Goal: Task Accomplishment & Management: Use online tool/utility

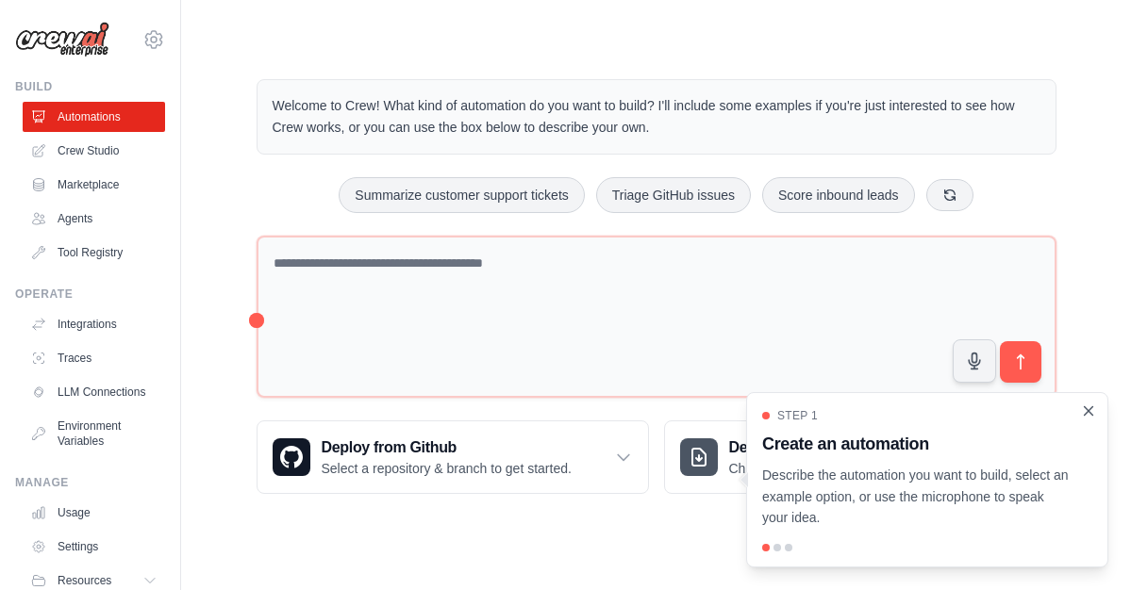
click at [1094, 413] on icon "Close walkthrough" at bounding box center [1088, 411] width 17 height 17
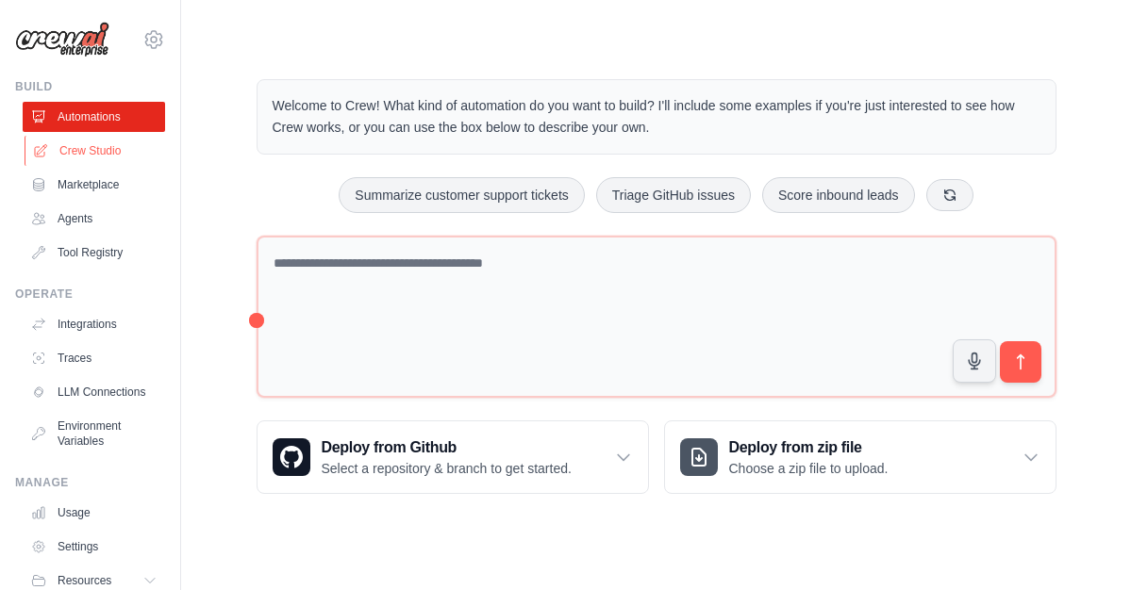
click at [92, 154] on link "Crew Studio" at bounding box center [96, 151] width 142 height 30
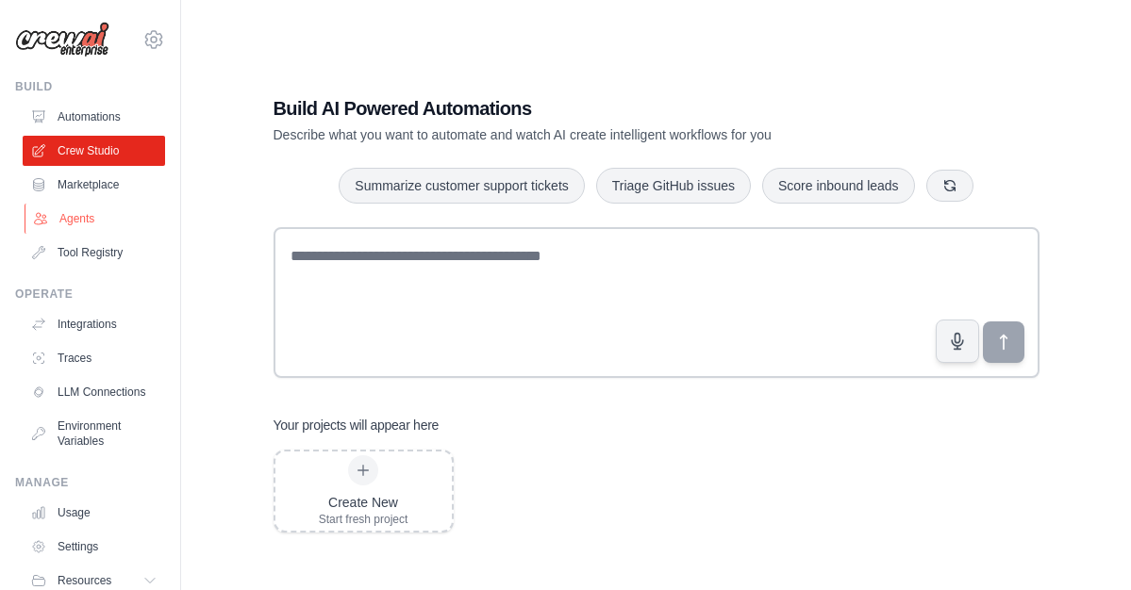
click at [96, 218] on link "Agents" at bounding box center [96, 219] width 142 height 30
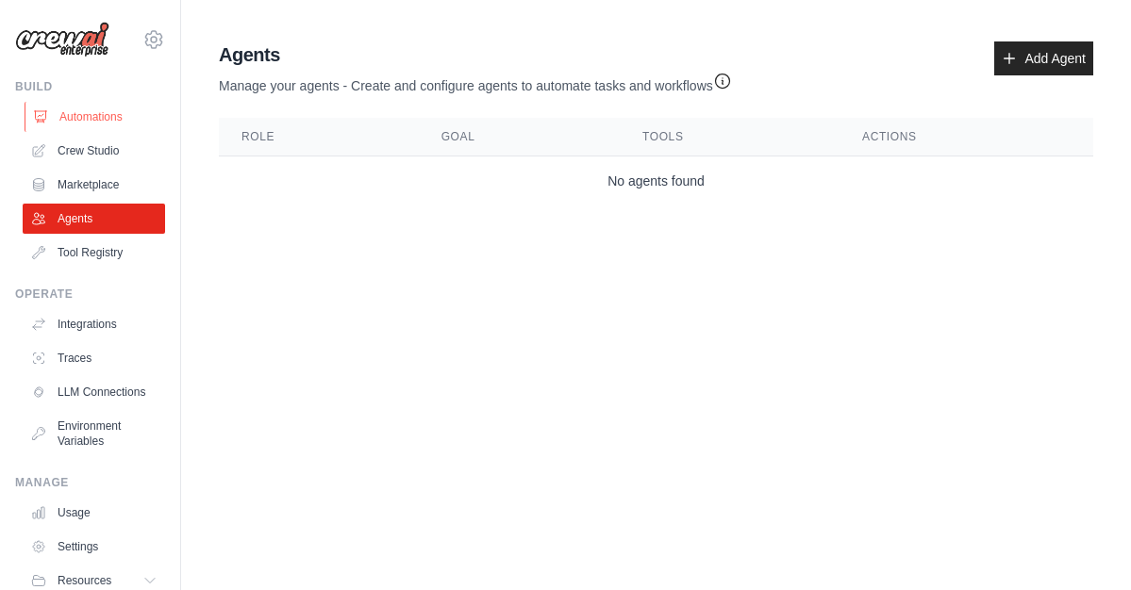
click at [100, 115] on link "Automations" at bounding box center [96, 117] width 142 height 30
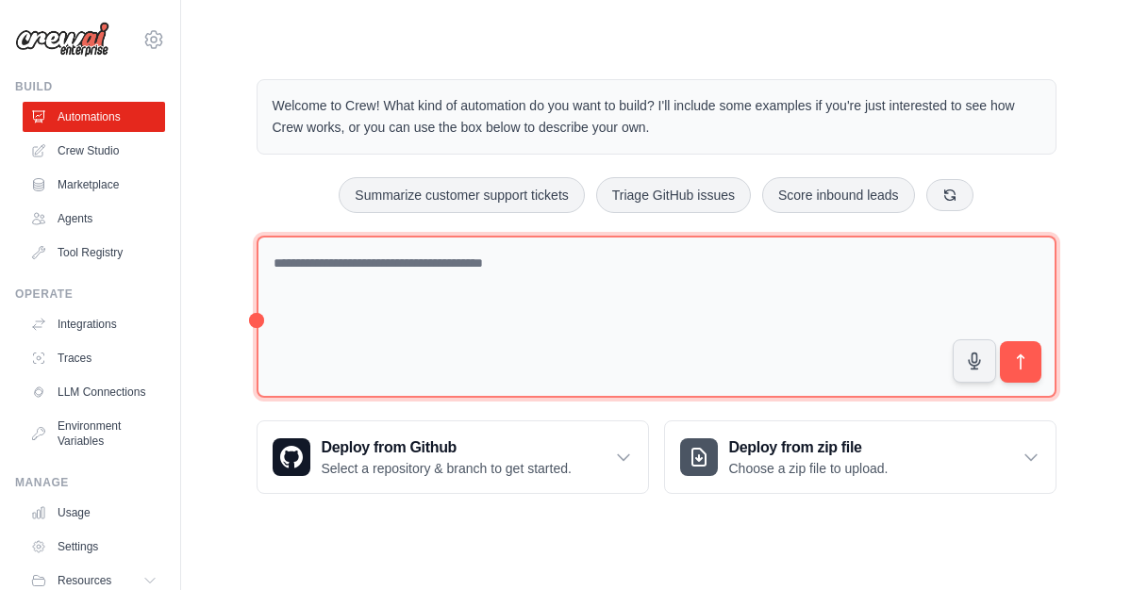
click at [406, 317] on textarea at bounding box center [657, 317] width 800 height 163
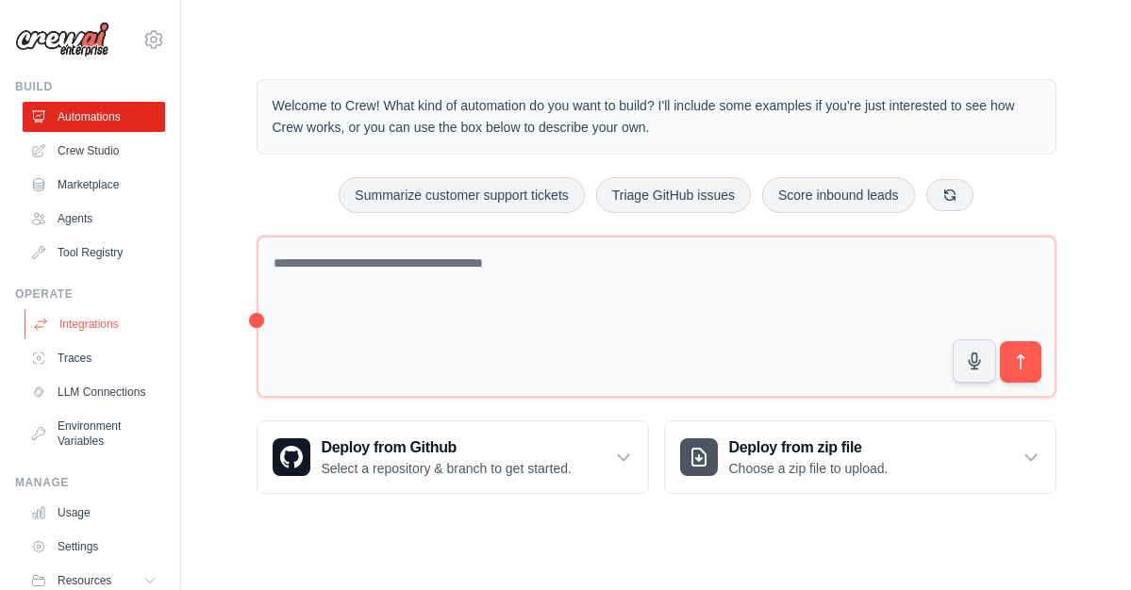
click at [104, 324] on link "Integrations" at bounding box center [96, 324] width 142 height 30
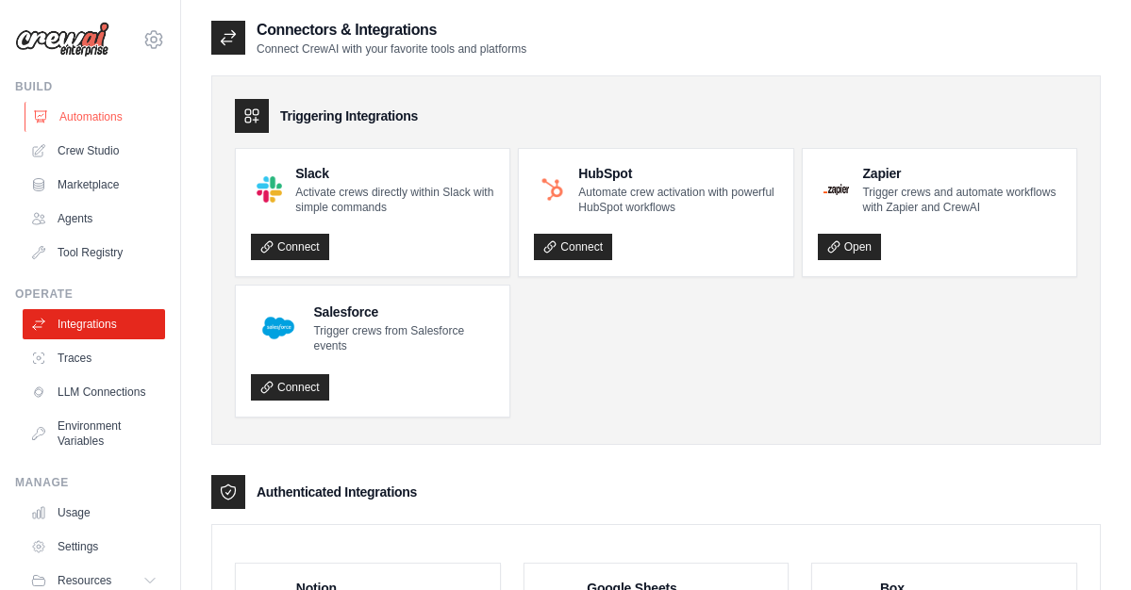
click at [111, 119] on link "Automations" at bounding box center [96, 117] width 142 height 30
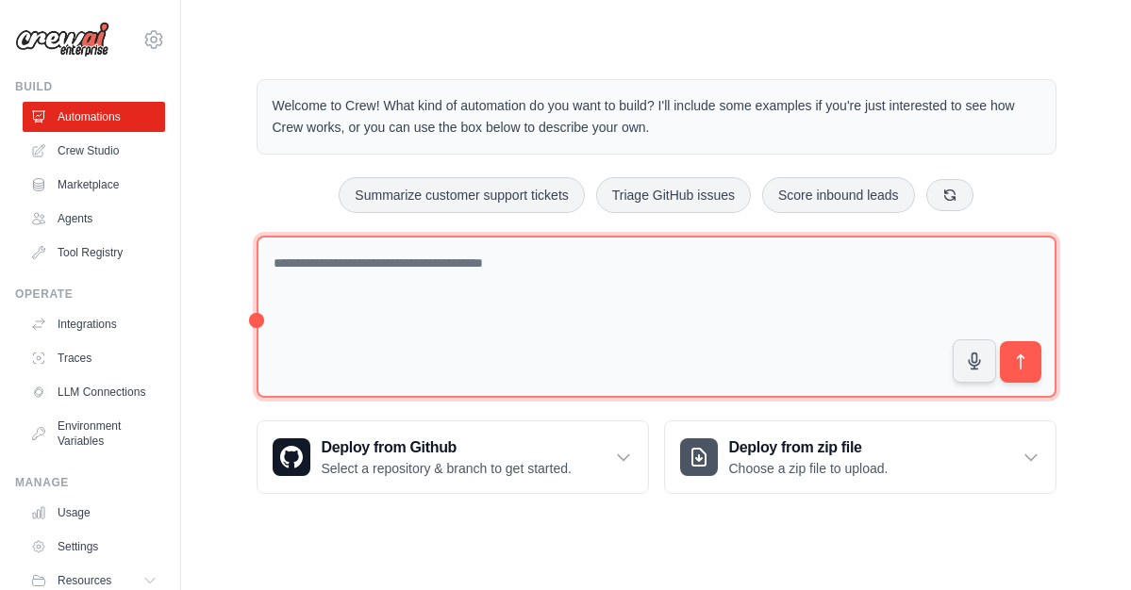
click at [460, 333] on textarea at bounding box center [657, 317] width 800 height 163
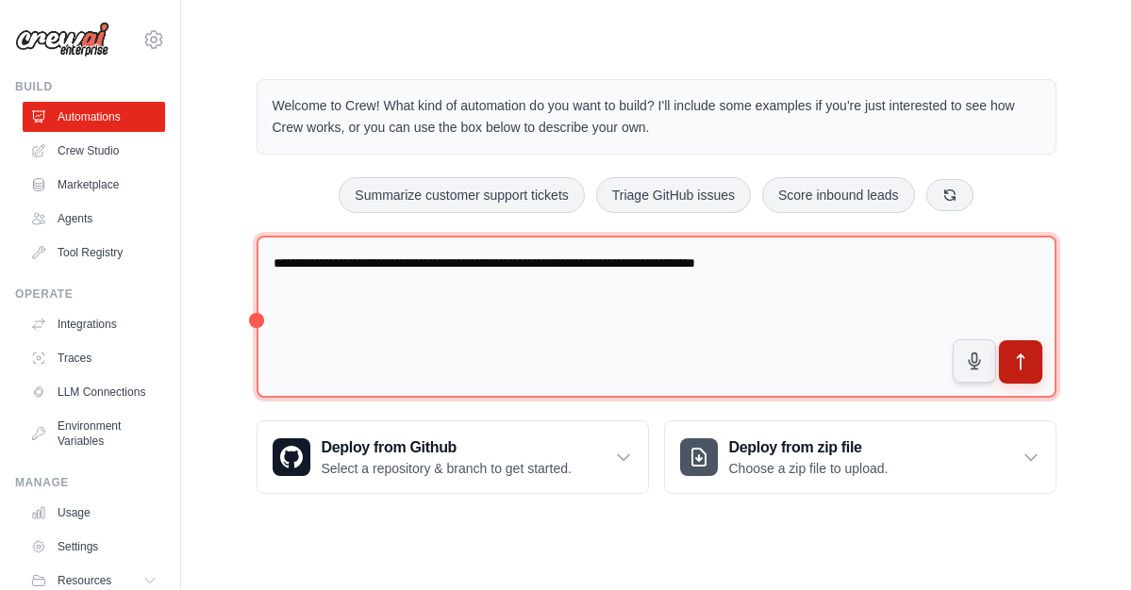
type textarea "**********"
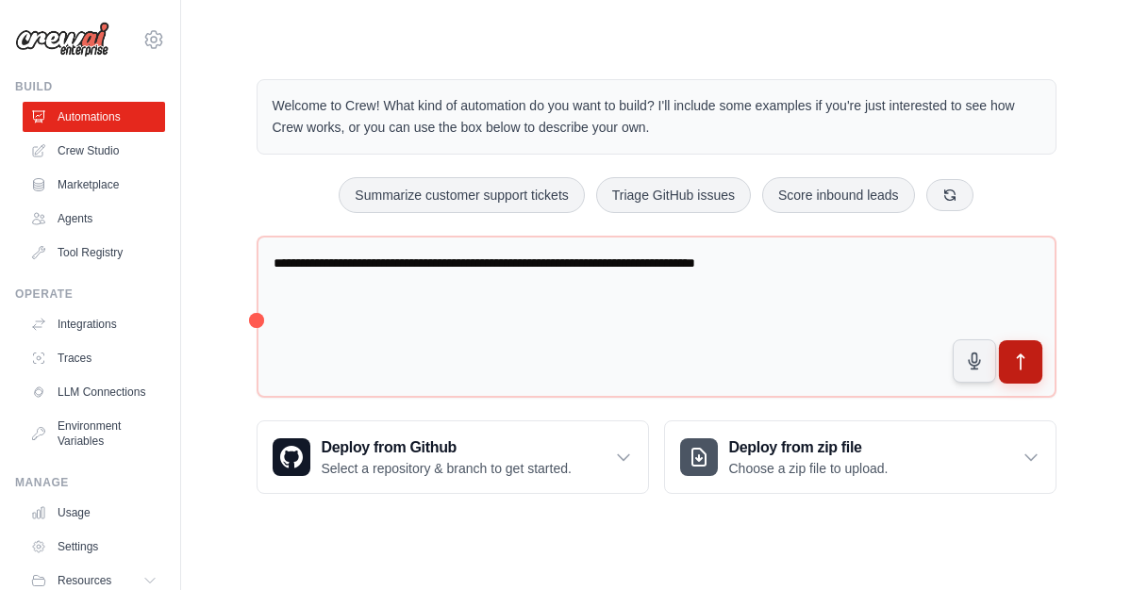
click at [1021, 365] on icon "submit" at bounding box center [1020, 363] width 20 height 20
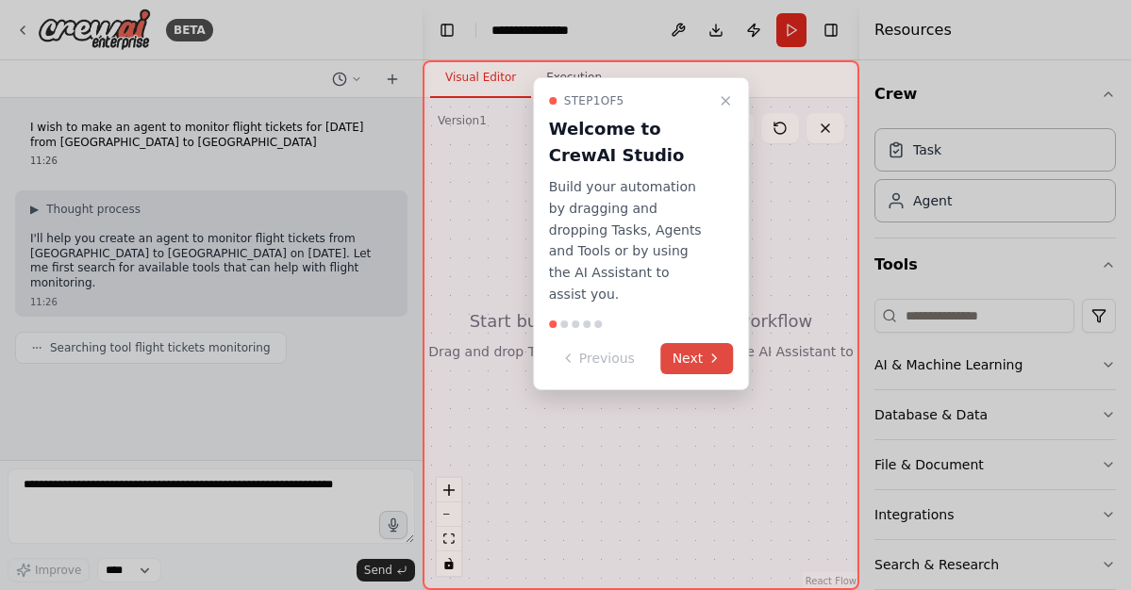
click at [709, 351] on icon at bounding box center [713, 358] width 15 height 15
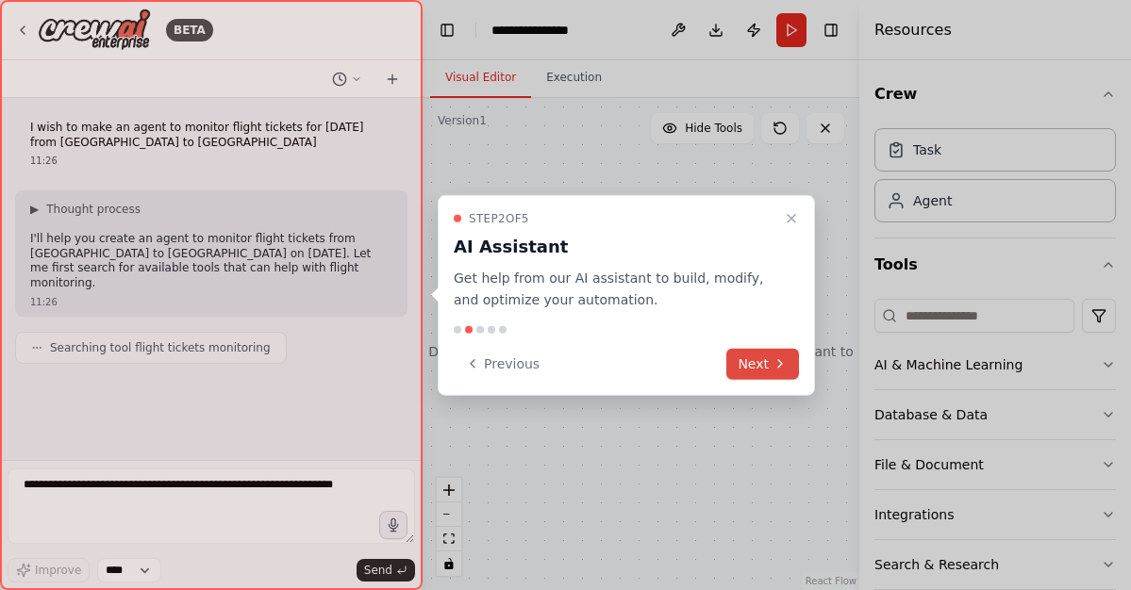
click at [785, 367] on icon at bounding box center [779, 364] width 15 height 15
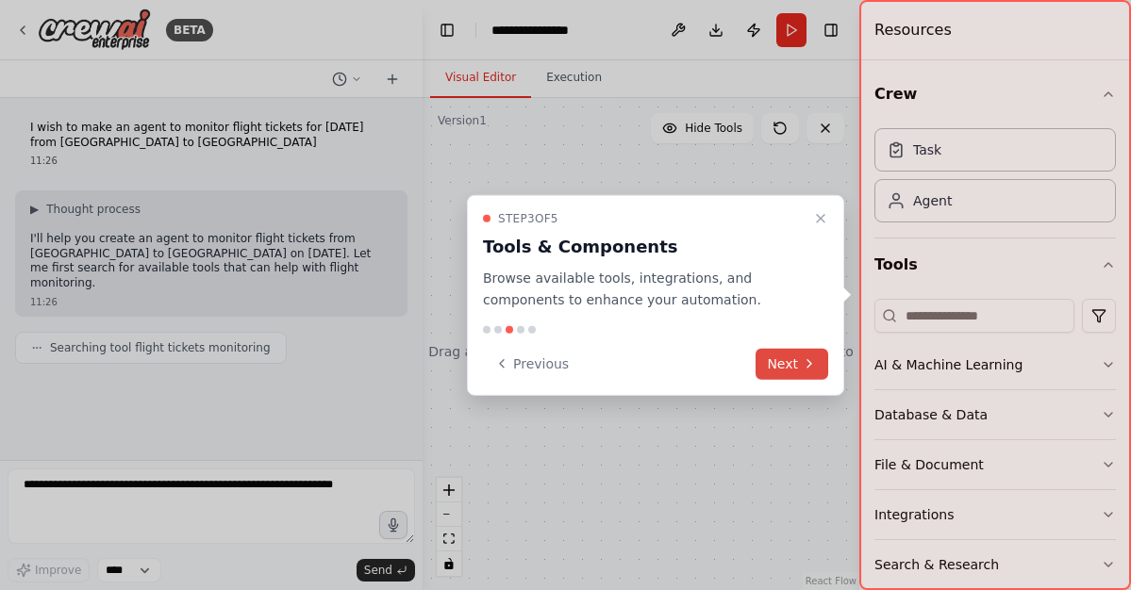
click at [785, 367] on button "Next" at bounding box center [791, 363] width 73 height 31
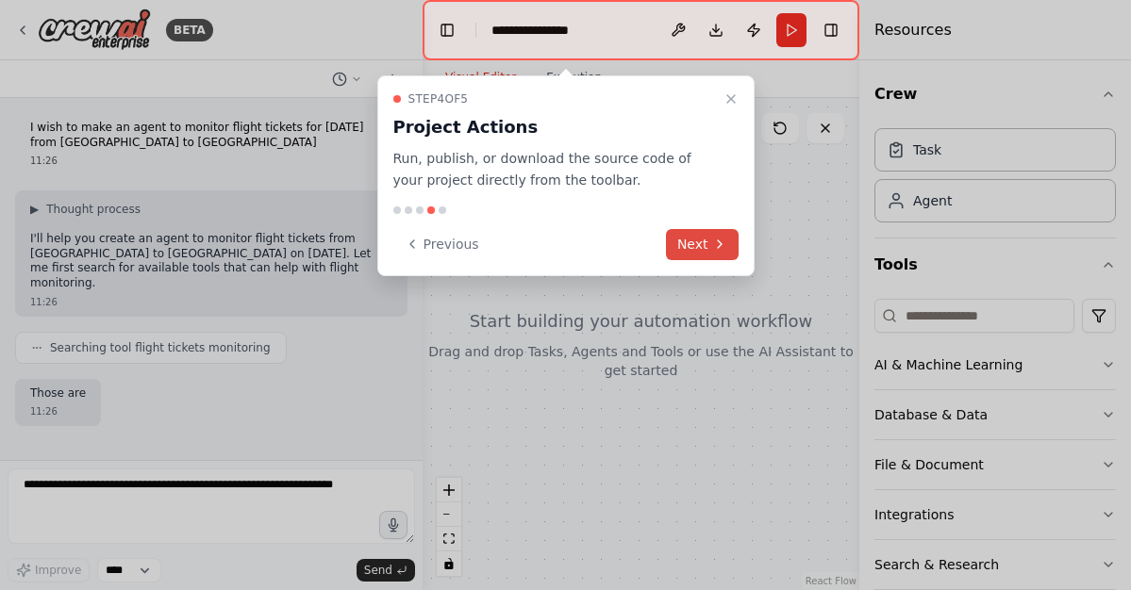
click at [701, 247] on button "Next" at bounding box center [702, 244] width 73 height 31
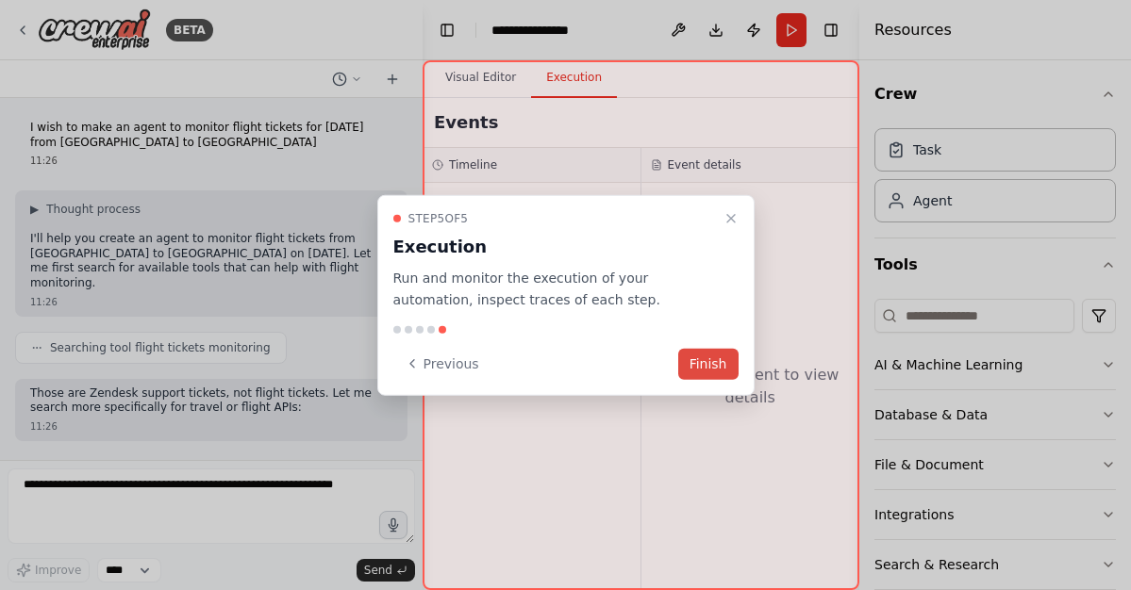
scroll to position [73, 0]
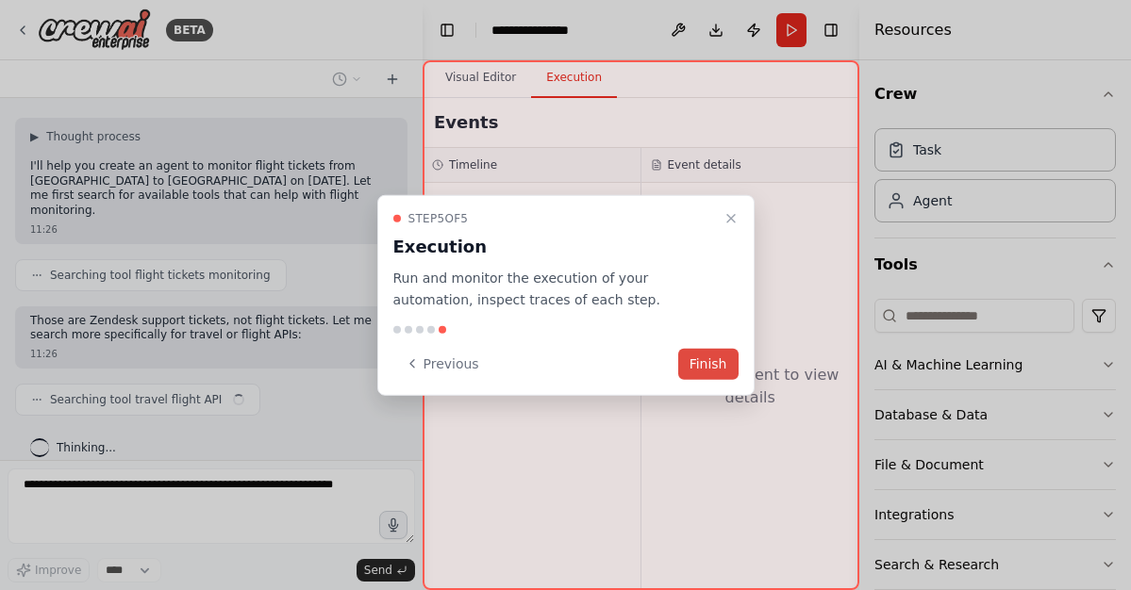
click at [713, 367] on button "Finish" at bounding box center [708, 363] width 60 height 31
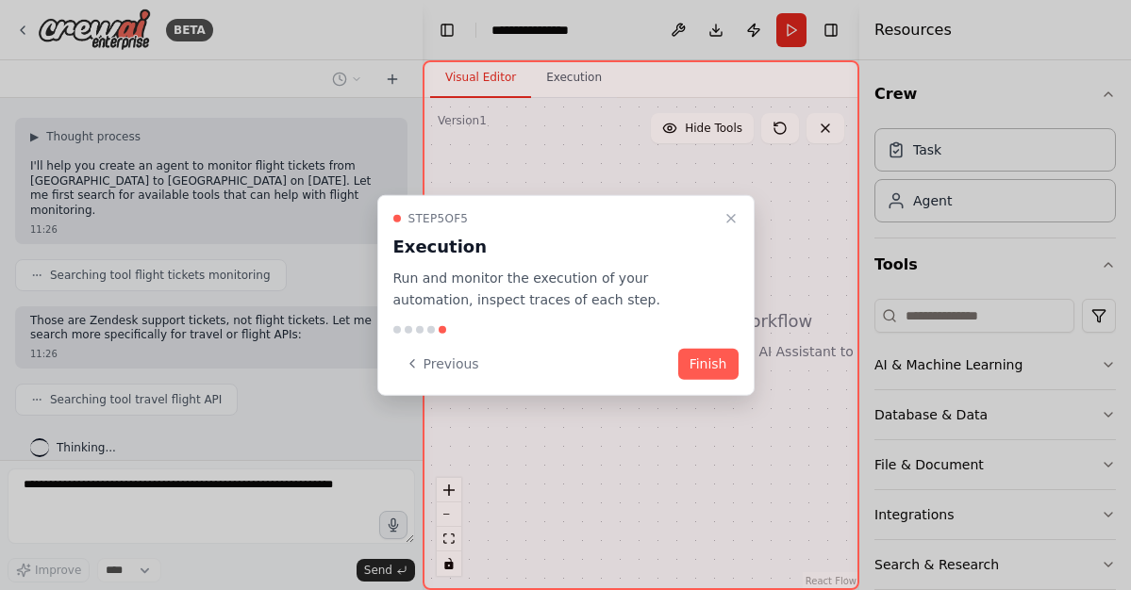
click at [713, 367] on button "Finish" at bounding box center [708, 363] width 60 height 31
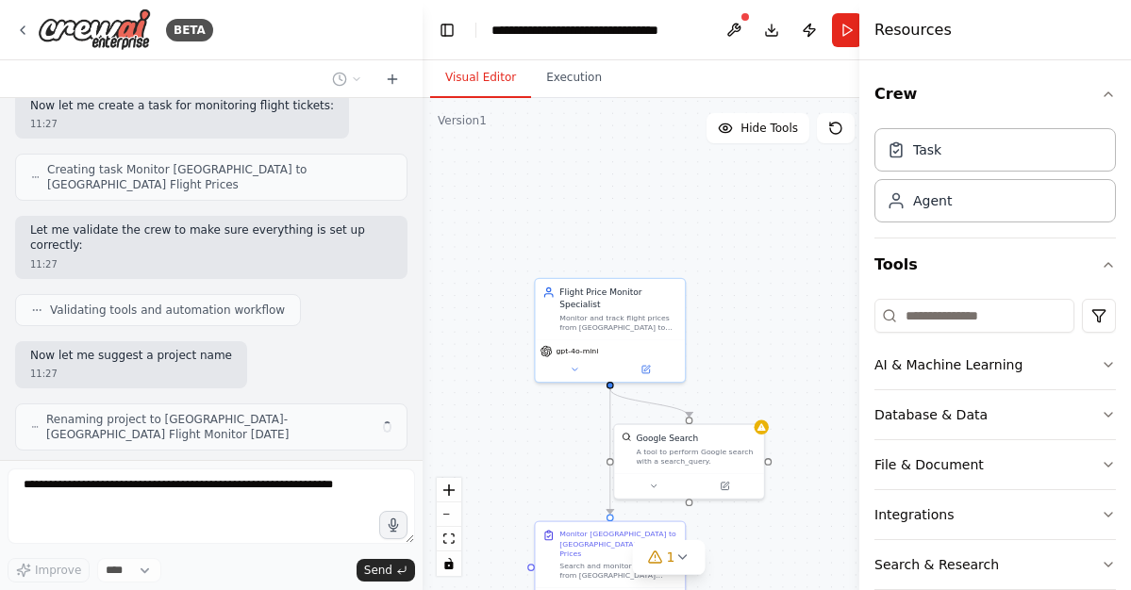
scroll to position [801, 0]
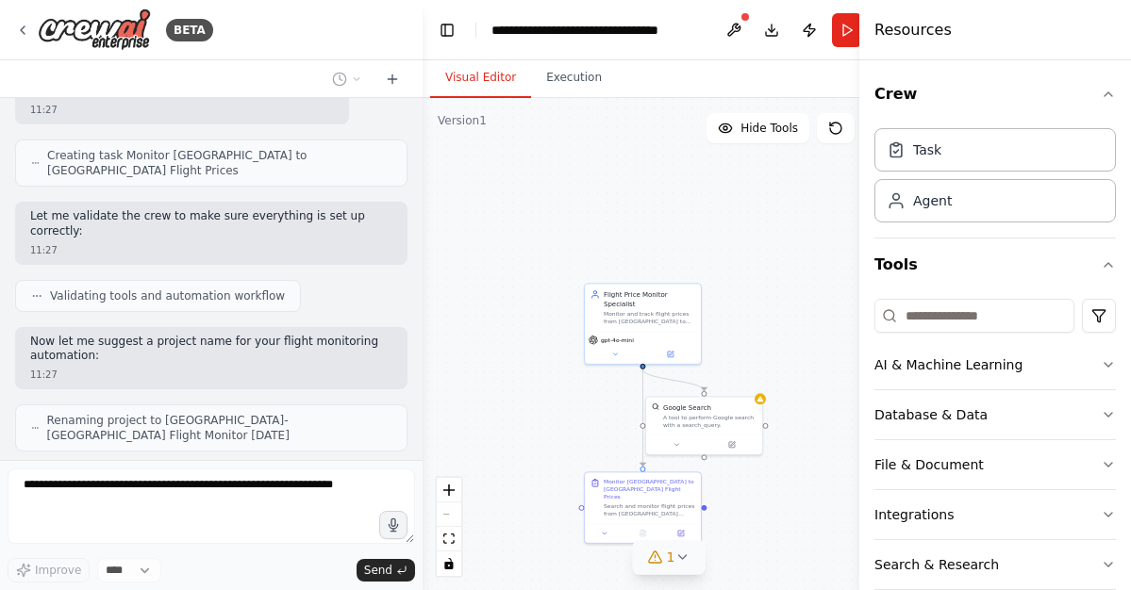
click at [674, 564] on icon at bounding box center [681, 557] width 15 height 15
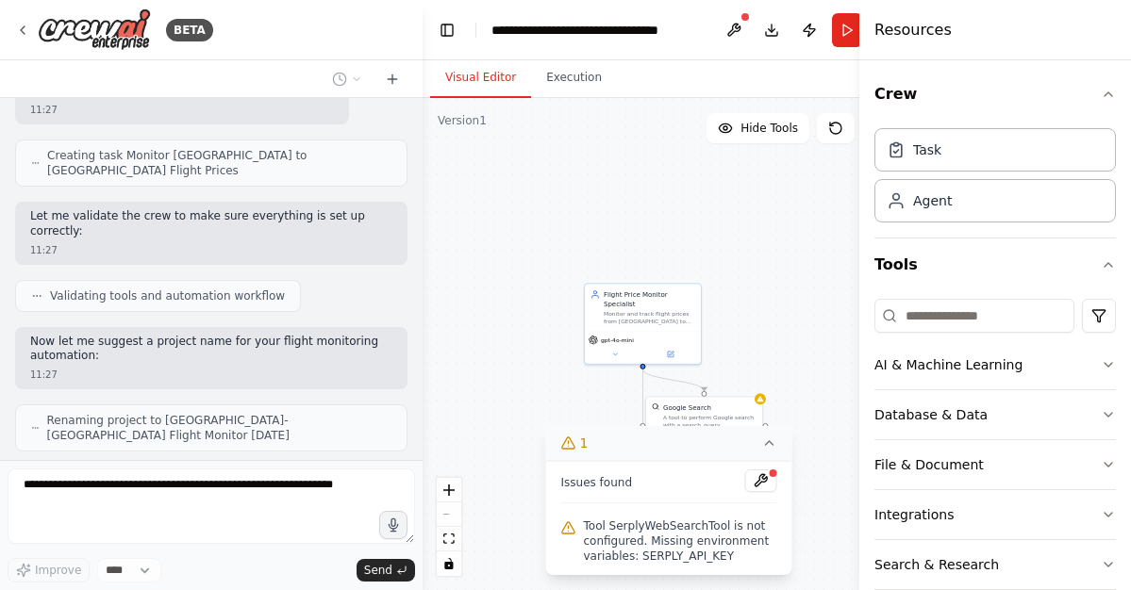
click at [767, 445] on icon at bounding box center [770, 443] width 8 height 4
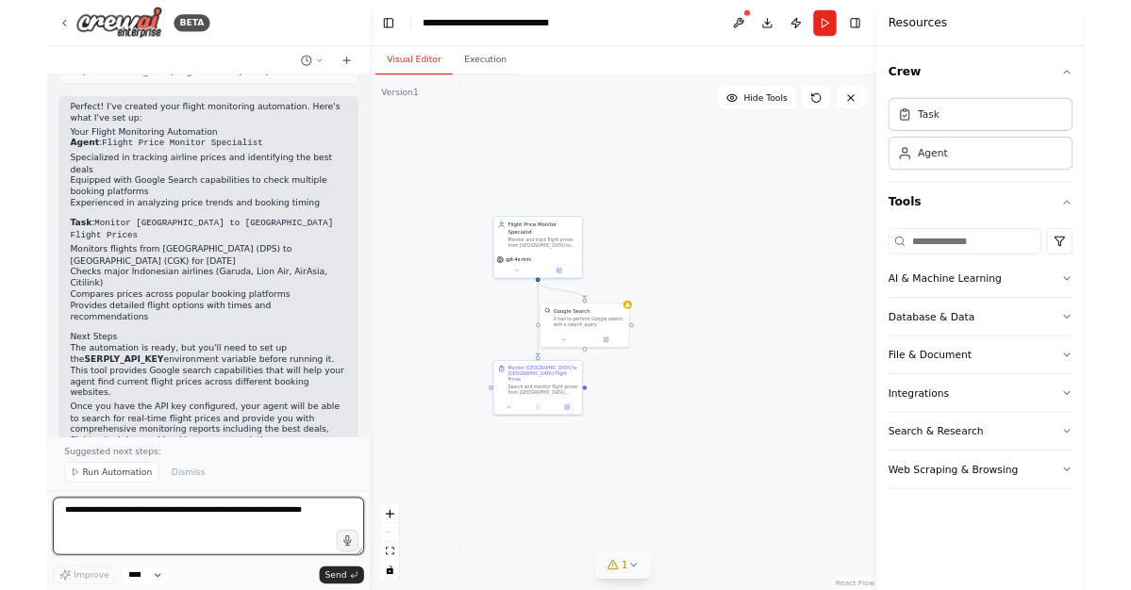
scroll to position [1141, 0]
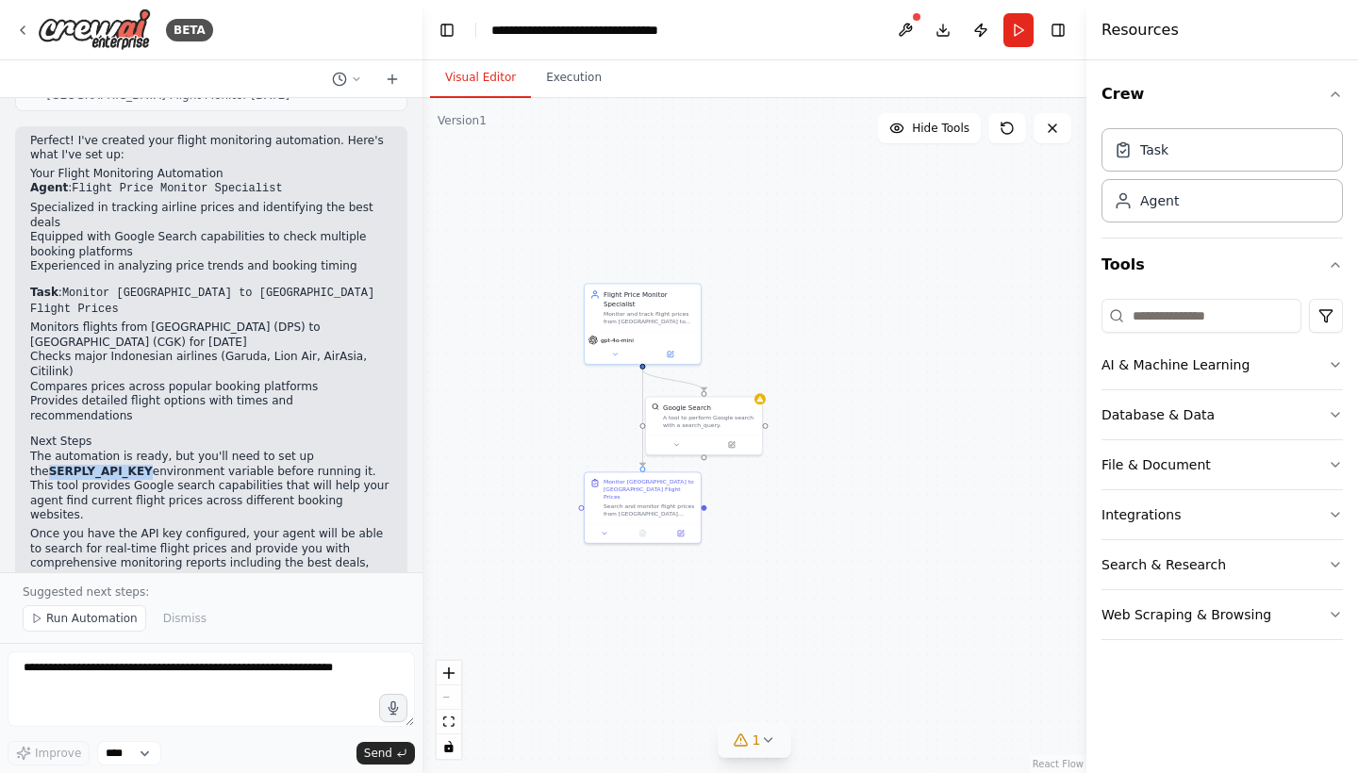
drag, startPoint x: 127, startPoint y: 345, endPoint x: 22, endPoint y: 349, distance: 105.7
click at [22, 349] on div "Perfect! I've created your flight monitoring automation. Here's what I've set u…" at bounding box center [211, 369] width 392 height 486
copy p "SERPLY_API_KEY"
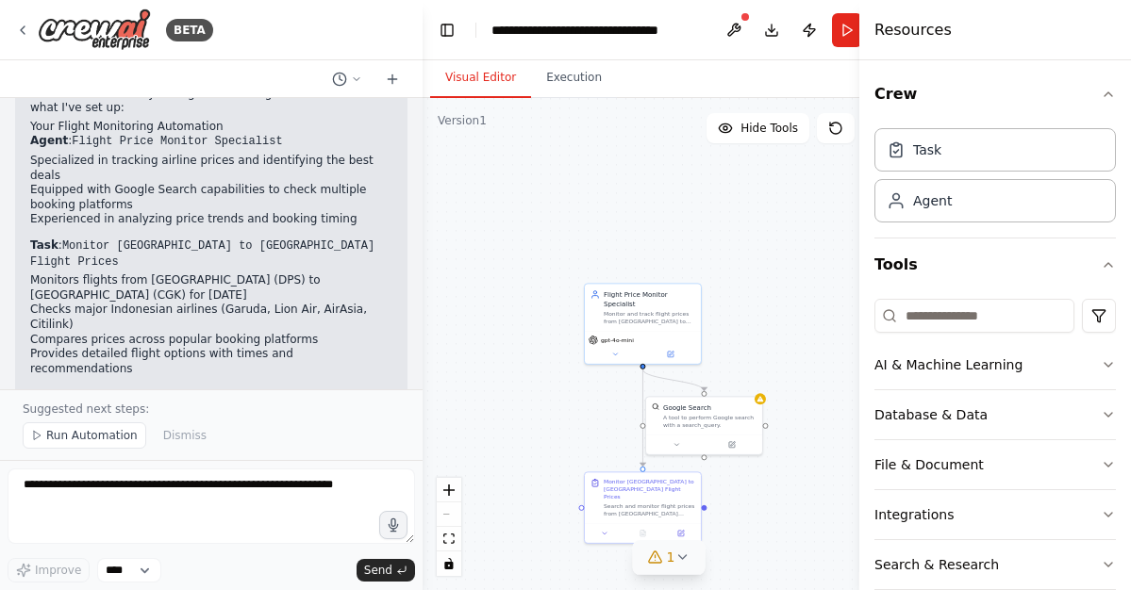
scroll to position [1191, 0]
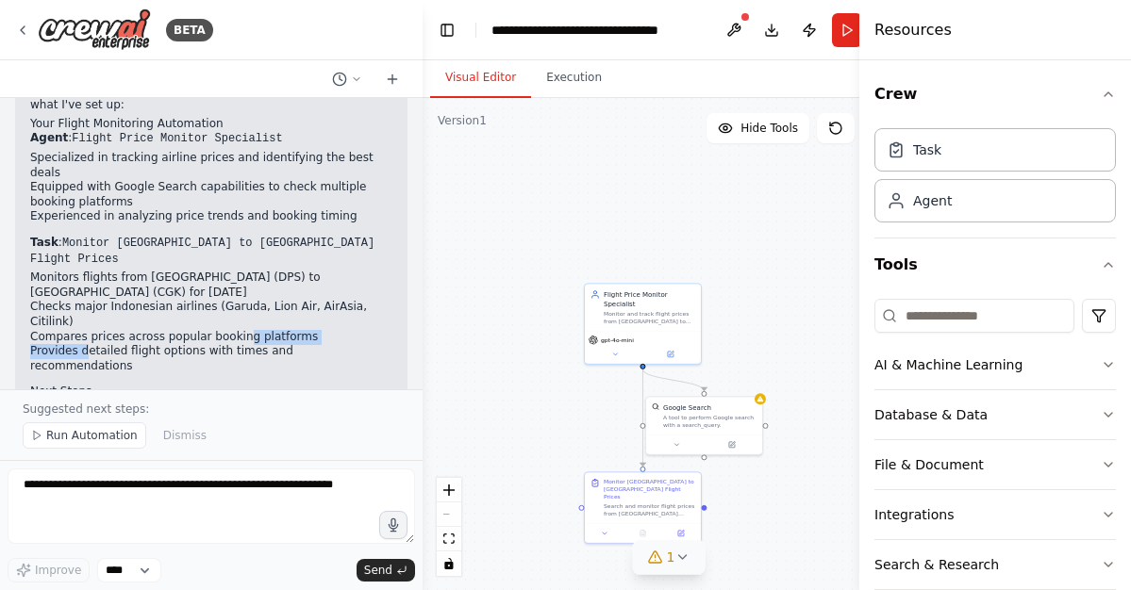
drag, startPoint x: 83, startPoint y: 238, endPoint x: 241, endPoint y: 234, distance: 157.6
click at [241, 271] on ul "Monitors flights from [GEOGRAPHIC_DATA] (DPS) to [GEOGRAPHIC_DATA] (CGK) for [D…" at bounding box center [211, 322] width 362 height 103
drag, startPoint x: 202, startPoint y: 214, endPoint x: 397, endPoint y: 215, distance: 195.2
click at [397, 215] on div "Perfect! I've created your flight monitoring automation. Here's what I've set u…" at bounding box center [211, 319] width 392 height 486
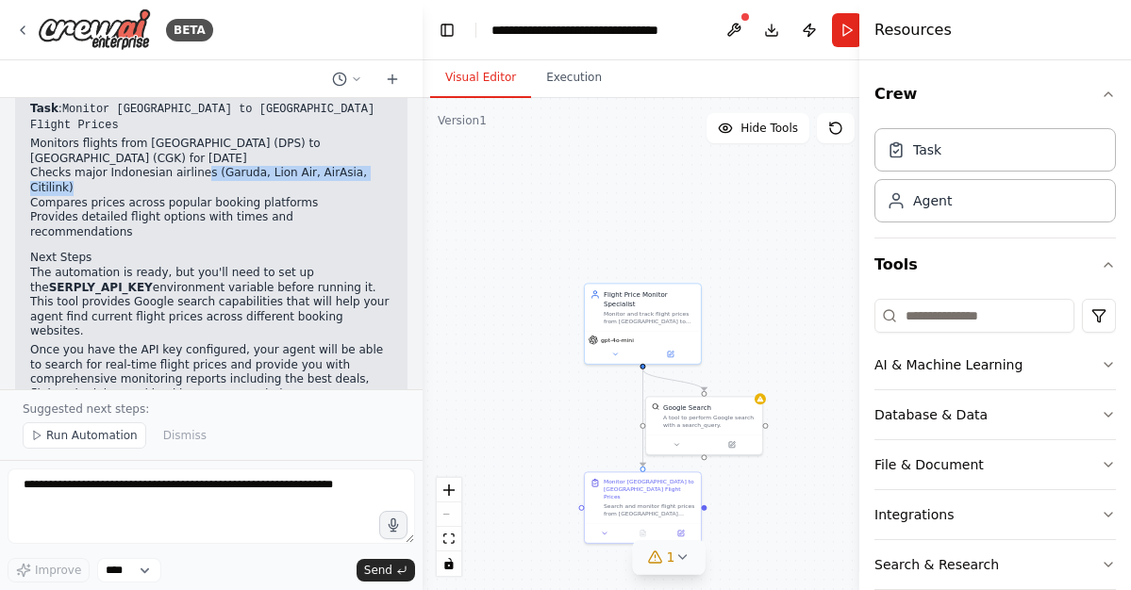
scroll to position [1324, 0]
click at [782, 268] on div ".deletable-edge-delete-btn { width: 20px; height: 20px; border: 0px solid #ffff…" at bounding box center [669, 344] width 492 height 492
click at [846, 33] on button "Run" at bounding box center [847, 30] width 30 height 34
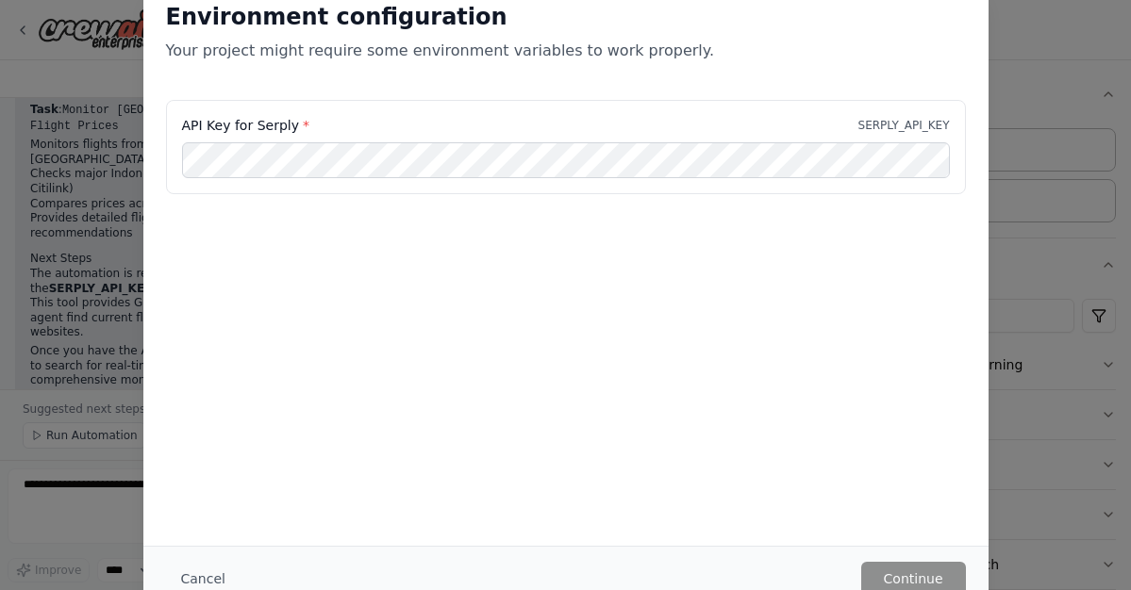
scroll to position [0, 0]
click at [209, 577] on button "Cancel" at bounding box center [203, 579] width 75 height 34
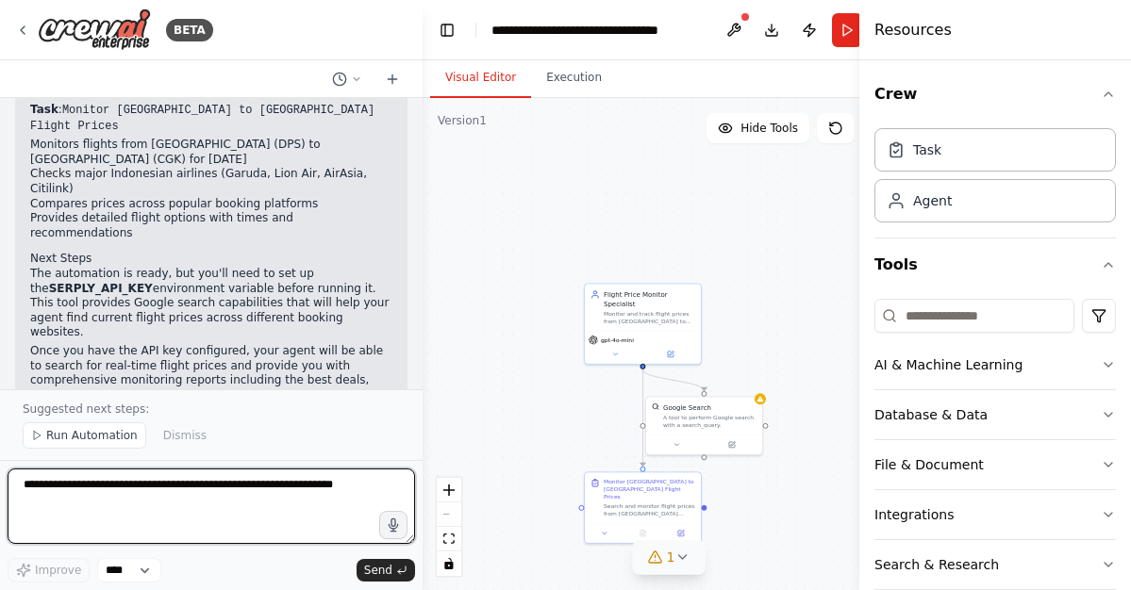
click at [298, 489] on textarea at bounding box center [211, 506] width 407 height 75
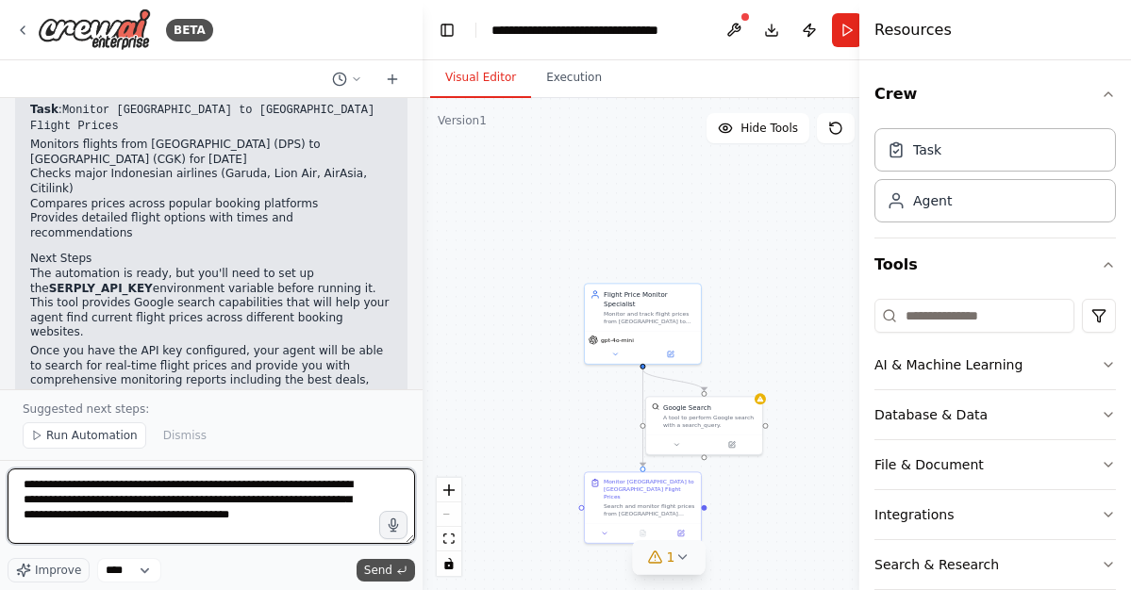
type textarea "**********"
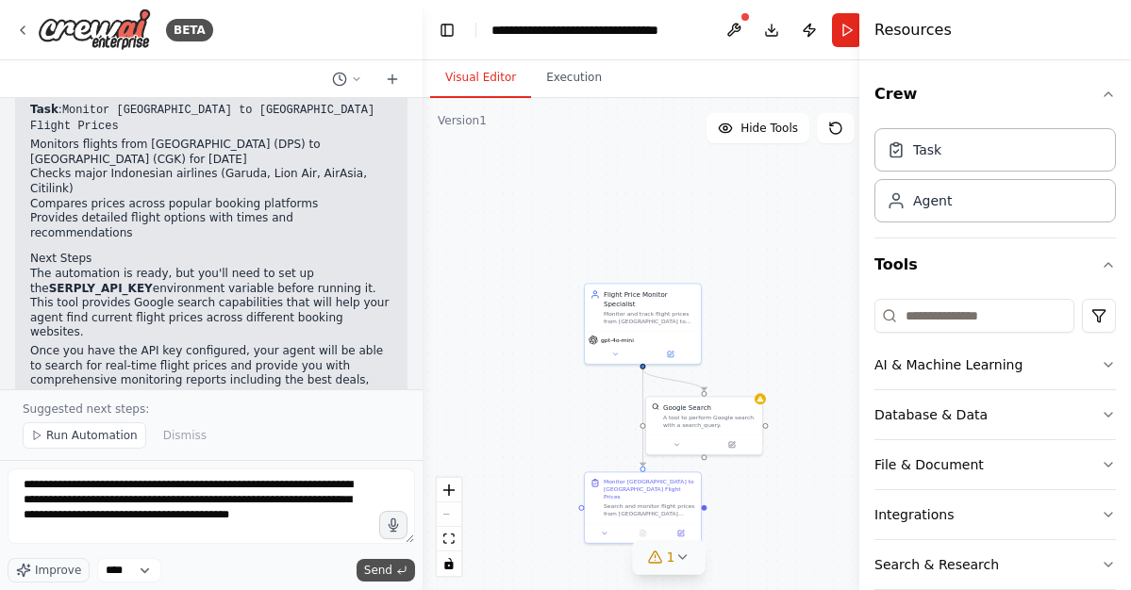
click at [399, 569] on icon "submit" at bounding box center [401, 570] width 11 height 11
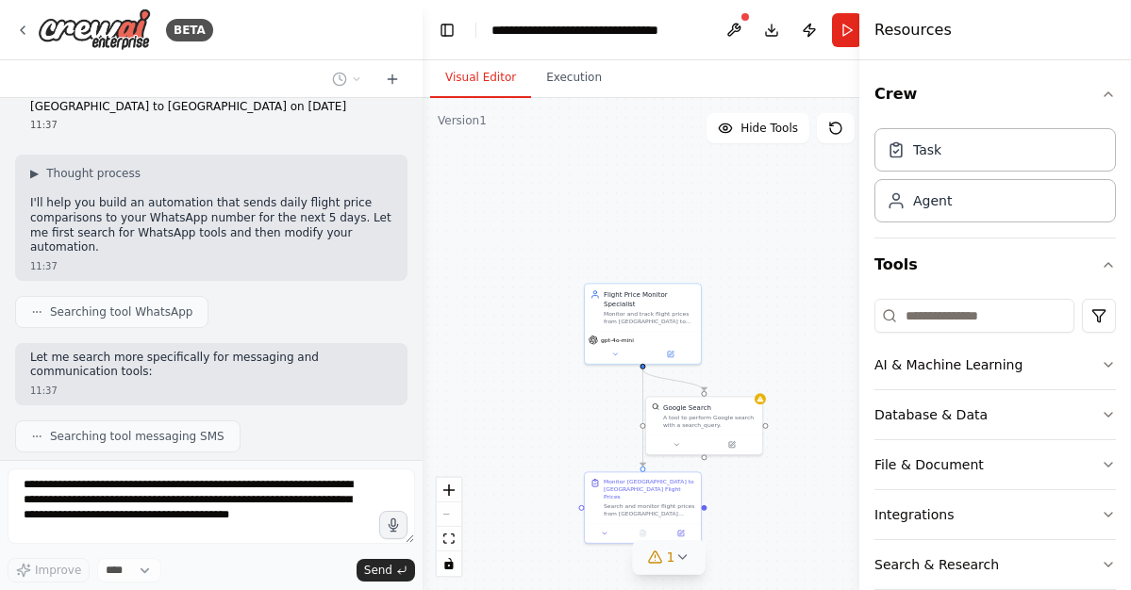
scroll to position [1859, 0]
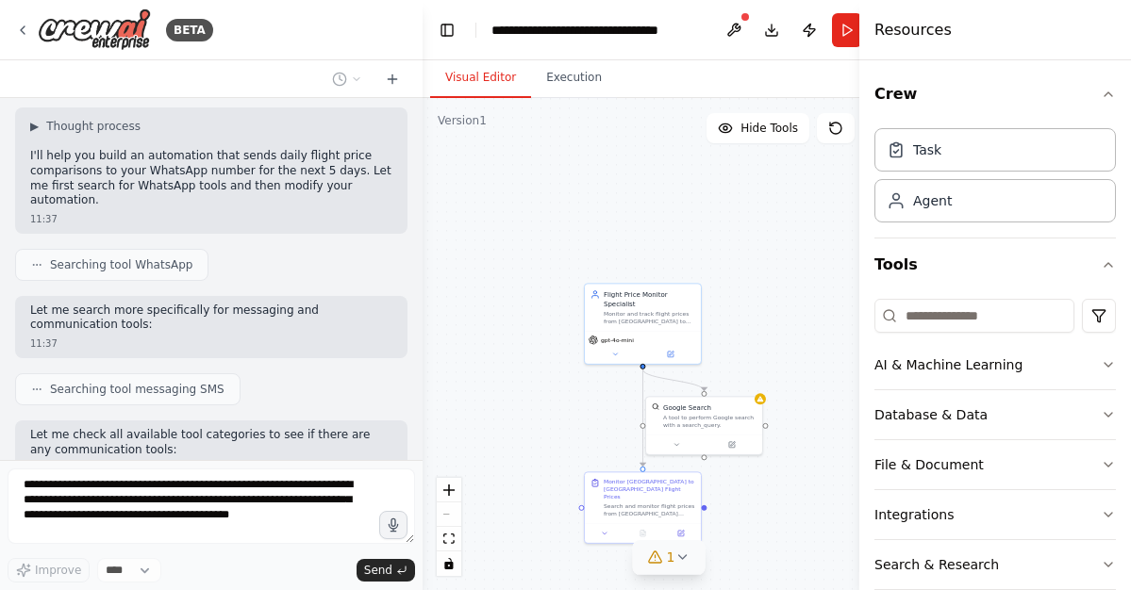
click at [681, 564] on icon at bounding box center [681, 557] width 15 height 15
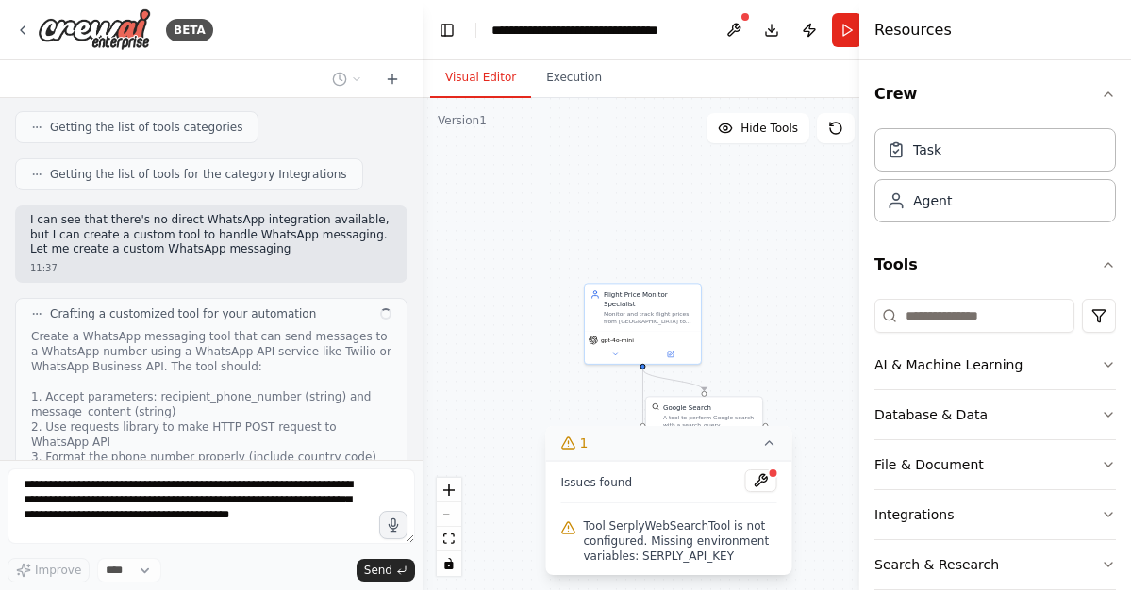
click at [770, 440] on icon at bounding box center [769, 443] width 15 height 15
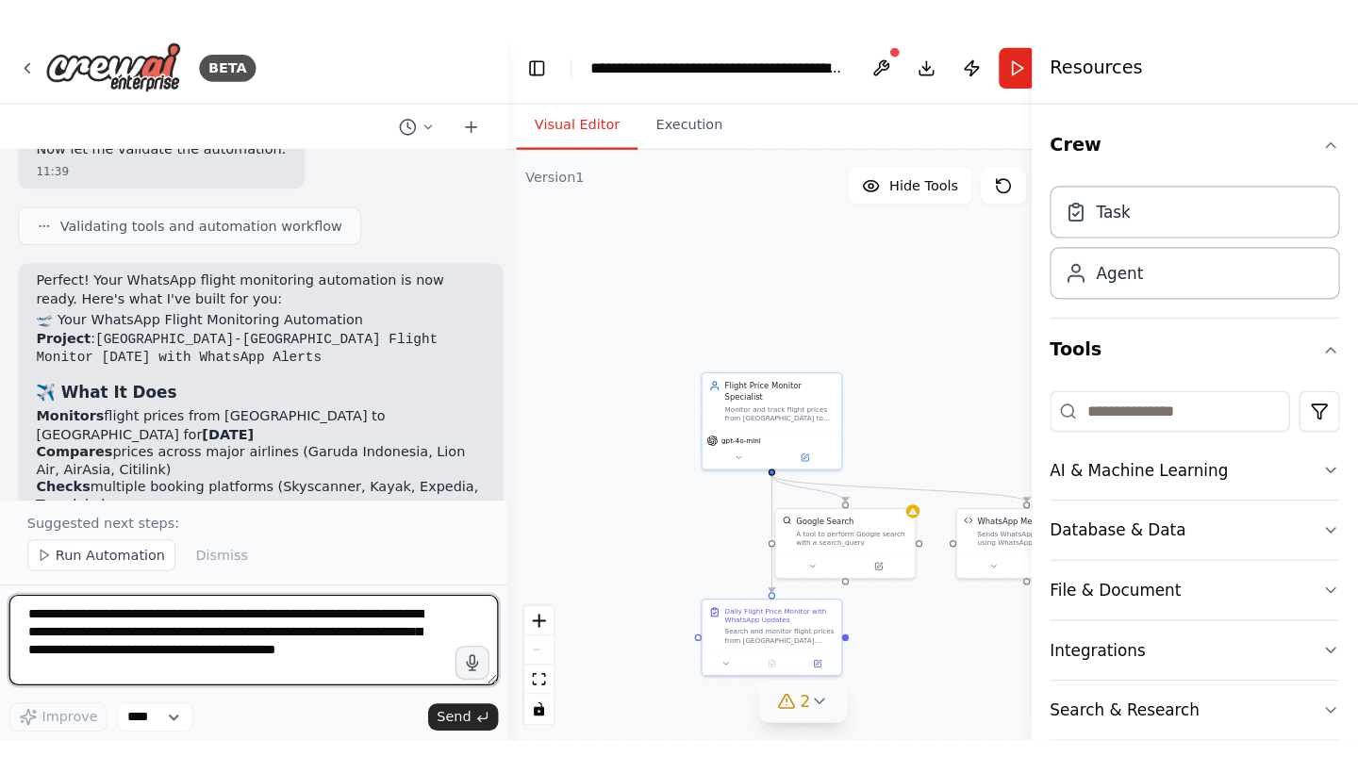
scroll to position [3759, 0]
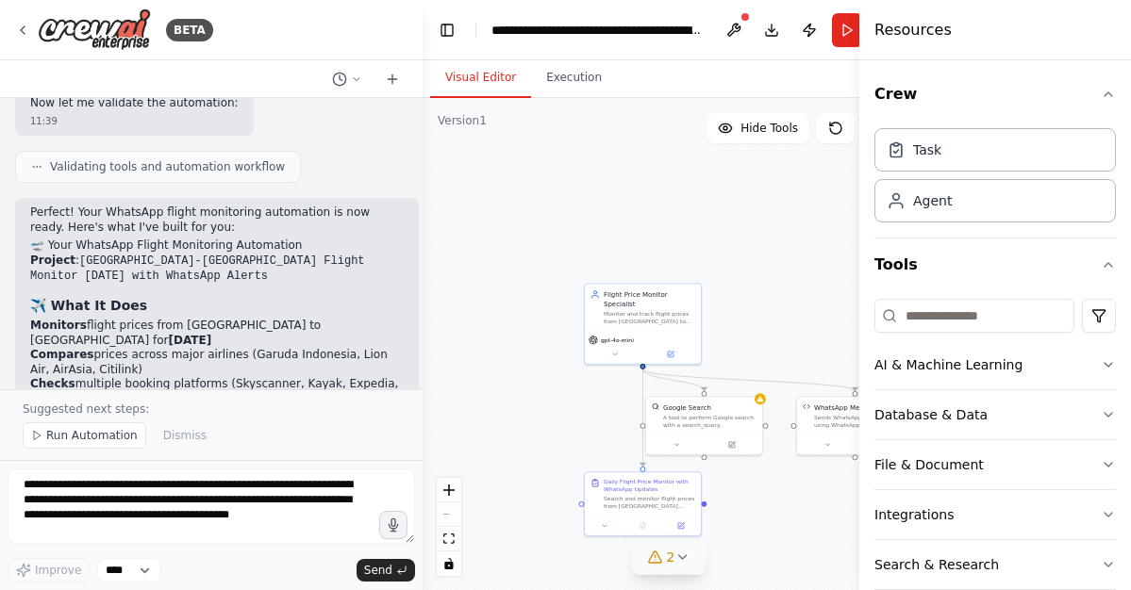
click at [943, 30] on h4 "Resources" at bounding box center [912, 30] width 77 height 23
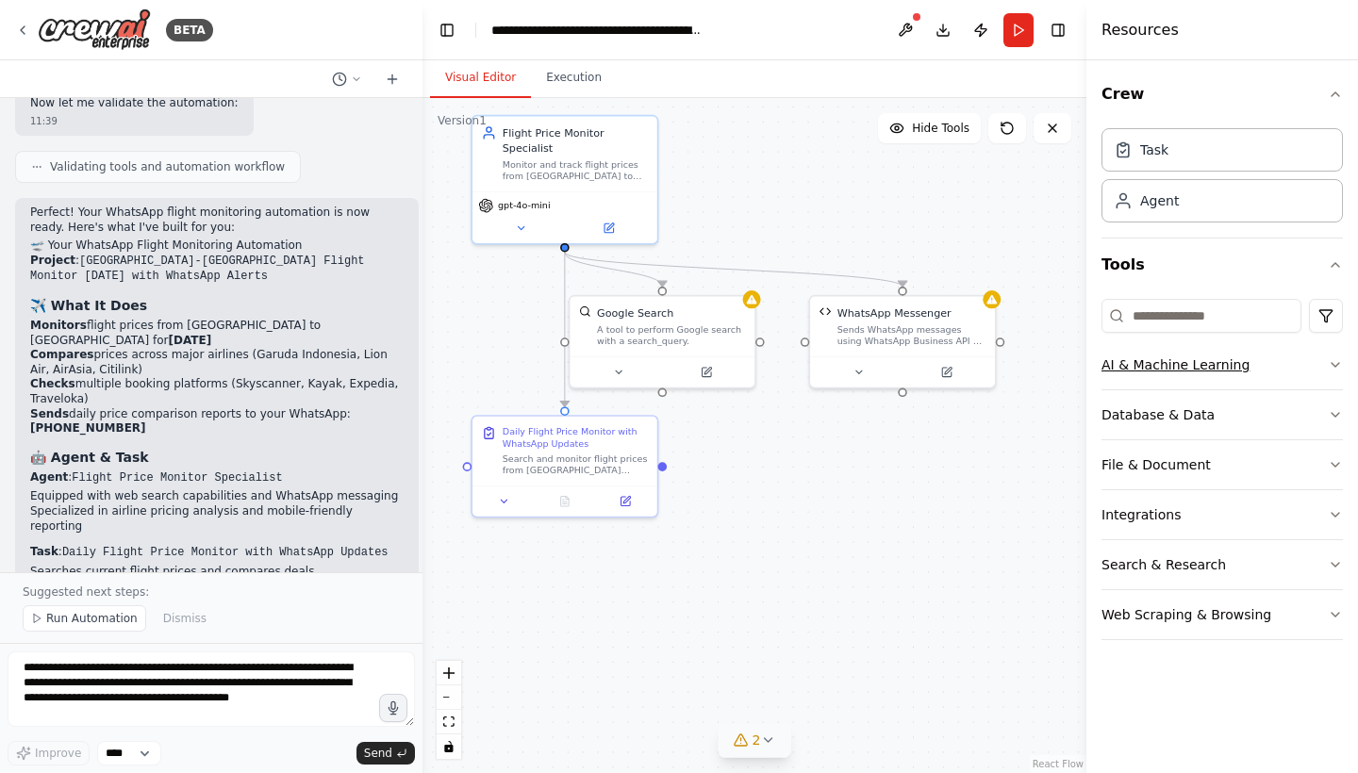
click at [1130, 365] on icon "button" at bounding box center [1335, 364] width 15 height 15
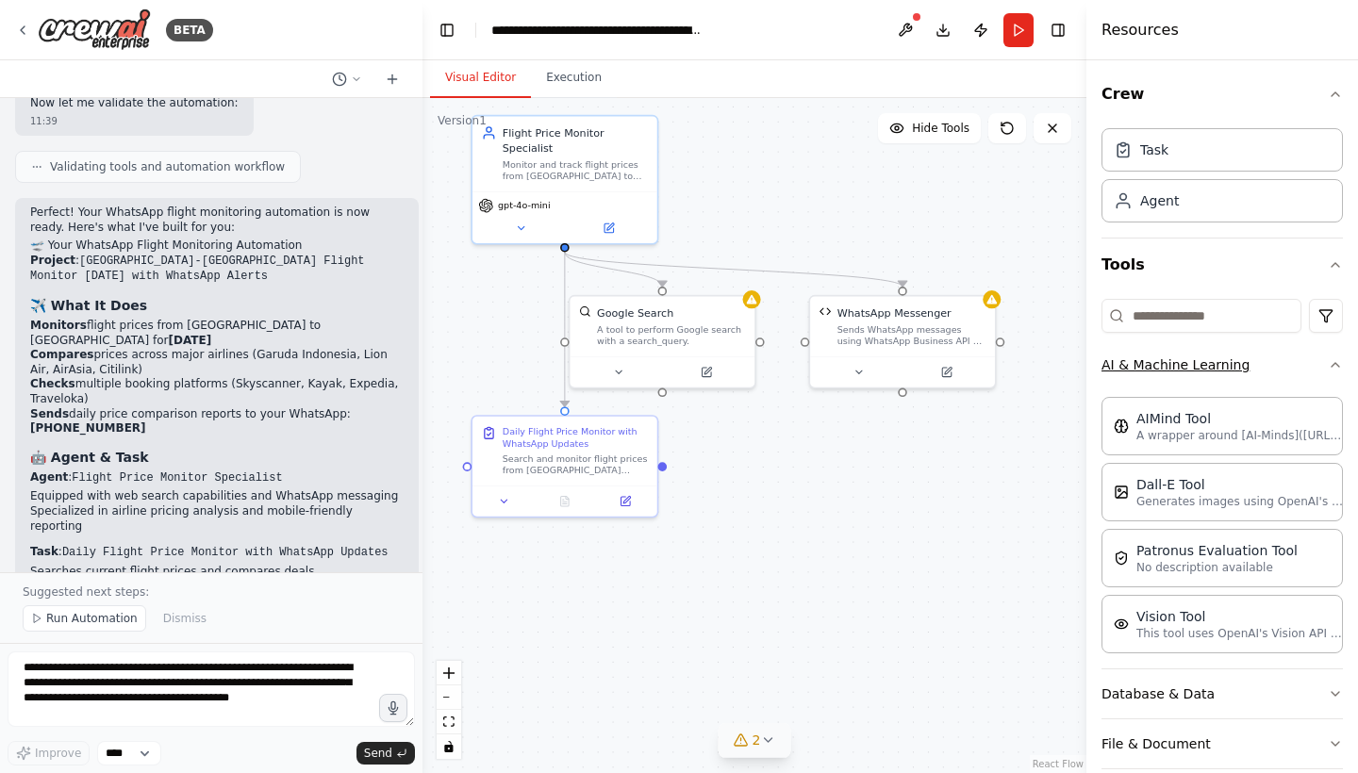
click at [1130, 365] on icon "button" at bounding box center [1335, 364] width 15 height 15
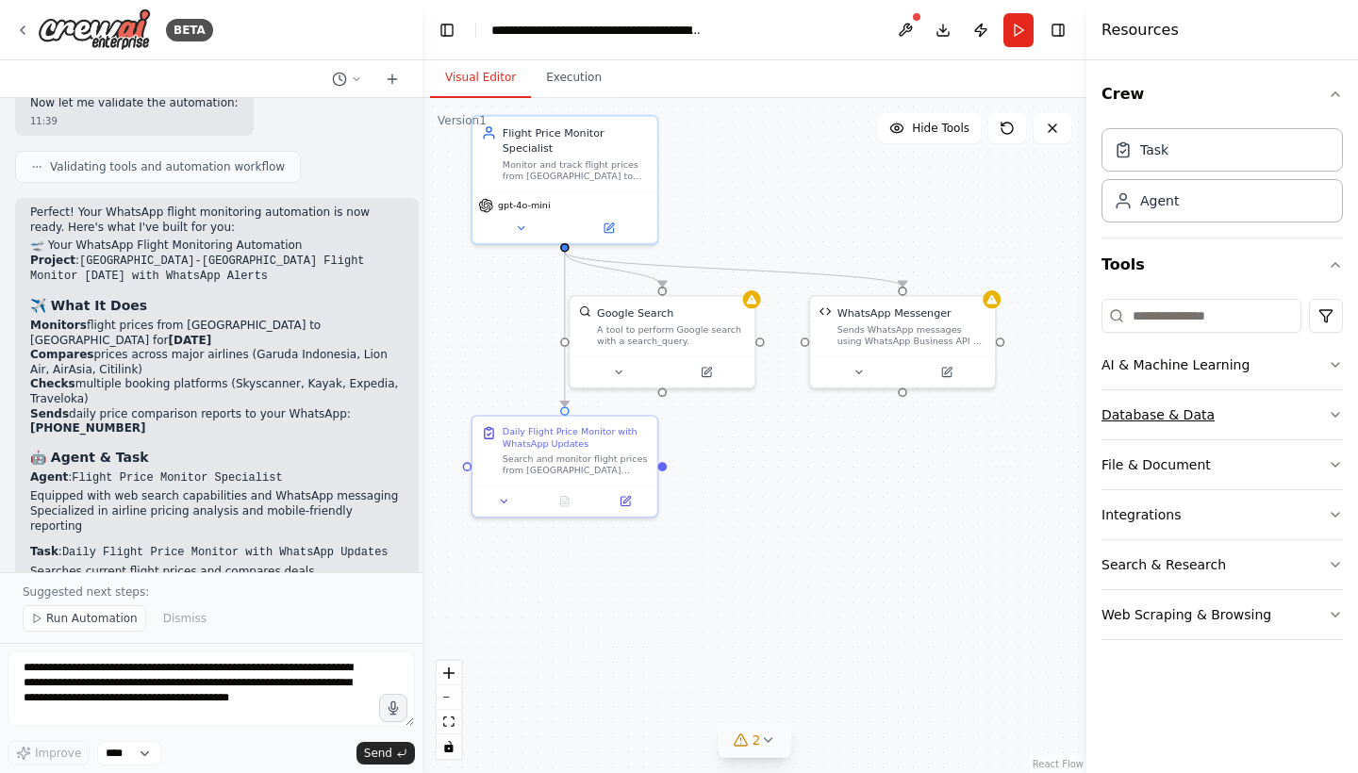
click at [1130, 410] on icon "button" at bounding box center [1335, 414] width 15 height 15
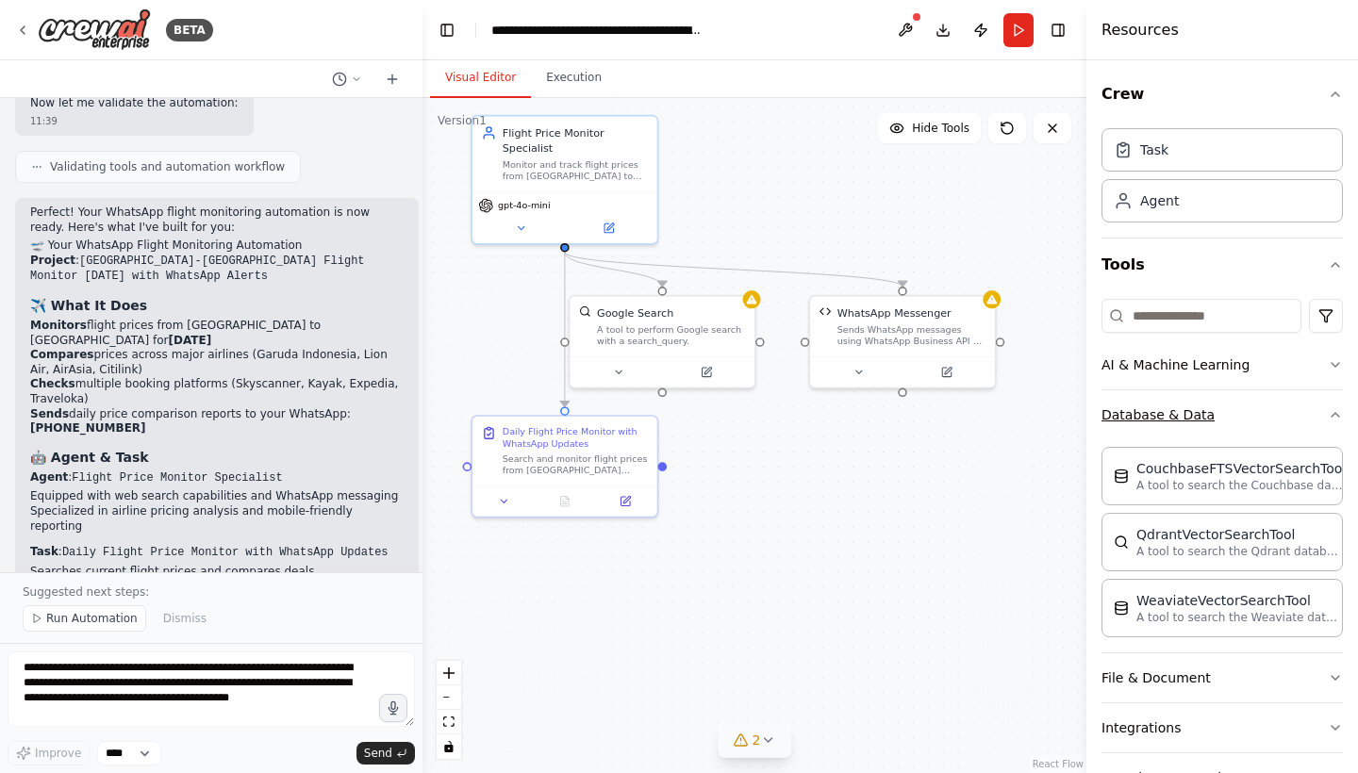
click at [1130, 410] on icon "button" at bounding box center [1335, 414] width 15 height 15
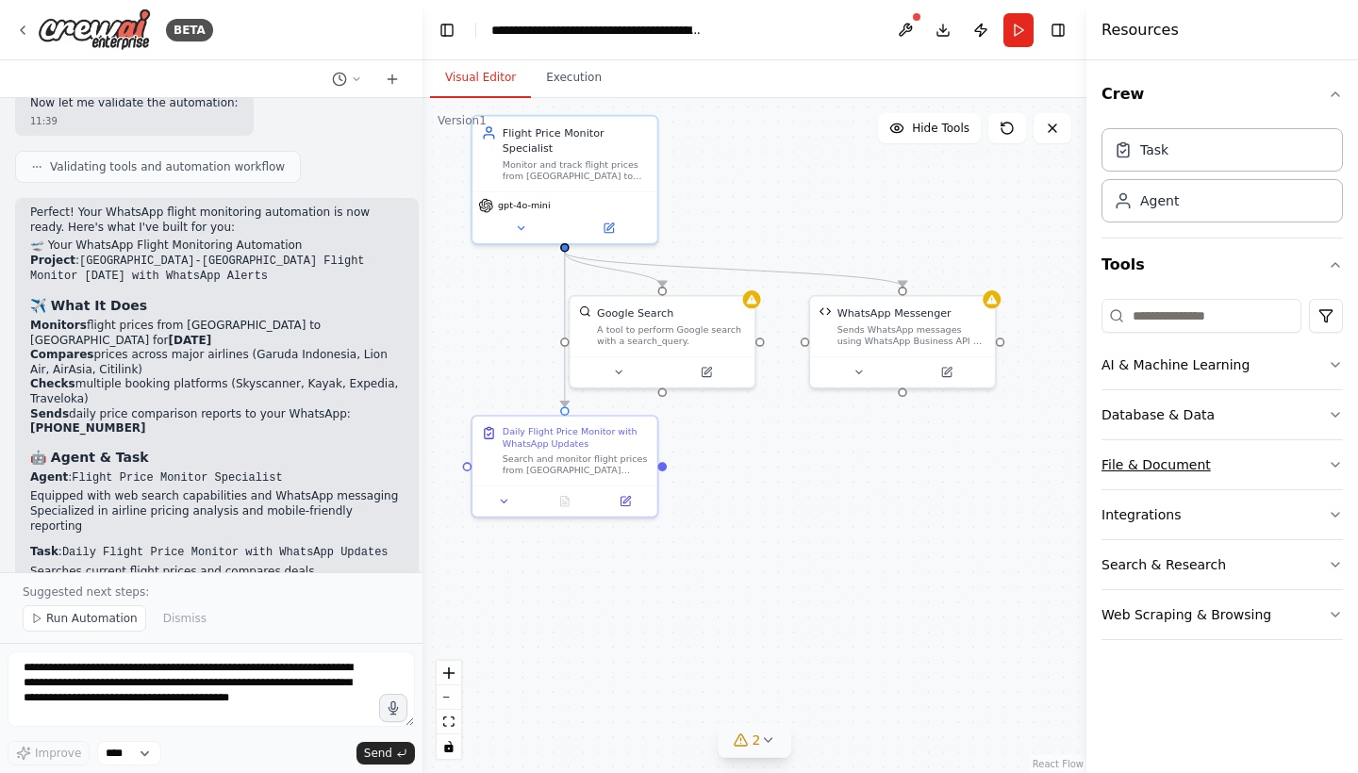
click at [1130, 463] on icon "button" at bounding box center [1335, 464] width 15 height 15
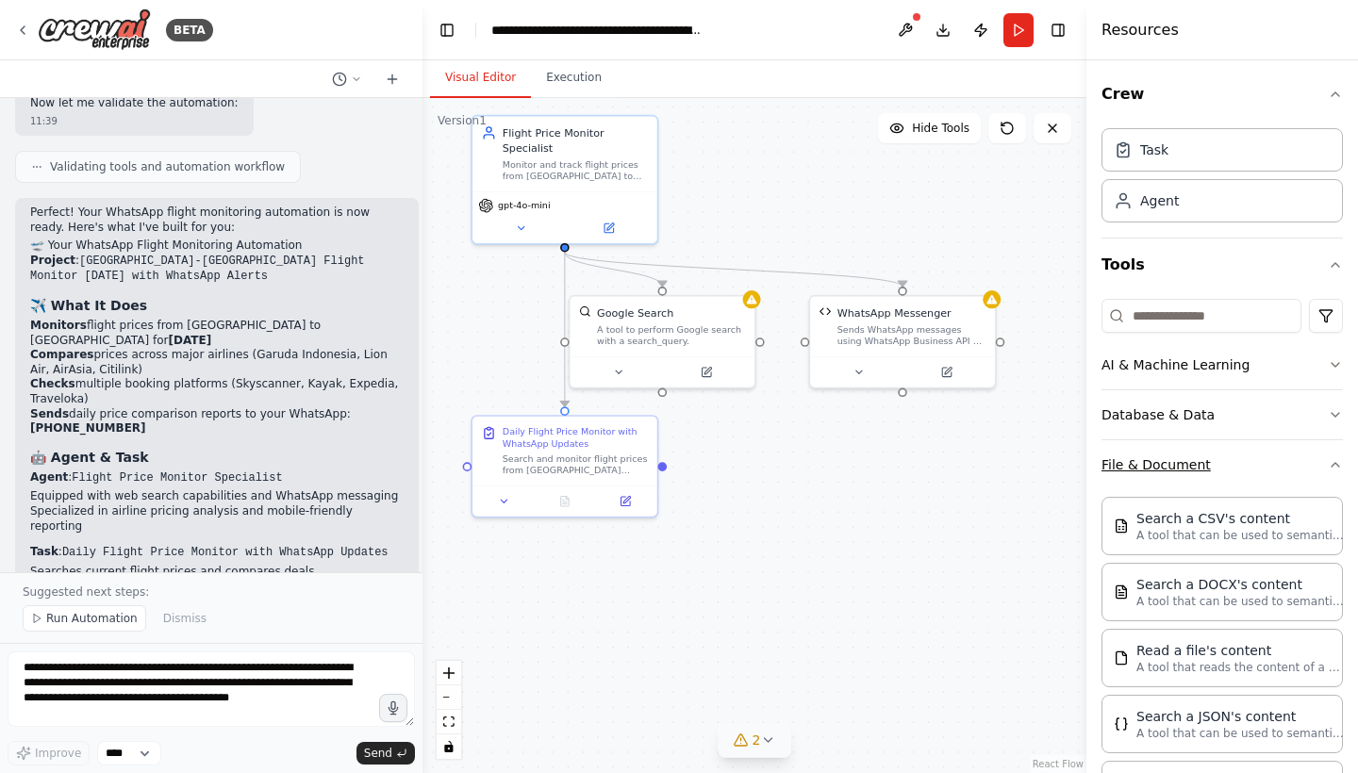
click at [1130, 463] on icon "button" at bounding box center [1335, 464] width 15 height 15
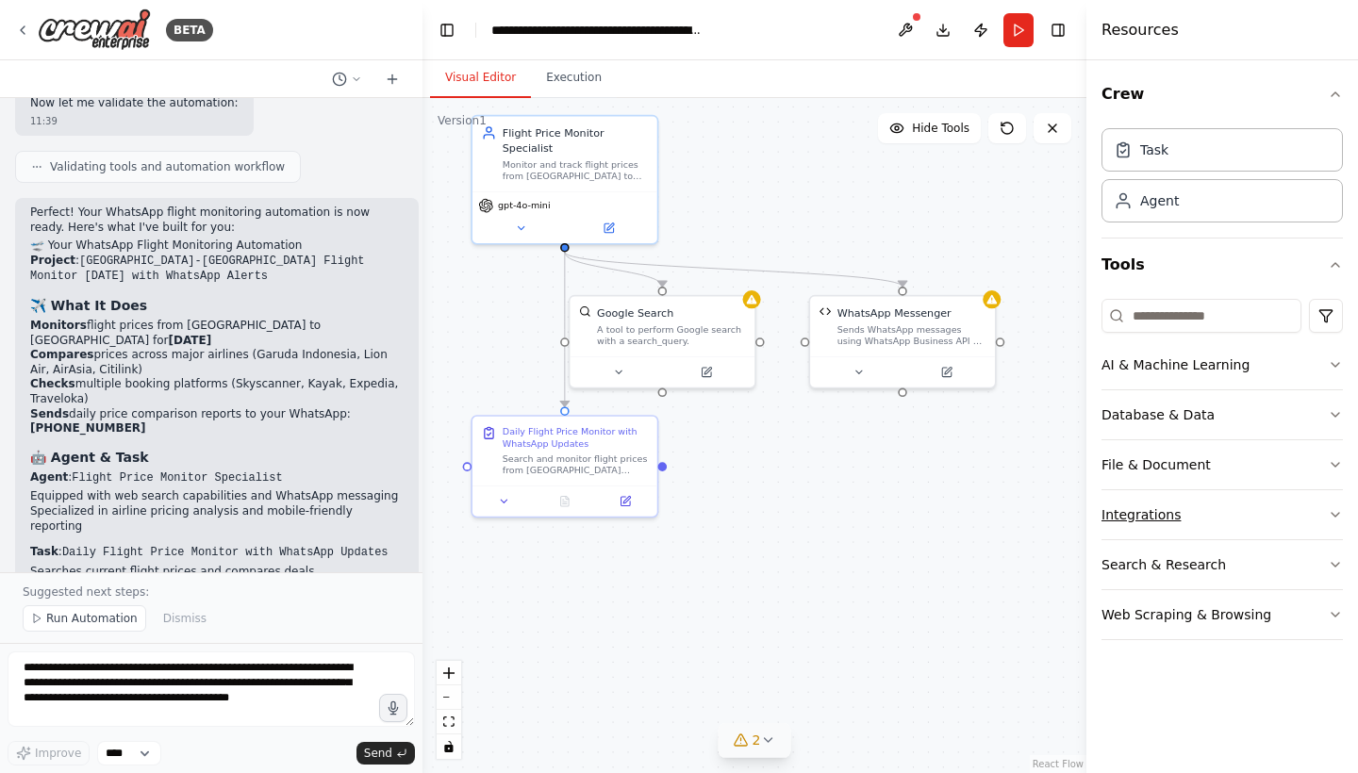
click at [1130, 518] on icon "button" at bounding box center [1335, 514] width 15 height 15
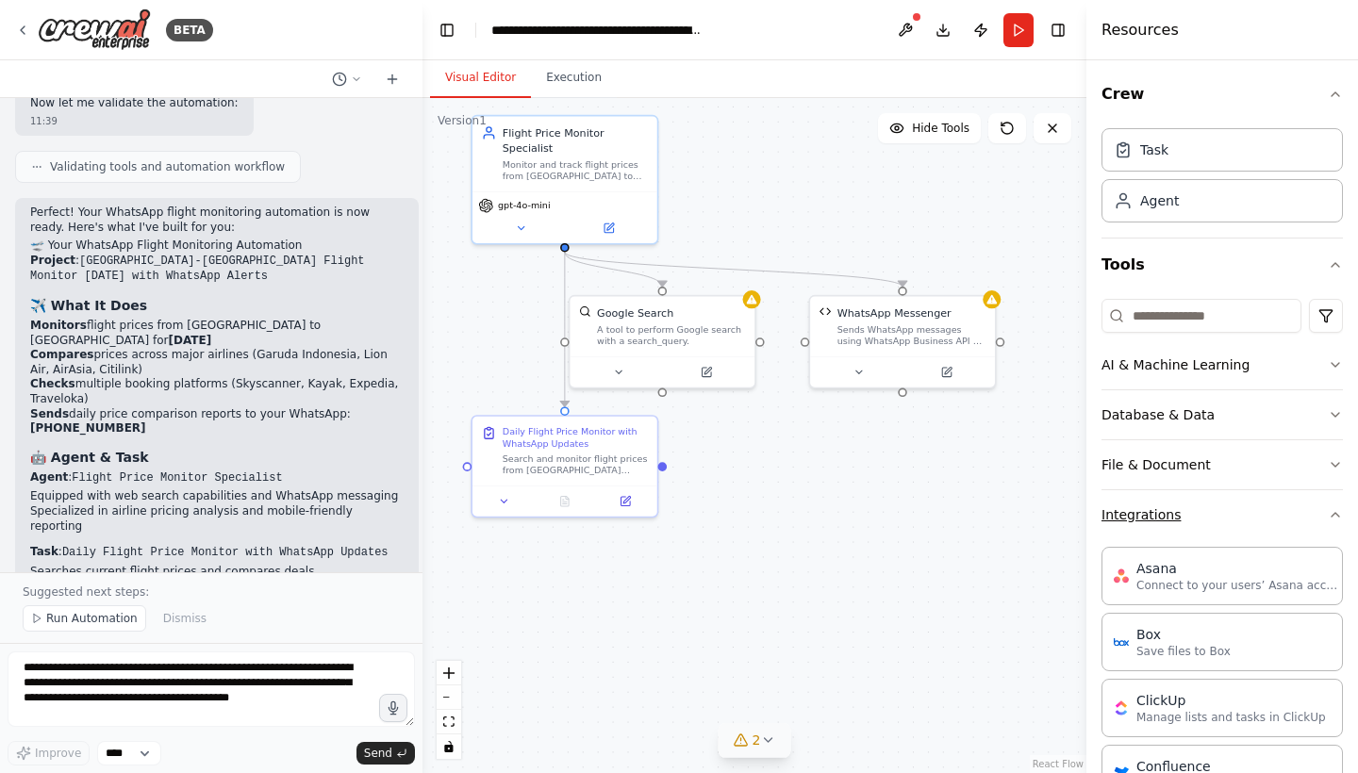
click at [1130, 517] on icon "button" at bounding box center [1336, 515] width 8 height 4
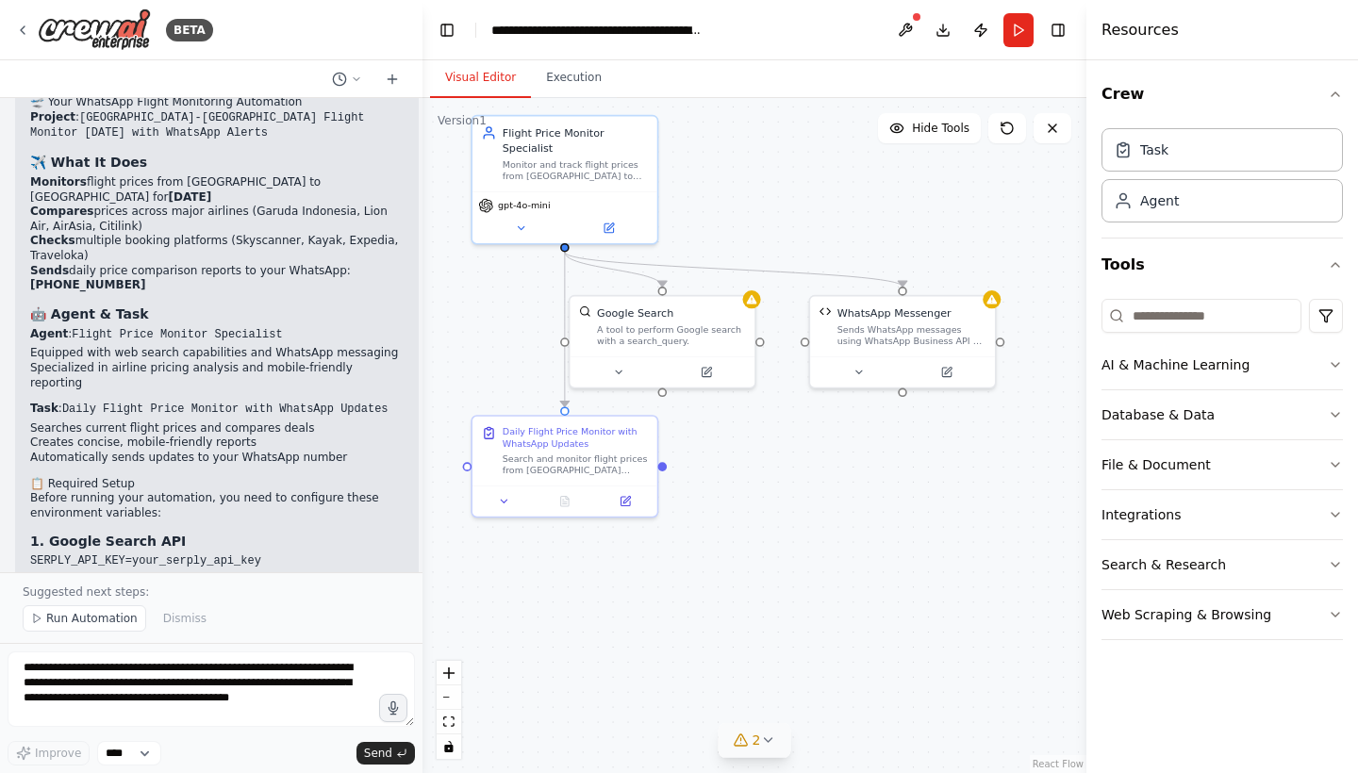
scroll to position [3902, 0]
click at [137, 589] on textarea "**********" at bounding box center [211, 689] width 407 height 75
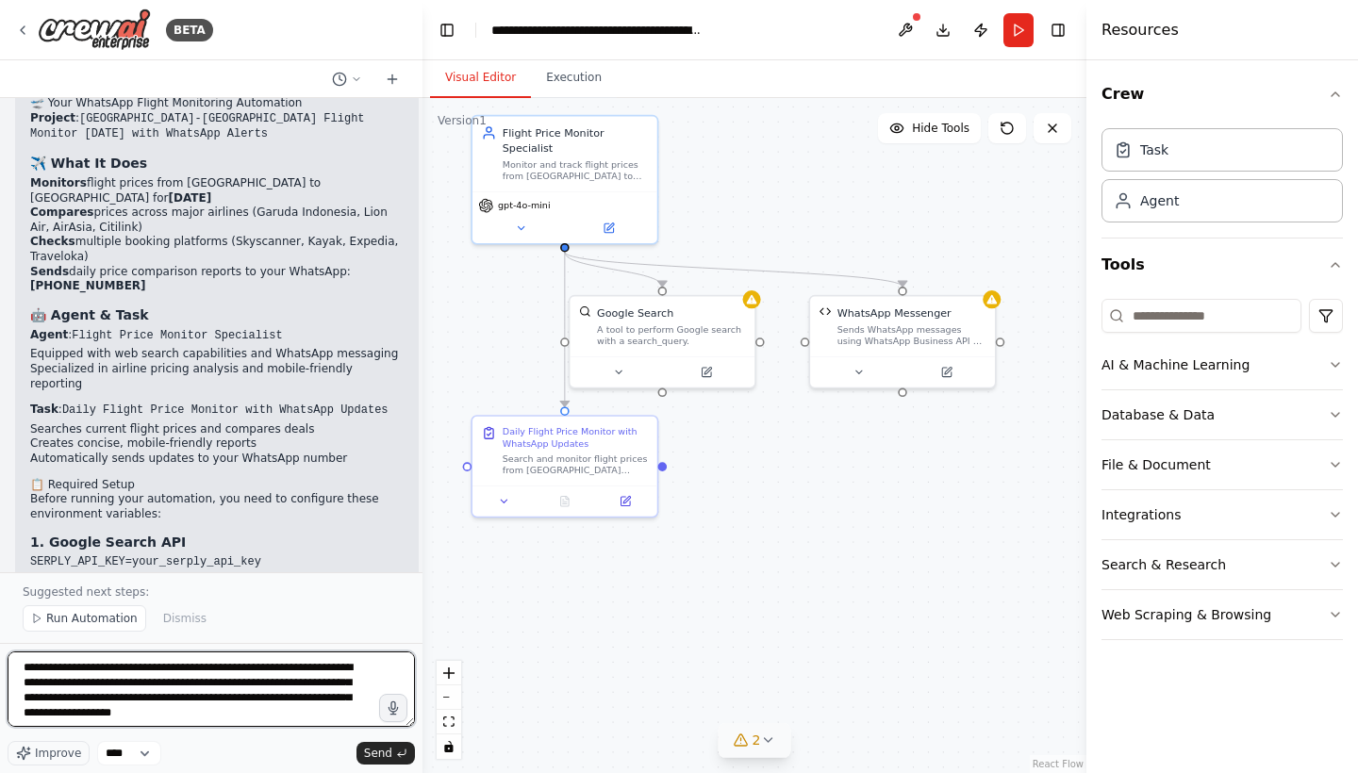
scroll to position [8, 0]
type textarea "**********"
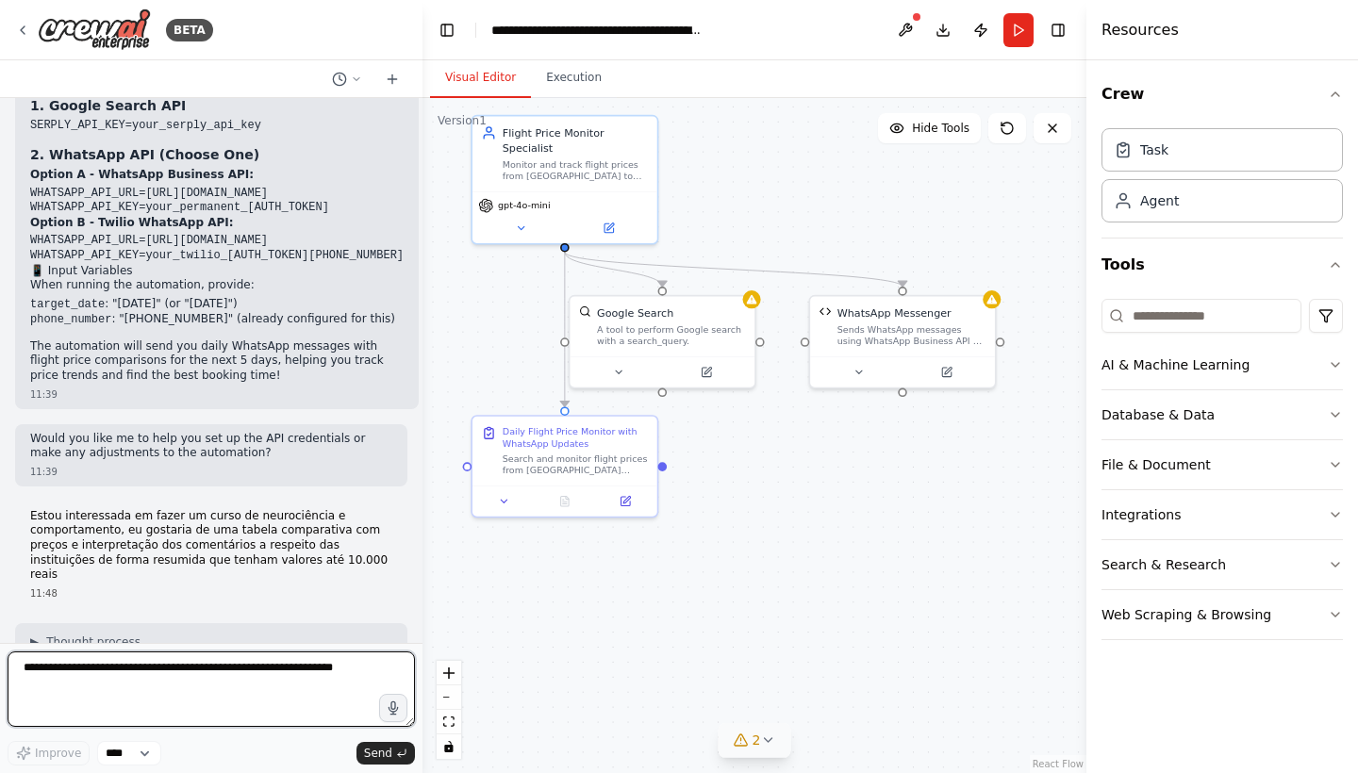
scroll to position [4353, 0]
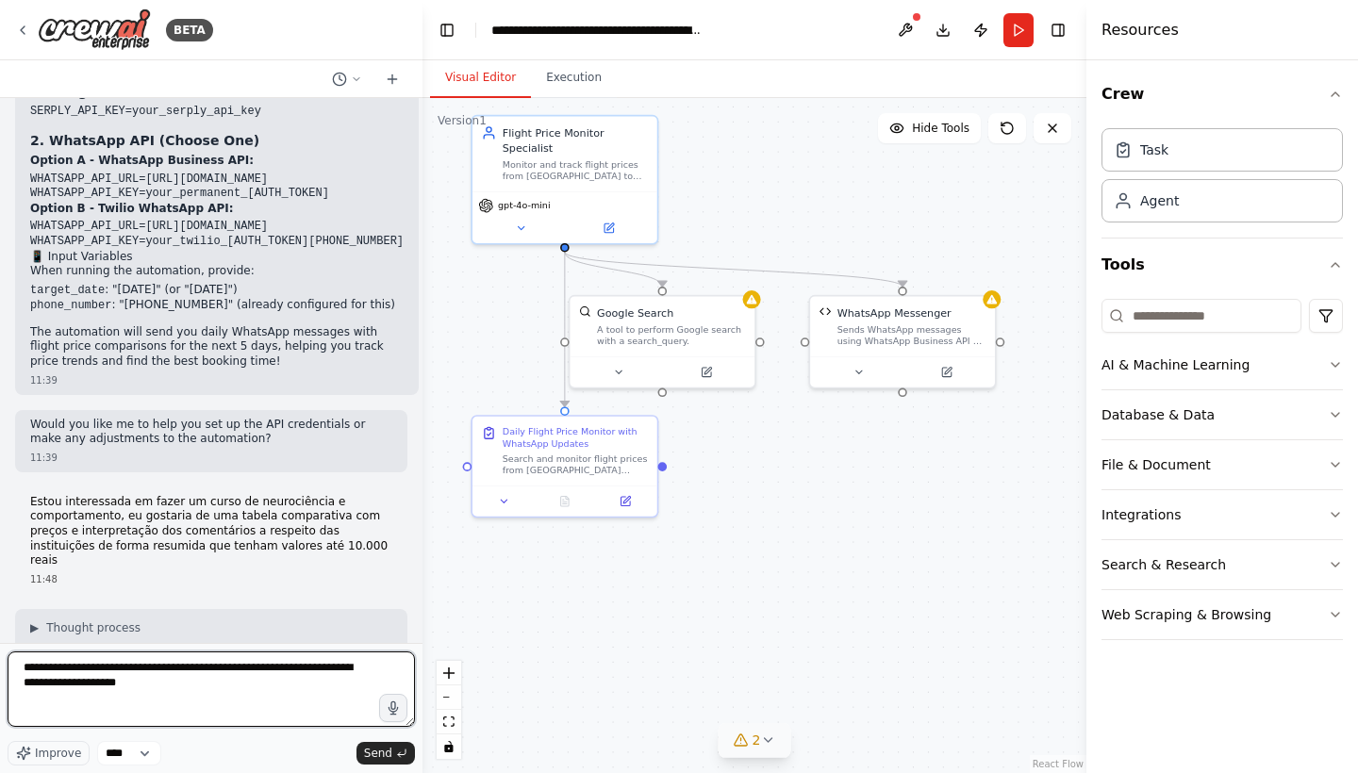
type textarea "**********"
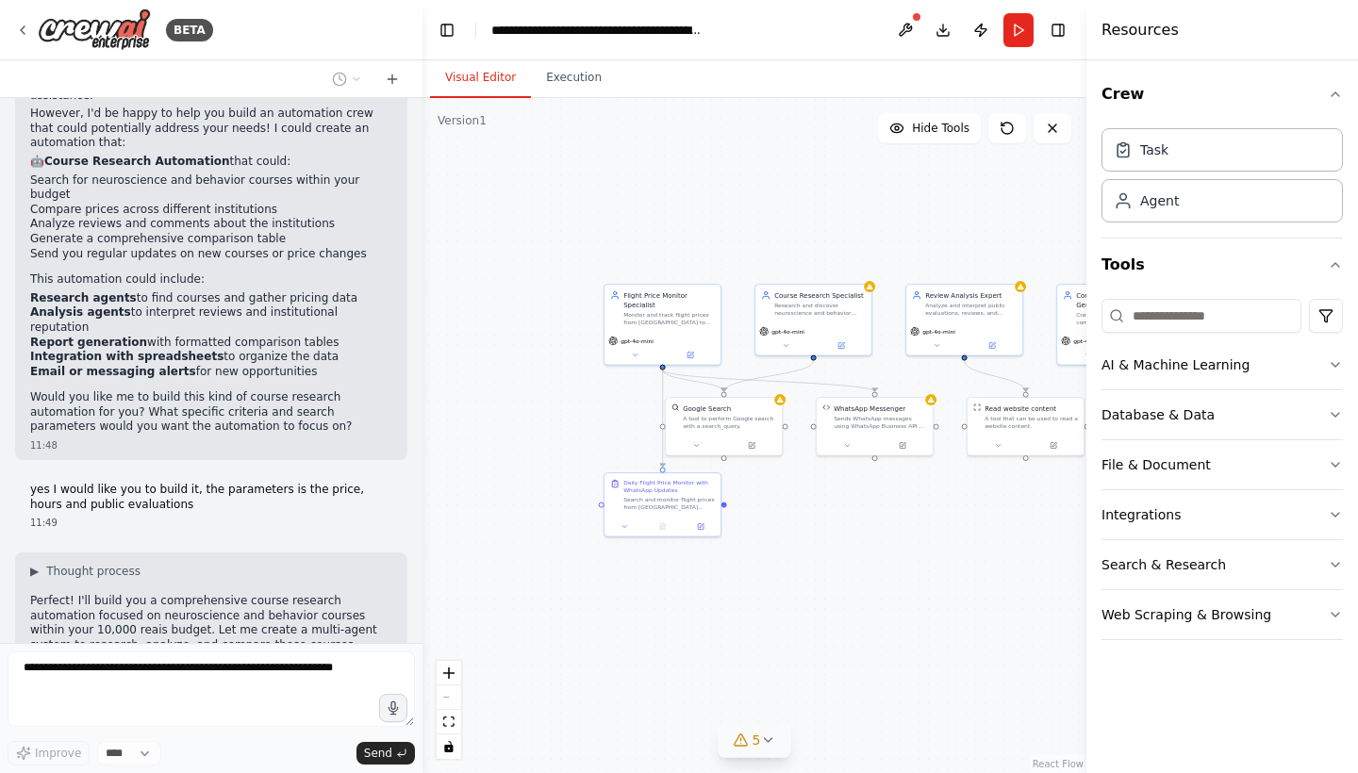
scroll to position [5068, 0]
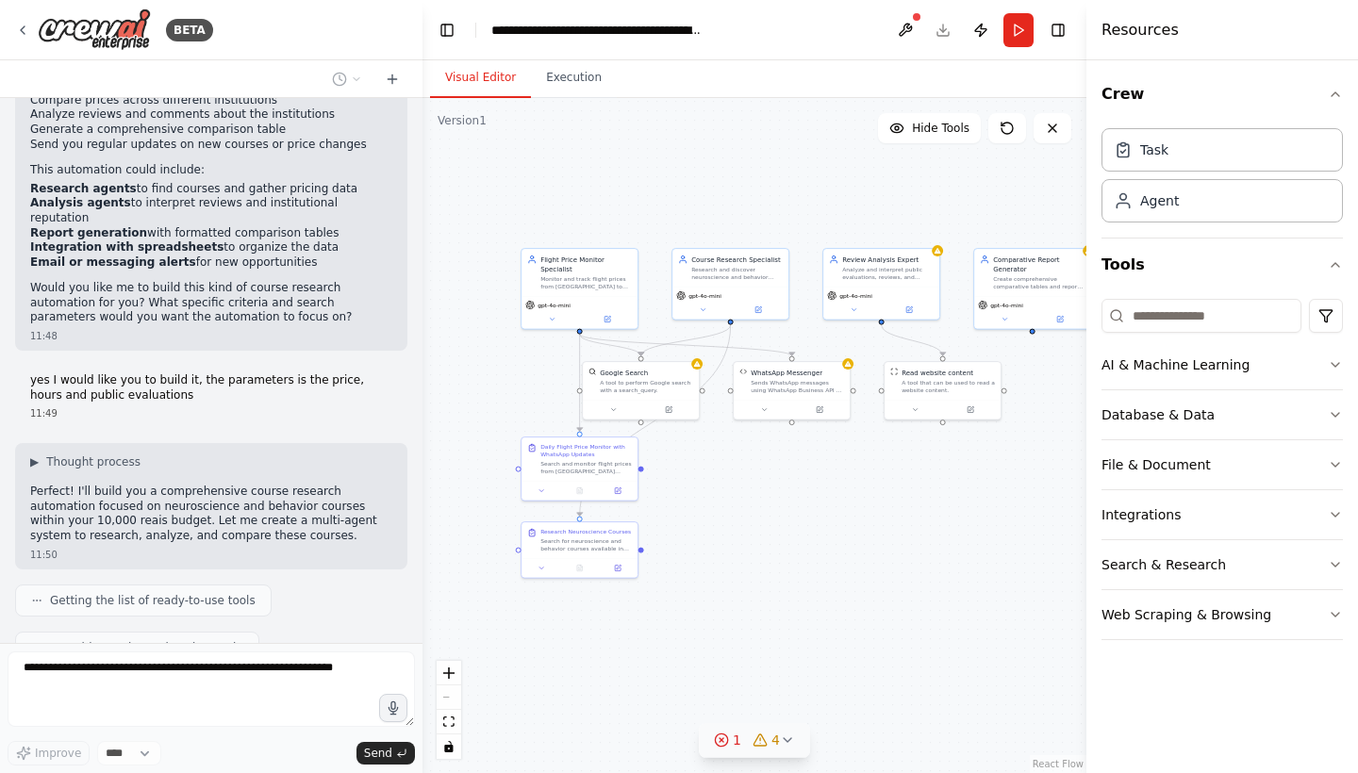
drag, startPoint x: 1025, startPoint y: 533, endPoint x: 942, endPoint y: 497, distance: 90.4
click at [942, 497] on div ".deletable-edge-delete-btn { width: 20px; height: 20px; border: 0px solid #ffff…" at bounding box center [755, 435] width 664 height 675
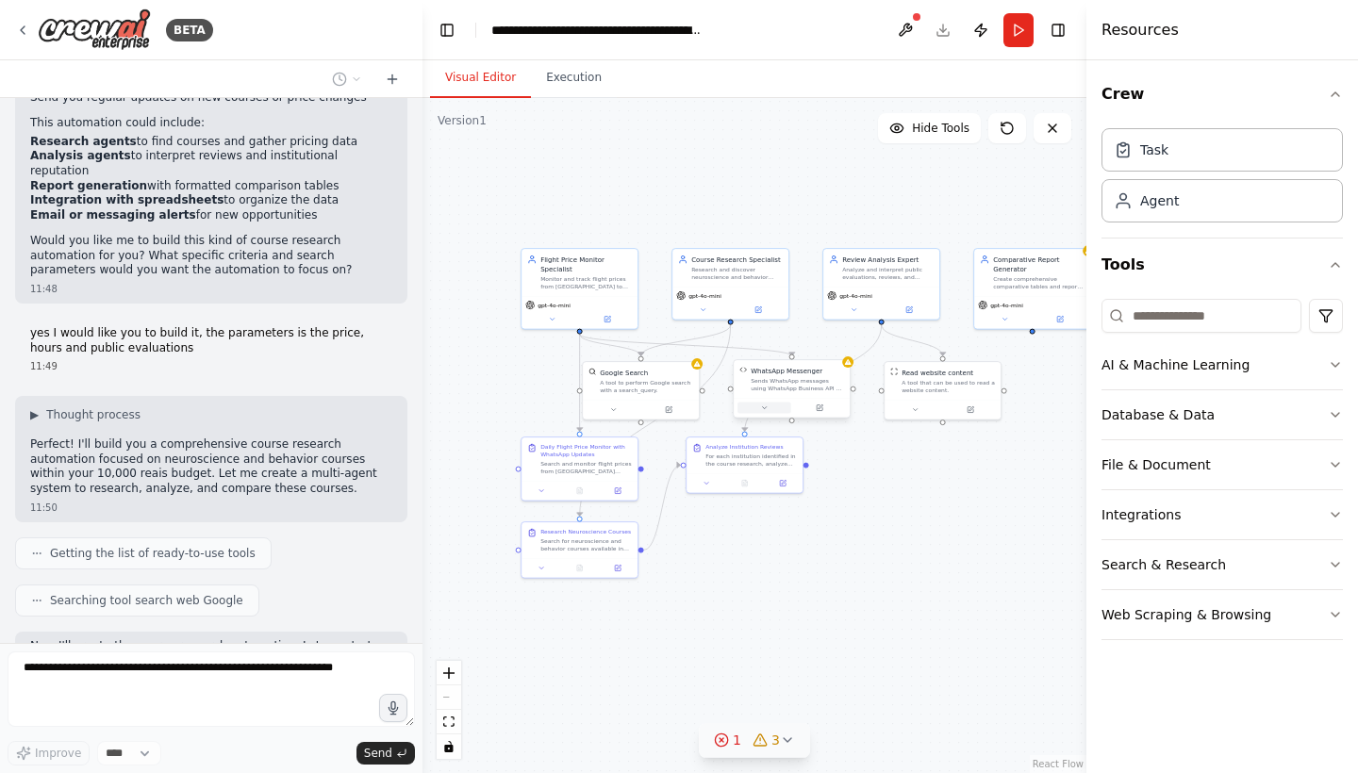
click at [764, 408] on icon at bounding box center [764, 408] width 4 height 2
click at [909, 518] on div "WhatsApp Messenger Sends WhatsApp messages using WhatsApp Business API or Twili…" at bounding box center [827, 488] width 187 height 126
click at [909, 514] on icon "button" at bounding box center [908, 518] width 9 height 9
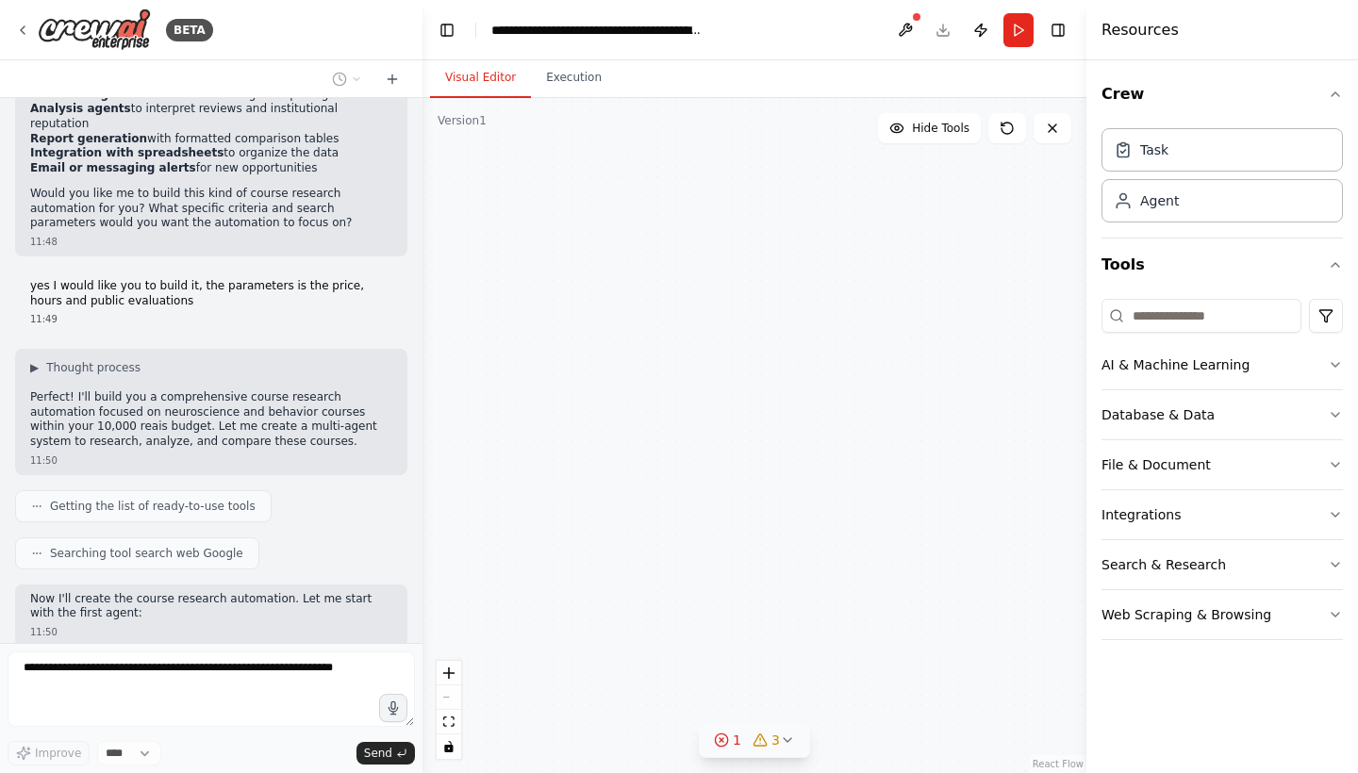
click at [909, 514] on icon "button" at bounding box center [908, 518] width 9 height 9
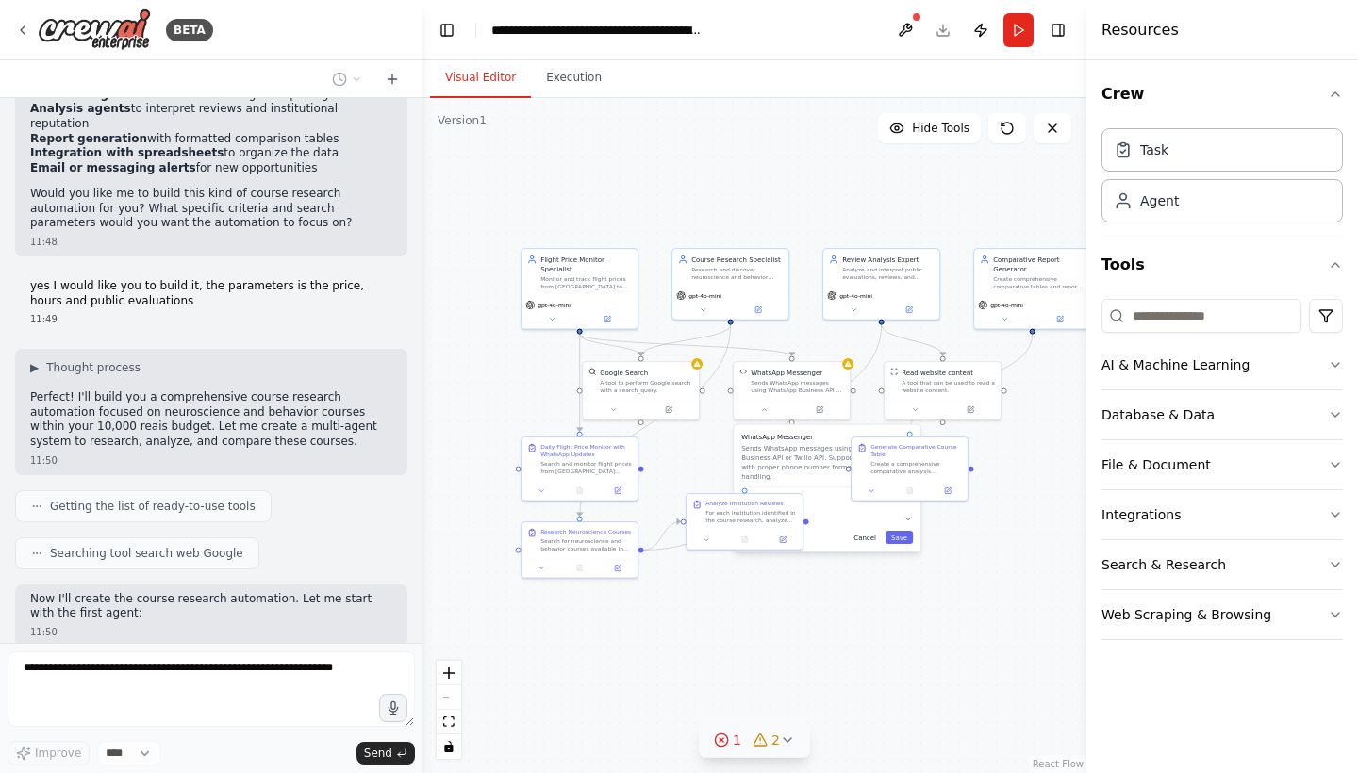
click at [869, 531] on button "Cancel" at bounding box center [865, 537] width 34 height 13
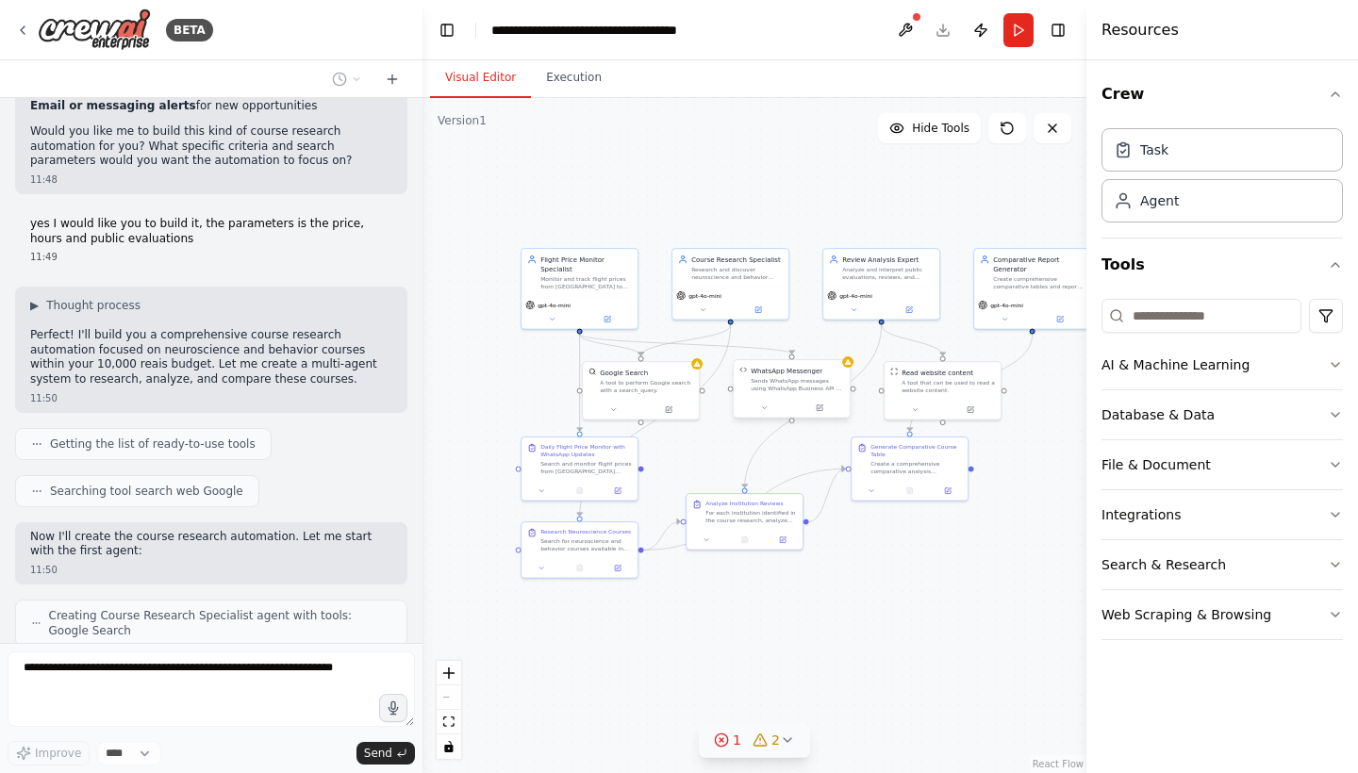
click at [794, 387] on div "Sends WhatsApp messages using WhatsApp Business API or Twilio API. Supports tex…" at bounding box center [797, 384] width 93 height 15
click at [837, 335] on button at bounding box center [834, 340] width 25 height 25
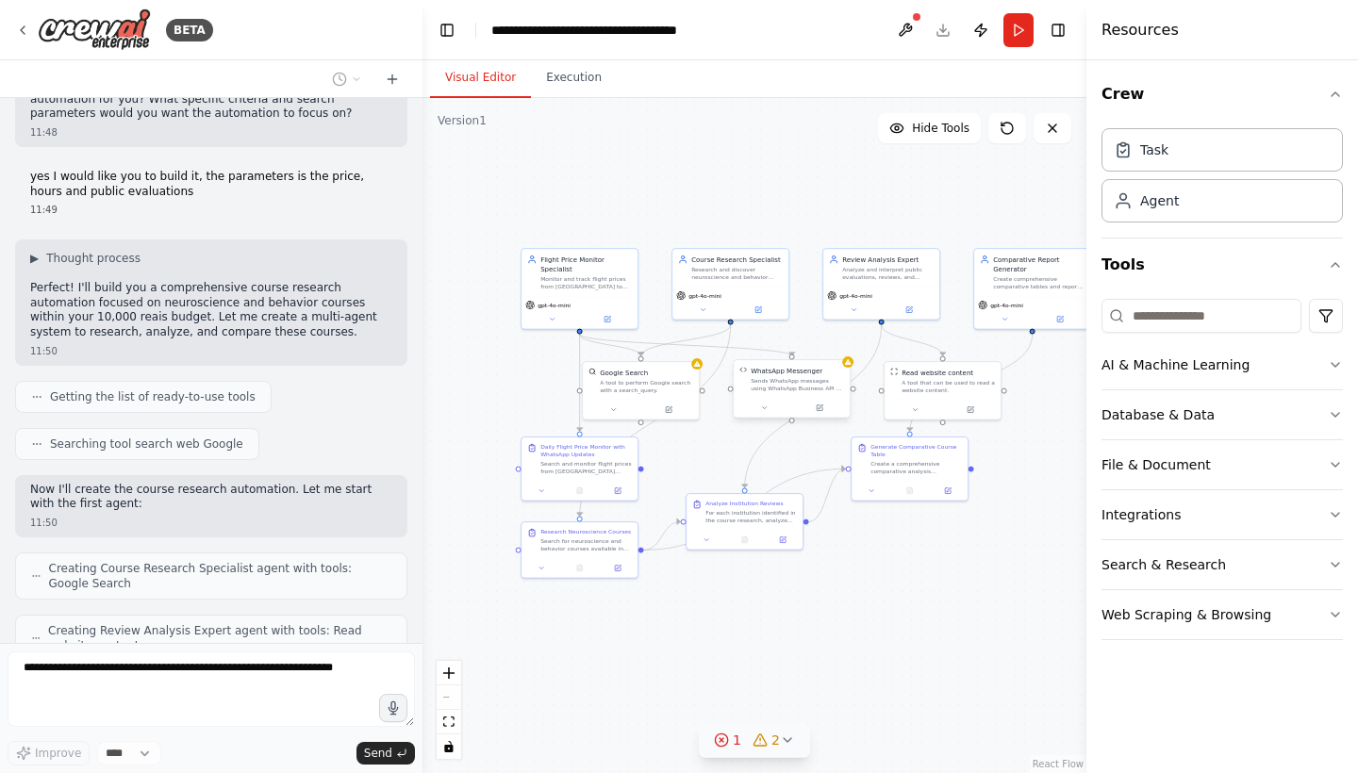
click at [820, 386] on div "Sends WhatsApp messages using WhatsApp Business API or Twilio API. Supports tex…" at bounding box center [797, 384] width 93 height 15
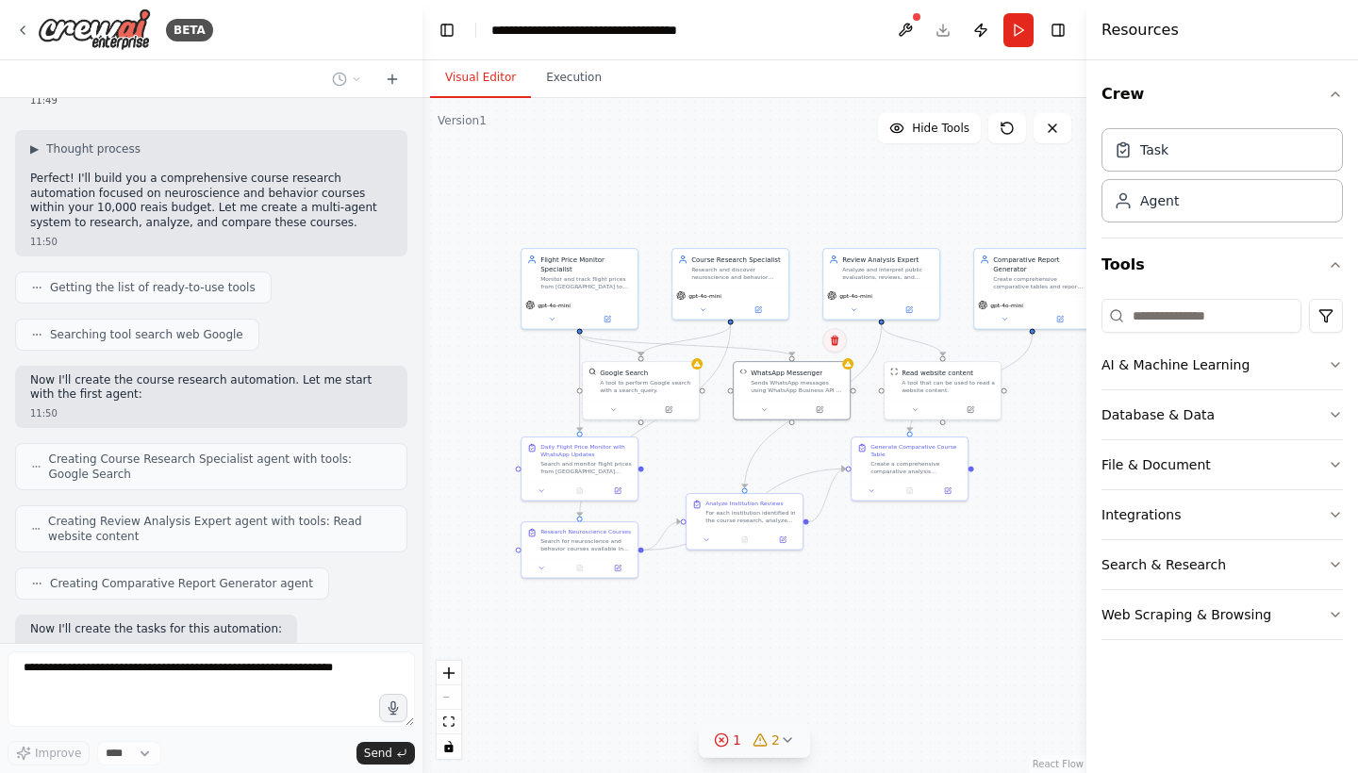
click at [836, 344] on icon at bounding box center [835, 341] width 8 height 10
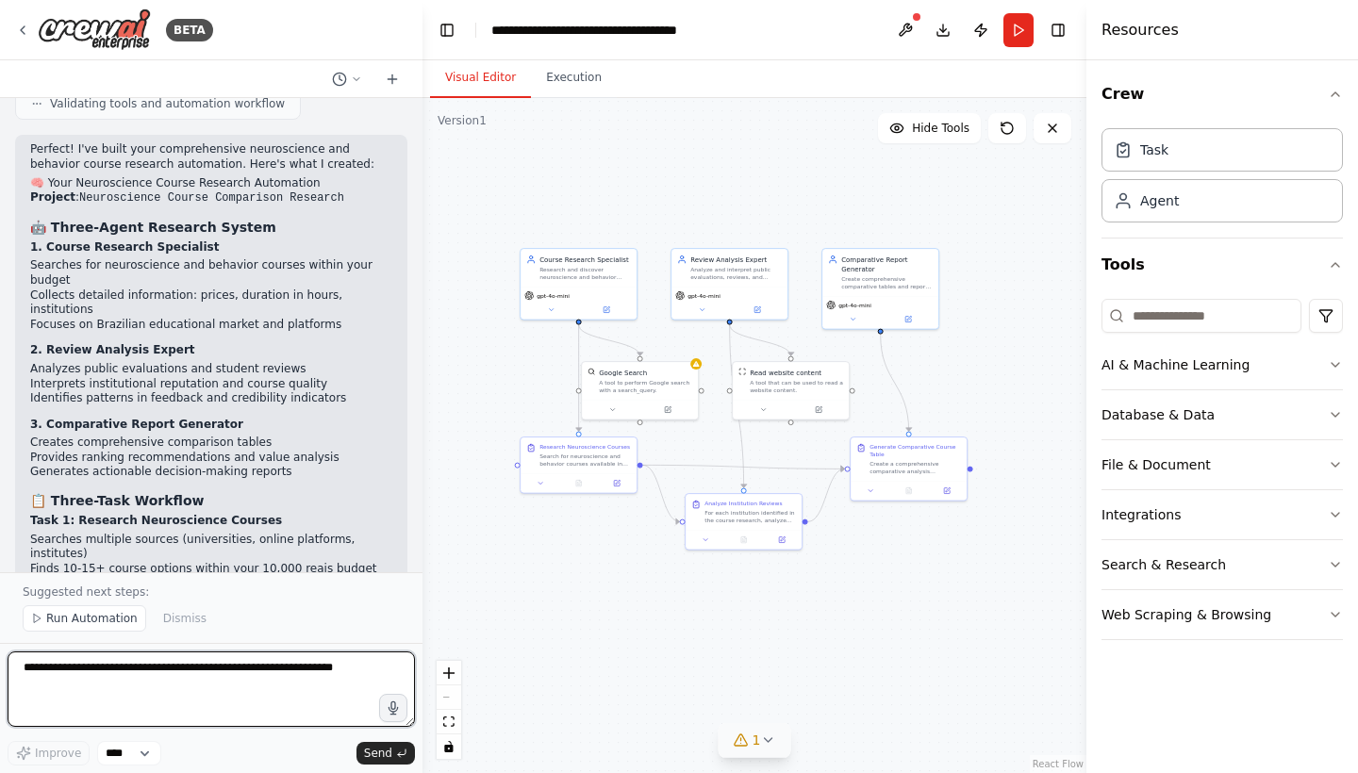
scroll to position [6705, 0]
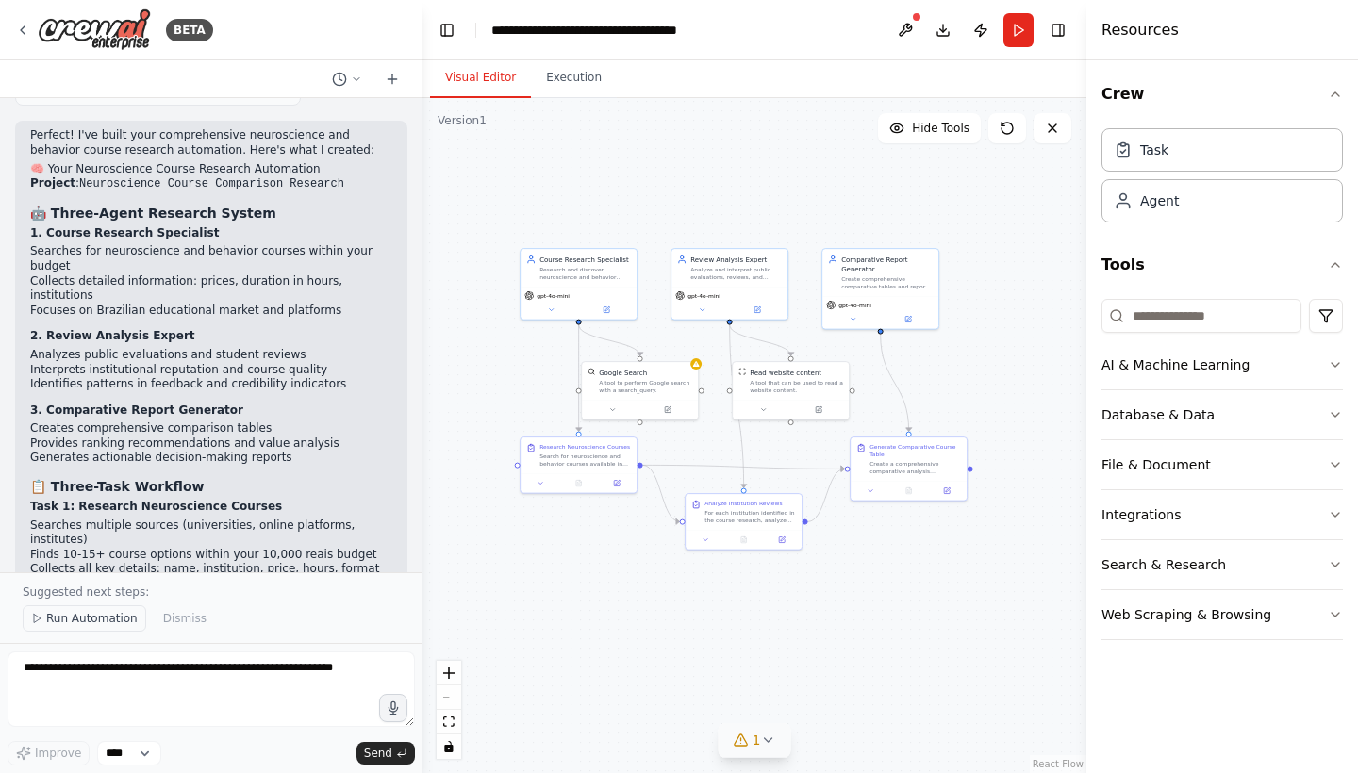
click at [86, 589] on span "Run Automation" at bounding box center [91, 618] width 91 height 15
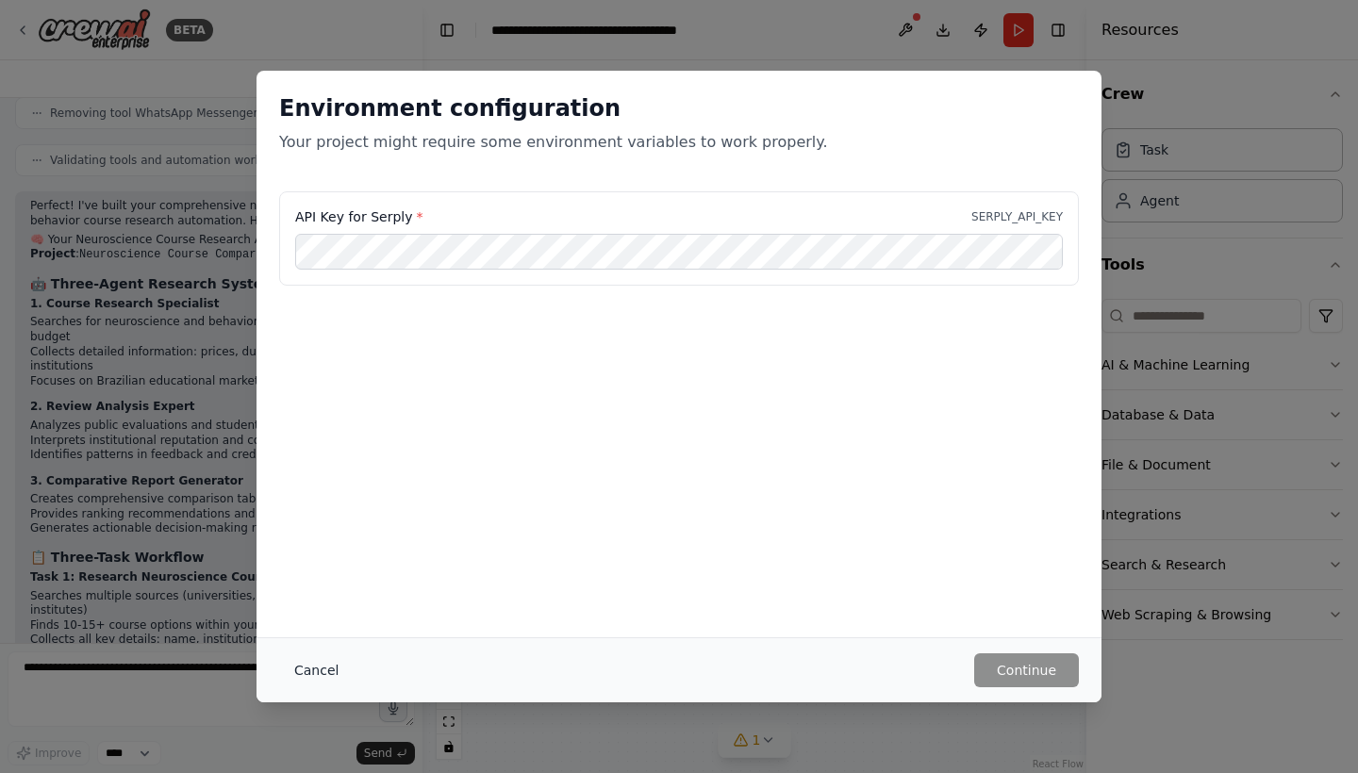
click at [324, 589] on button "Cancel" at bounding box center [316, 671] width 75 height 34
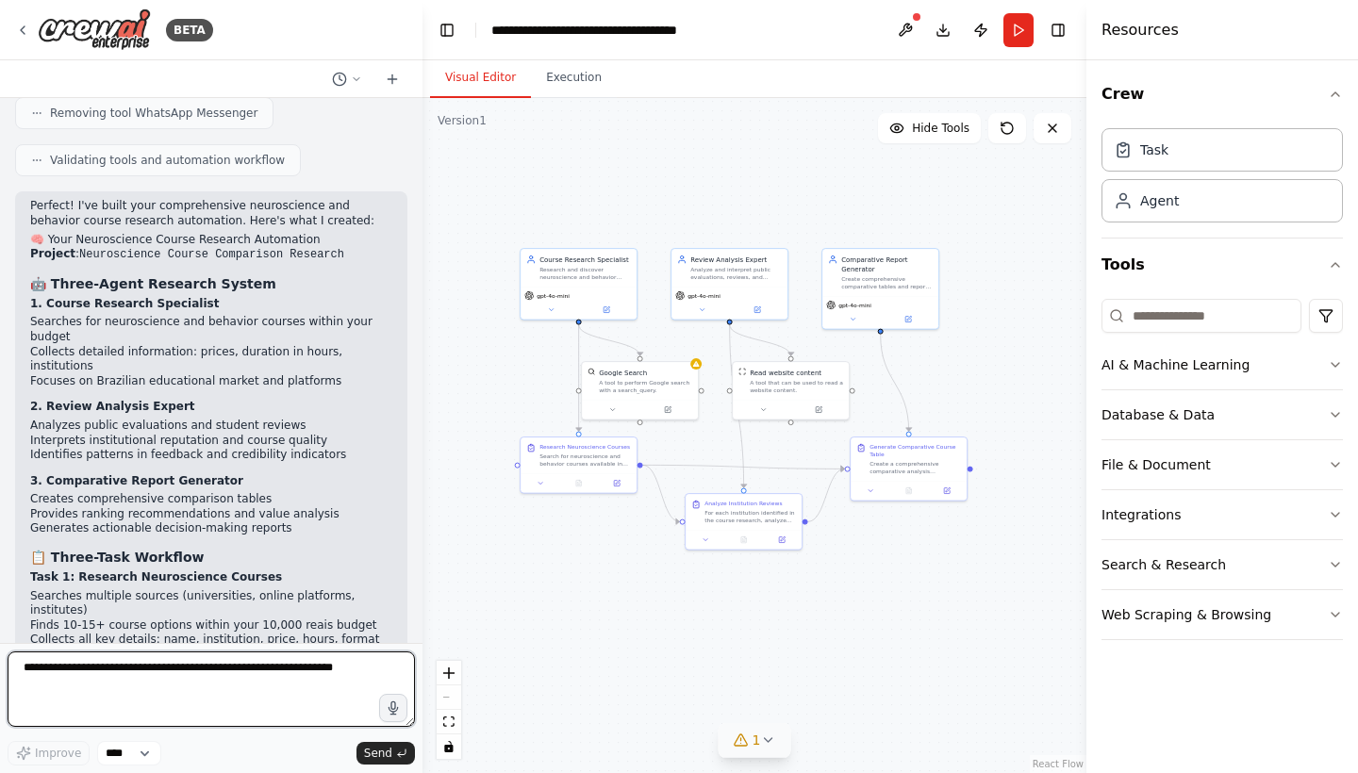
click at [266, 589] on textarea at bounding box center [211, 689] width 407 height 75
type textarea "**********"
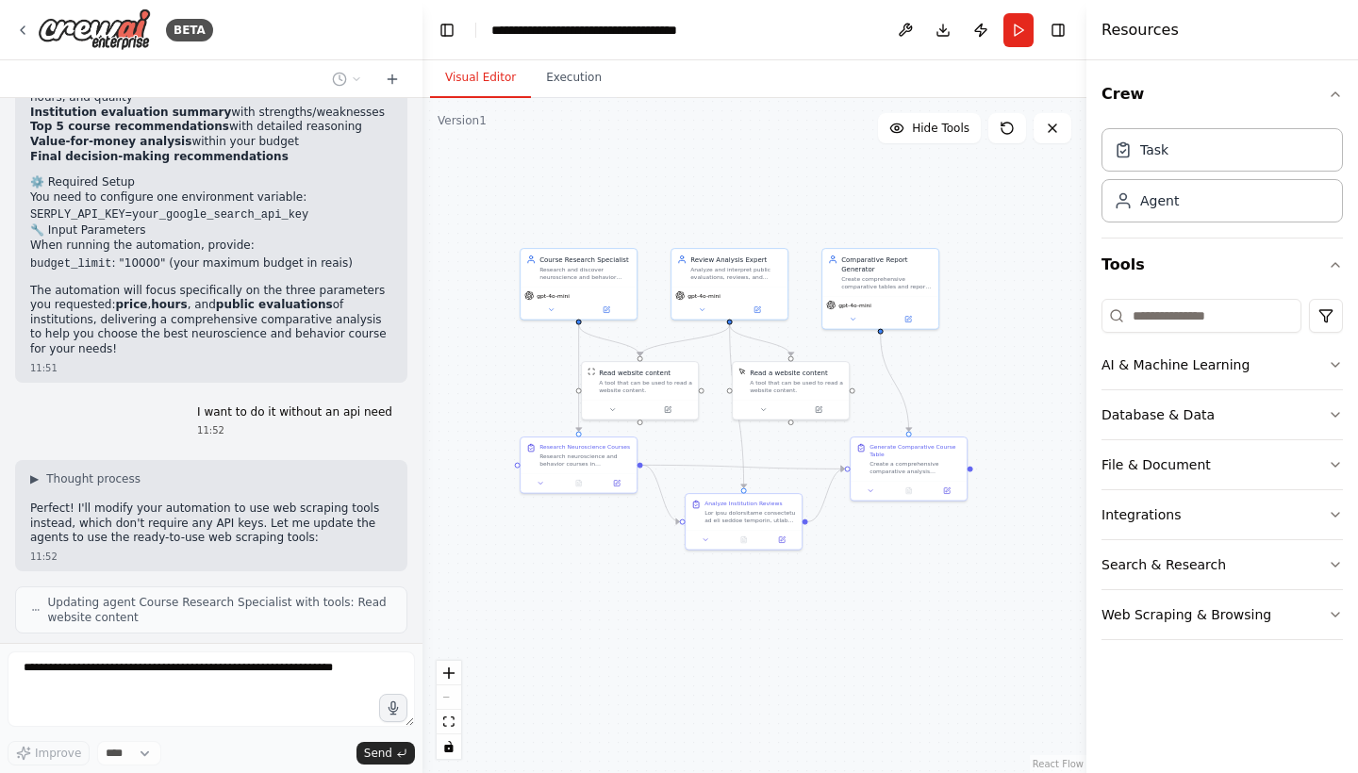
scroll to position [7460, 0]
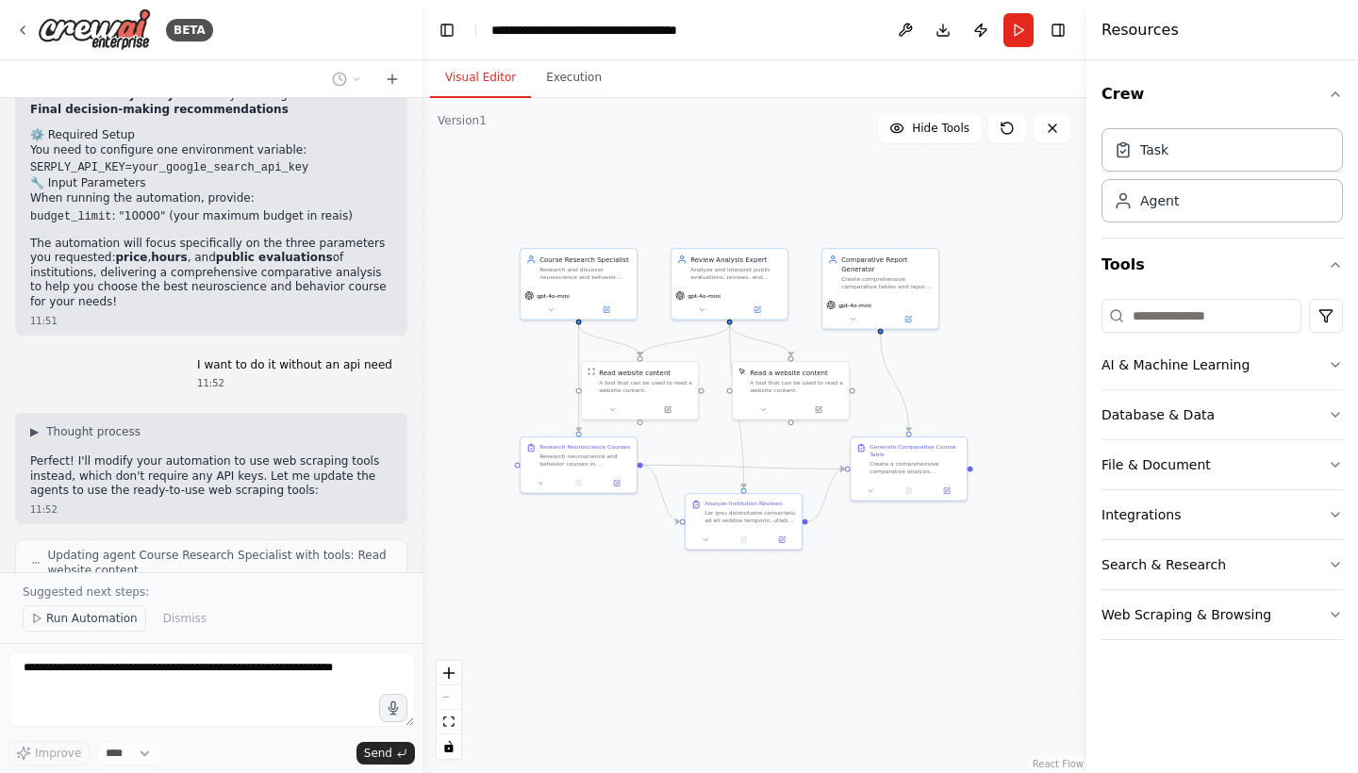
click at [94, 589] on span "Run Automation" at bounding box center [91, 618] width 91 height 15
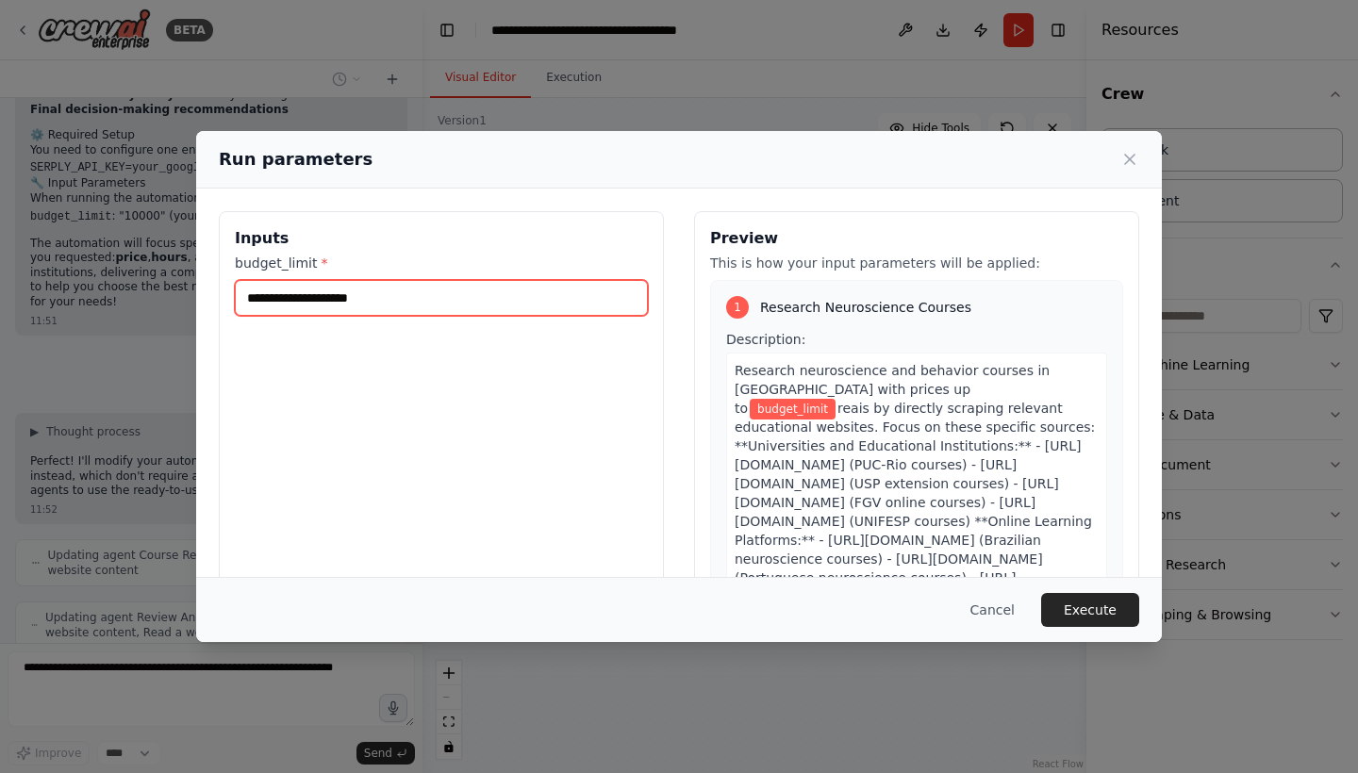
click at [343, 295] on input "budget_limit *" at bounding box center [441, 298] width 413 height 36
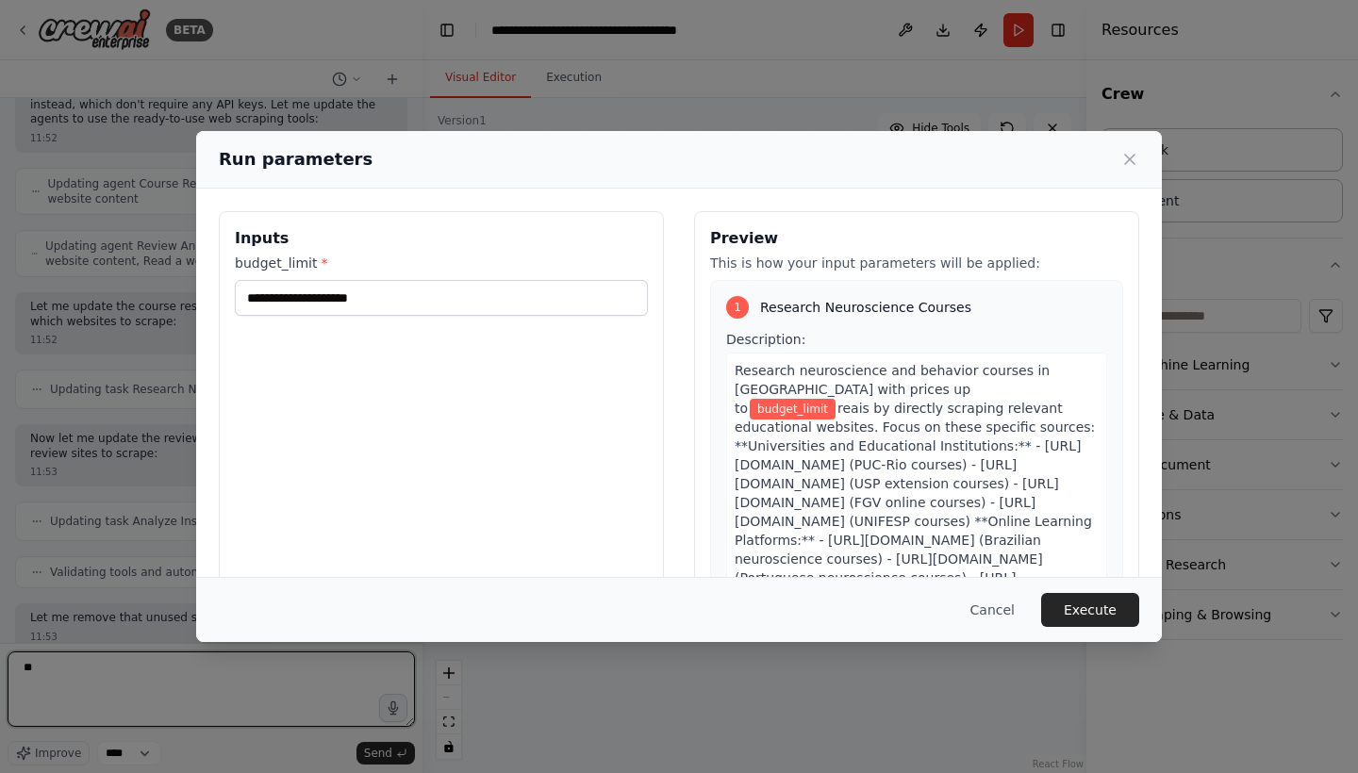
type textarea "**"
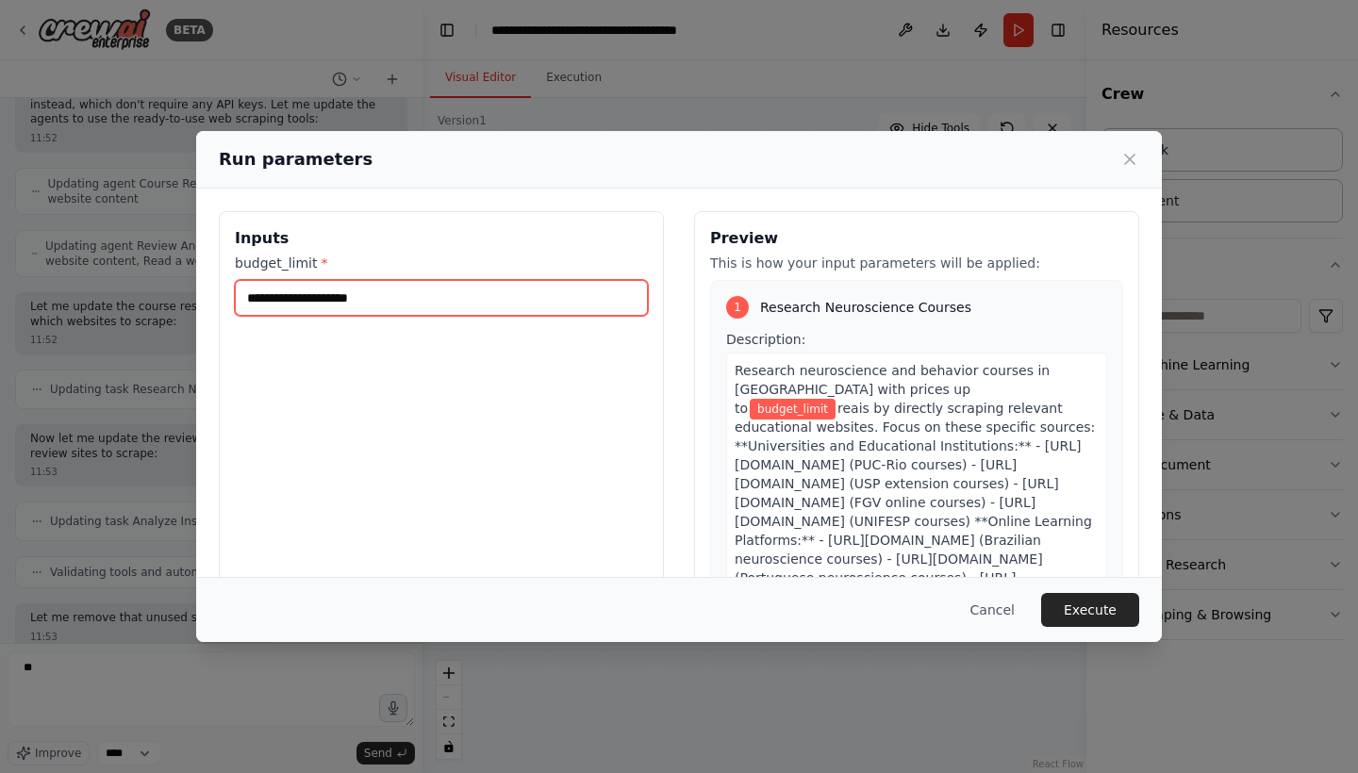
click at [337, 299] on input "budget_limit *" at bounding box center [441, 298] width 413 height 36
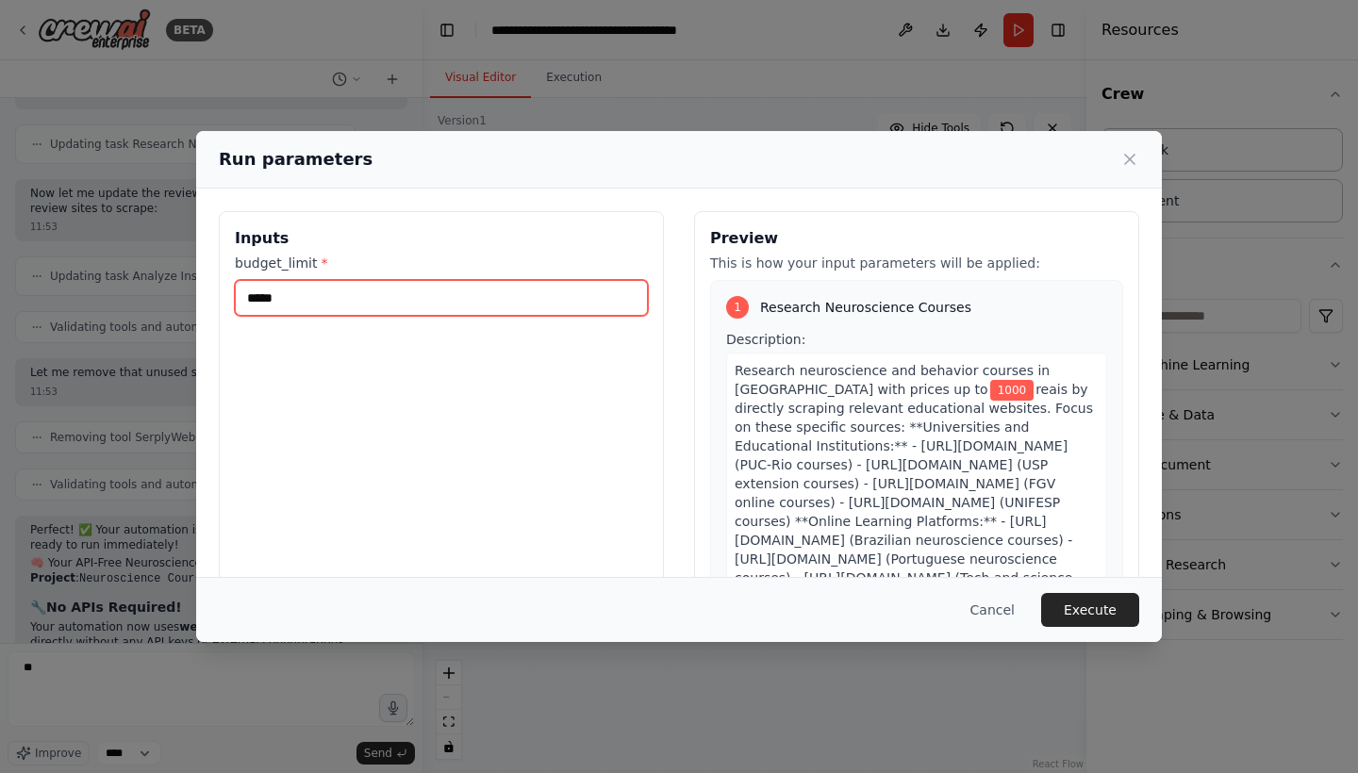
scroll to position [8091, 0]
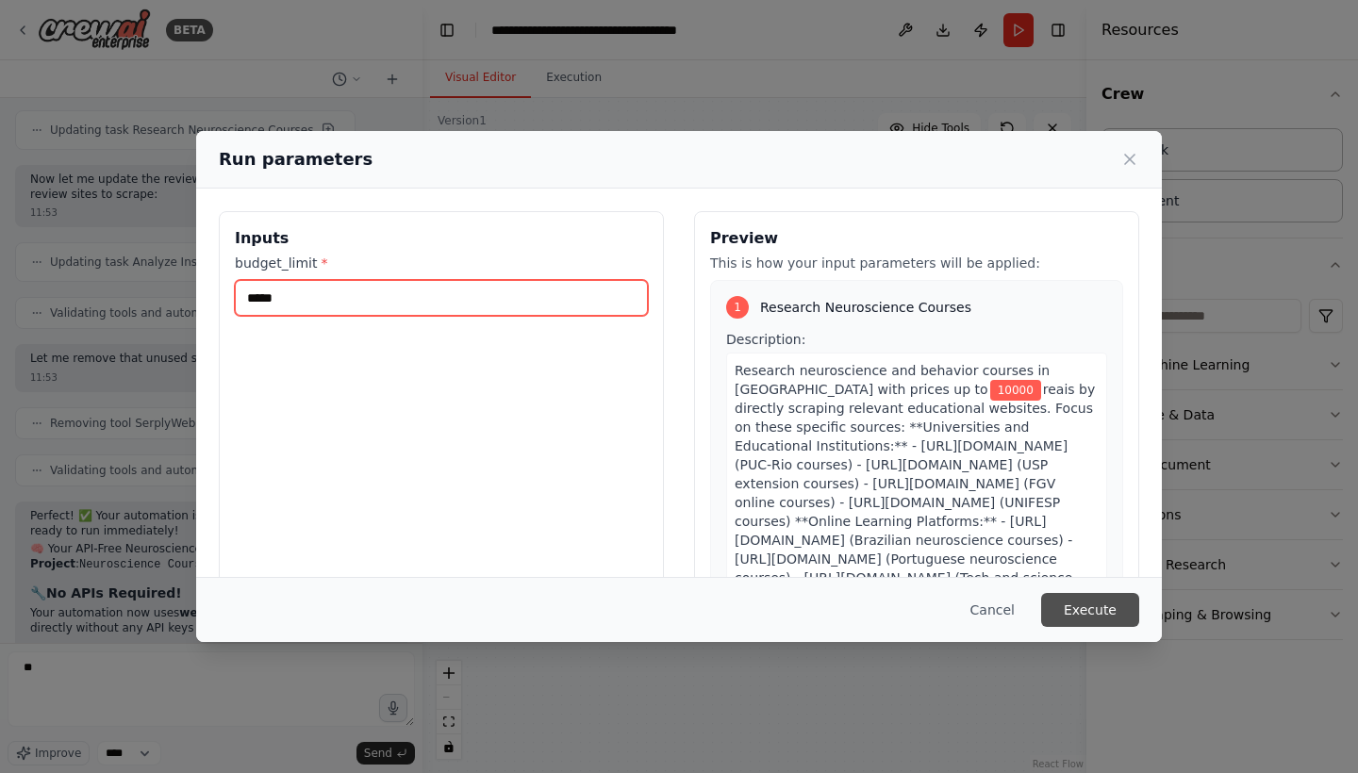
type input "*****"
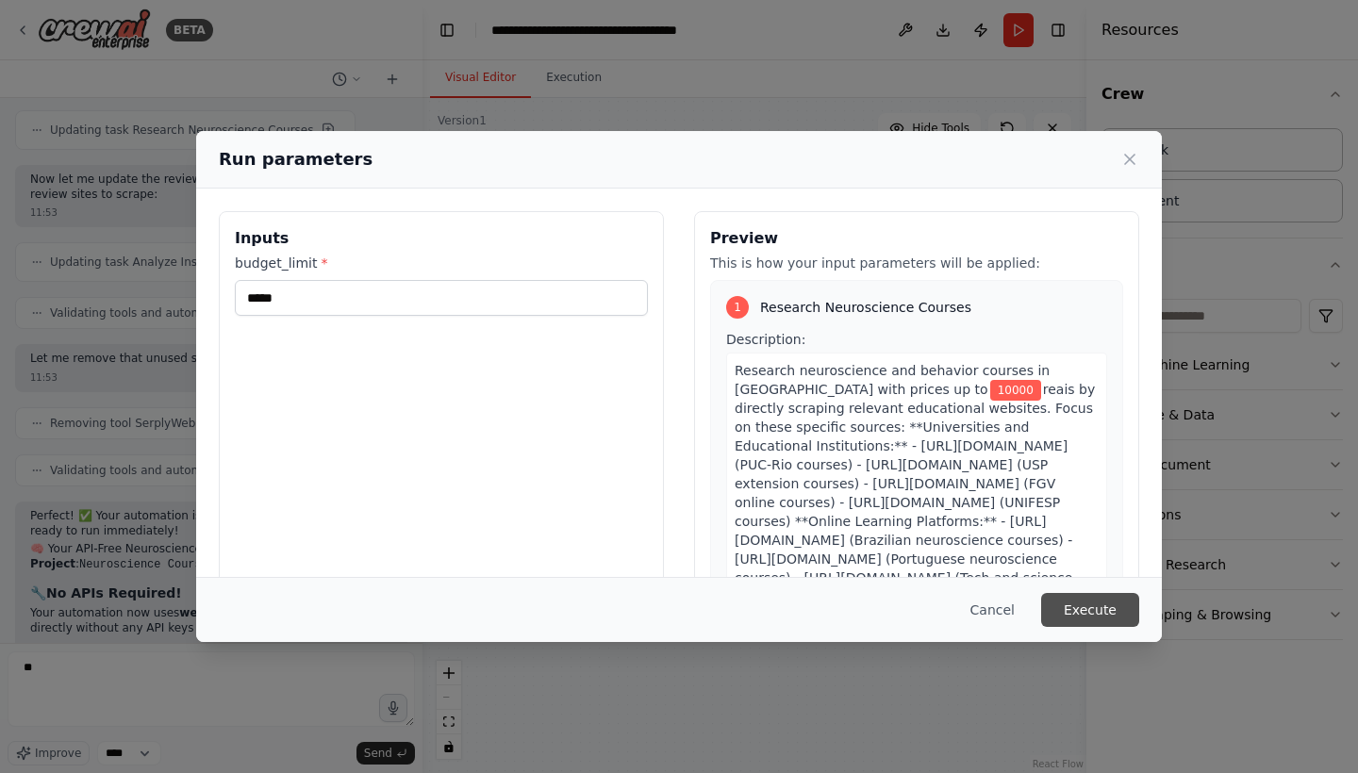
click at [1092, 589] on button "Execute" at bounding box center [1090, 610] width 98 height 34
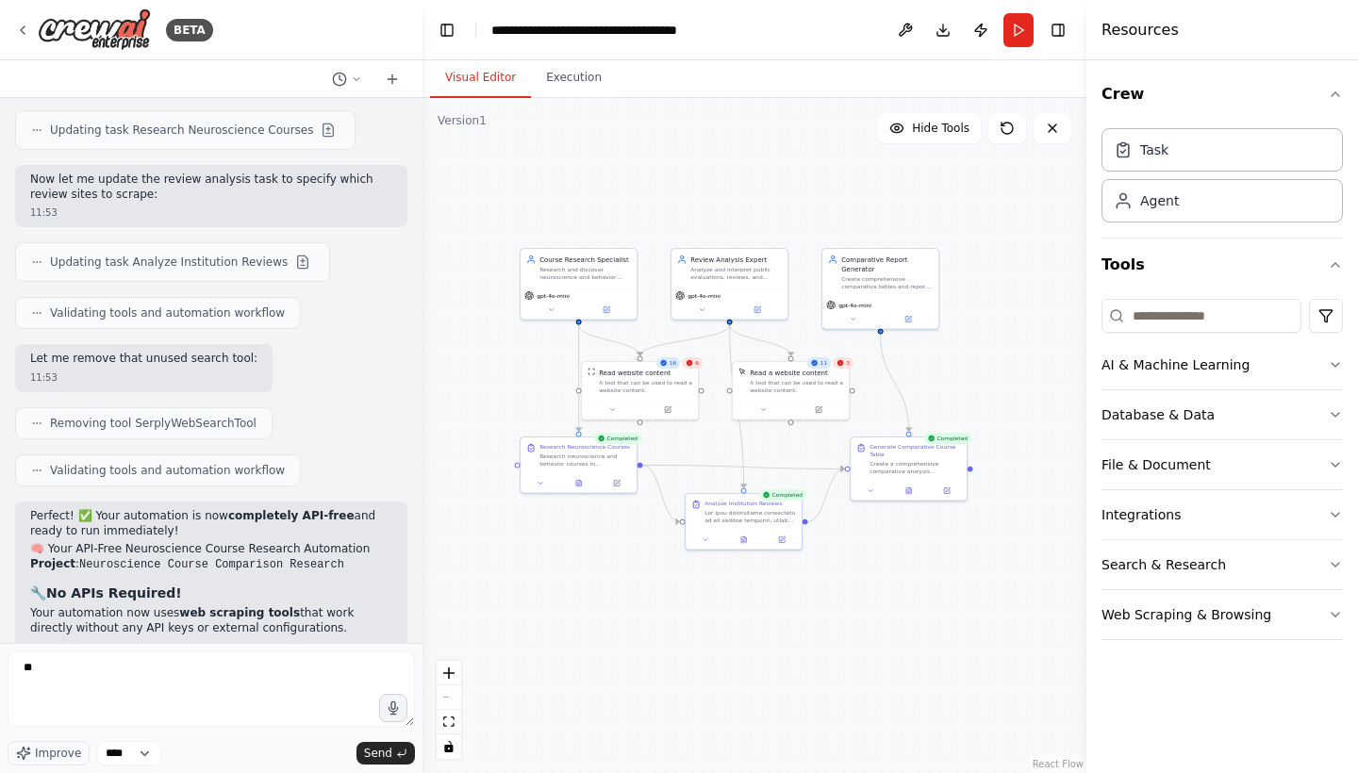
scroll to position [0, 0]
click at [911, 489] on icon at bounding box center [908, 489] width 5 height 7
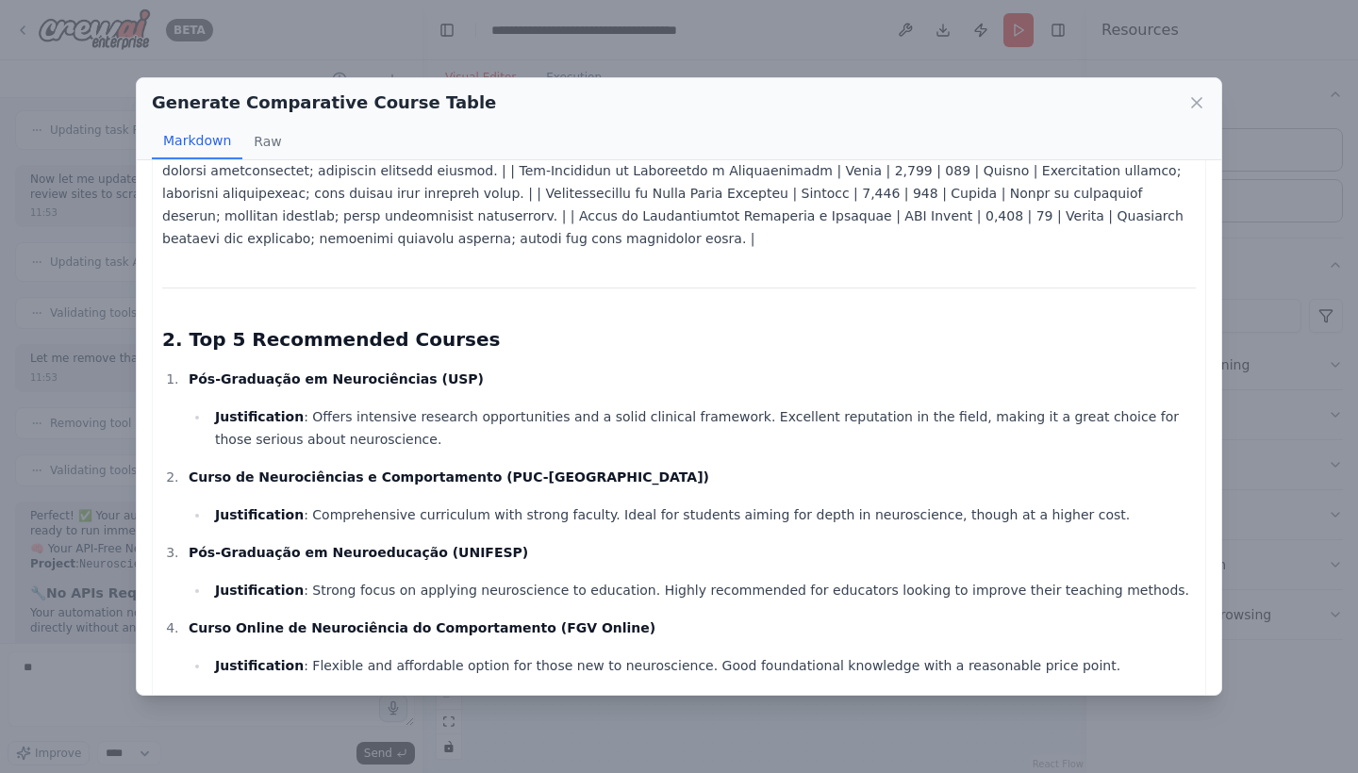
scroll to position [392, 0]
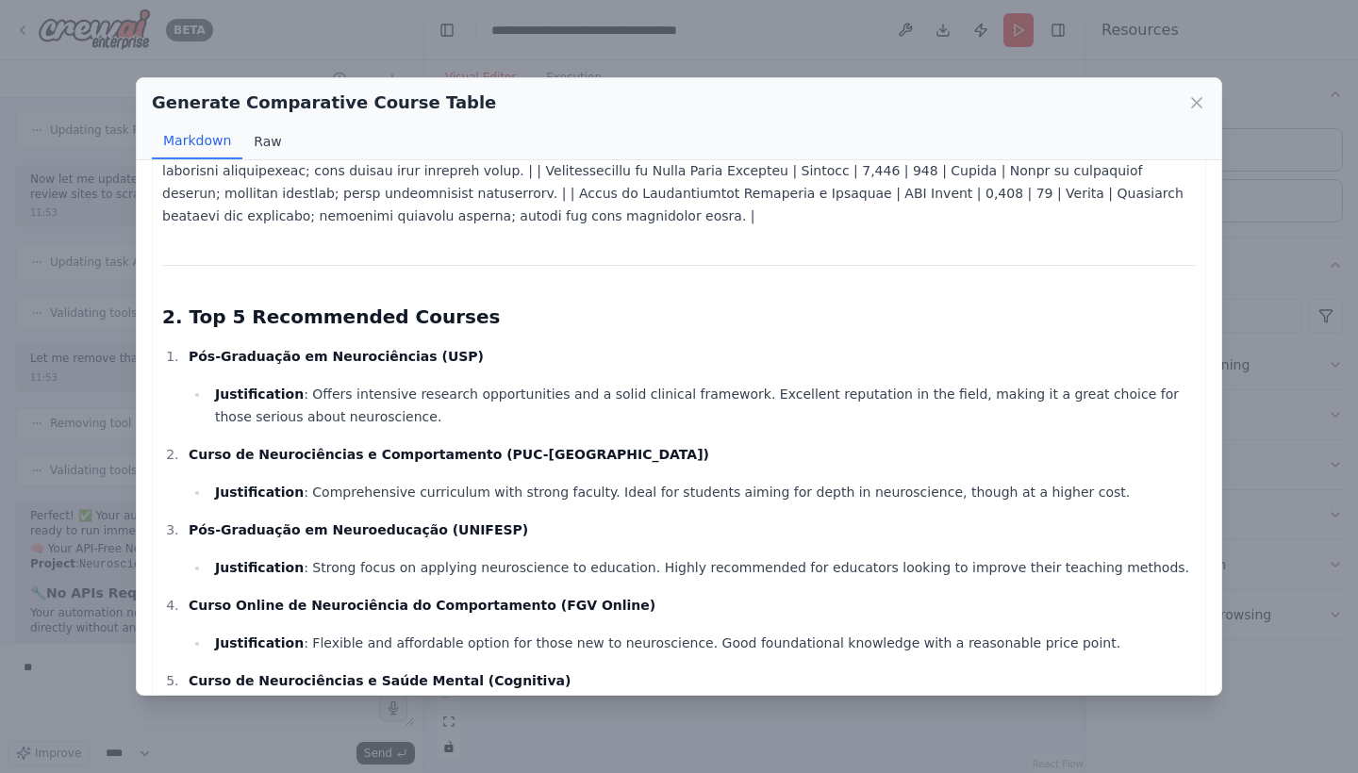
click at [270, 145] on button "Raw" at bounding box center [267, 142] width 50 height 36
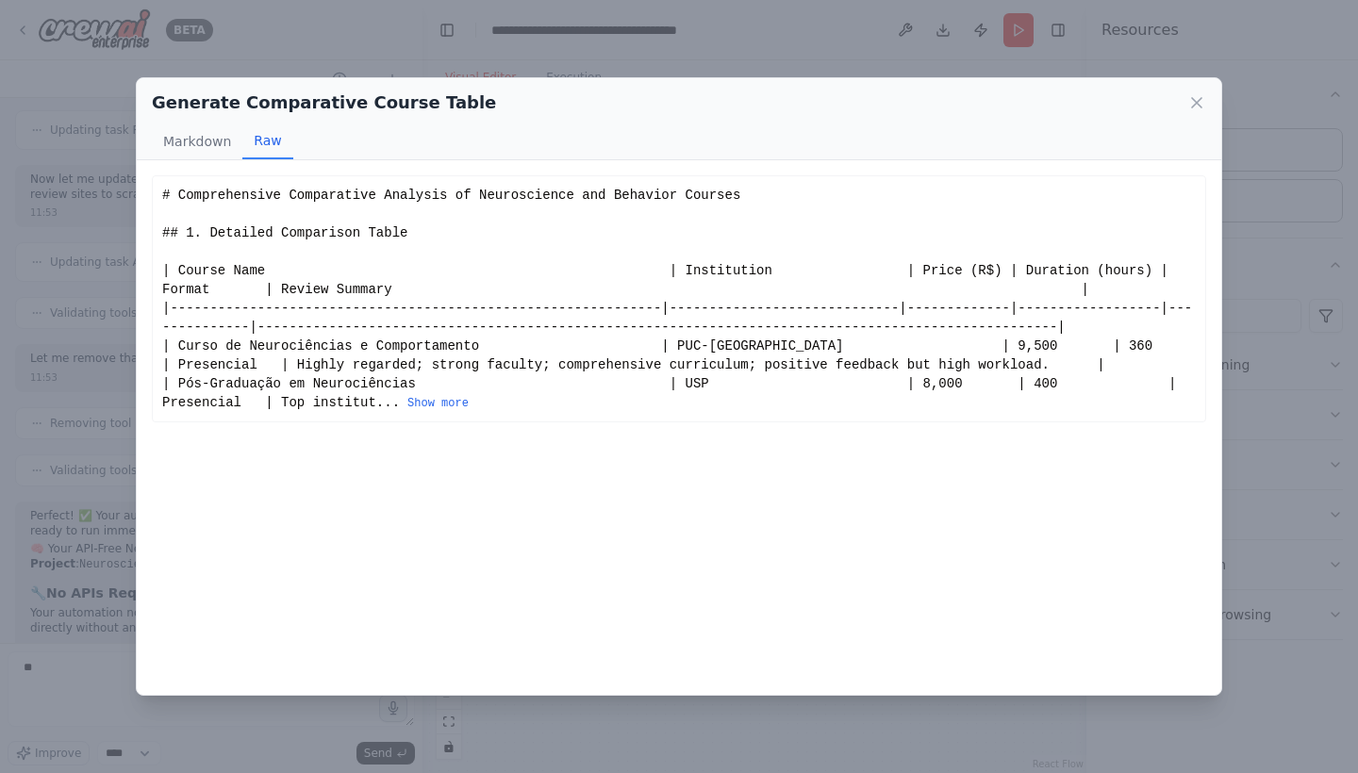
scroll to position [0, 0]
click at [206, 141] on button "Markdown" at bounding box center [197, 142] width 91 height 36
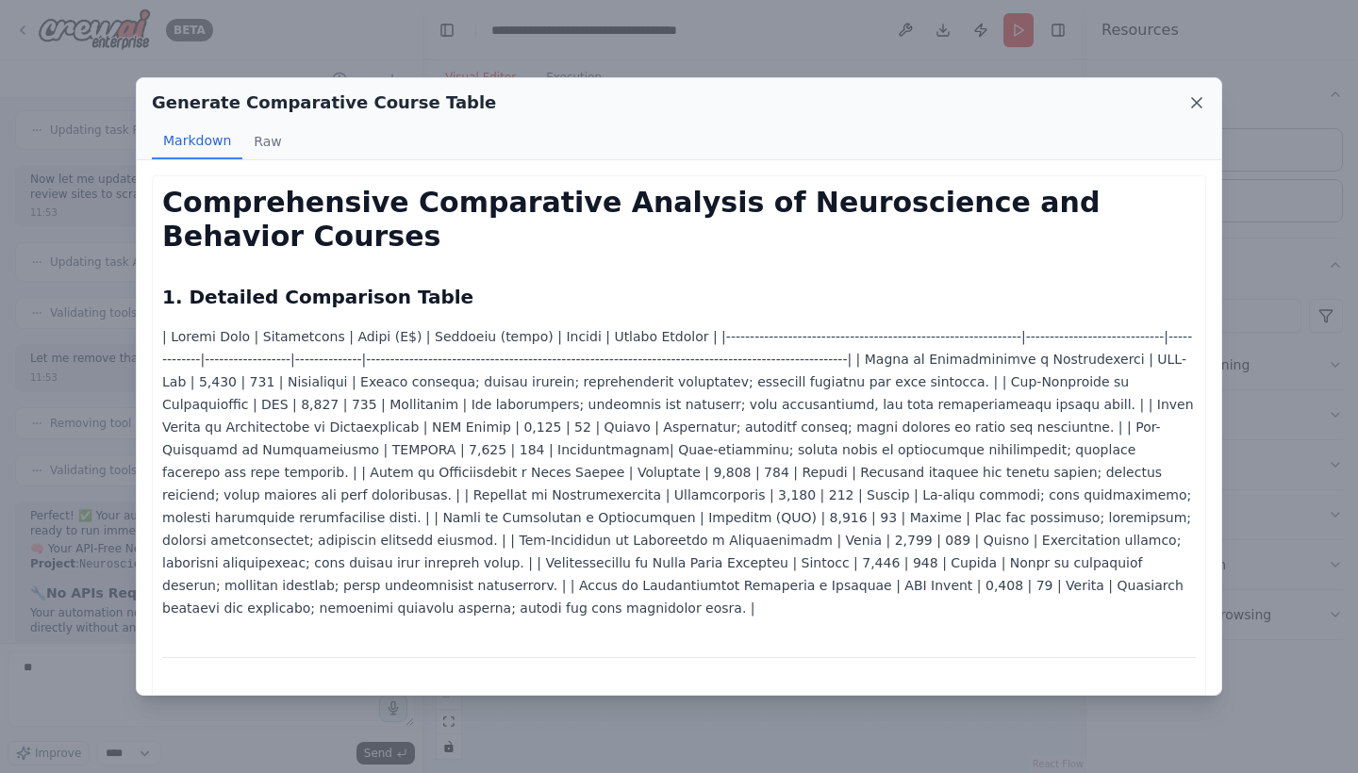
click at [1130, 103] on icon at bounding box center [1196, 102] width 19 height 19
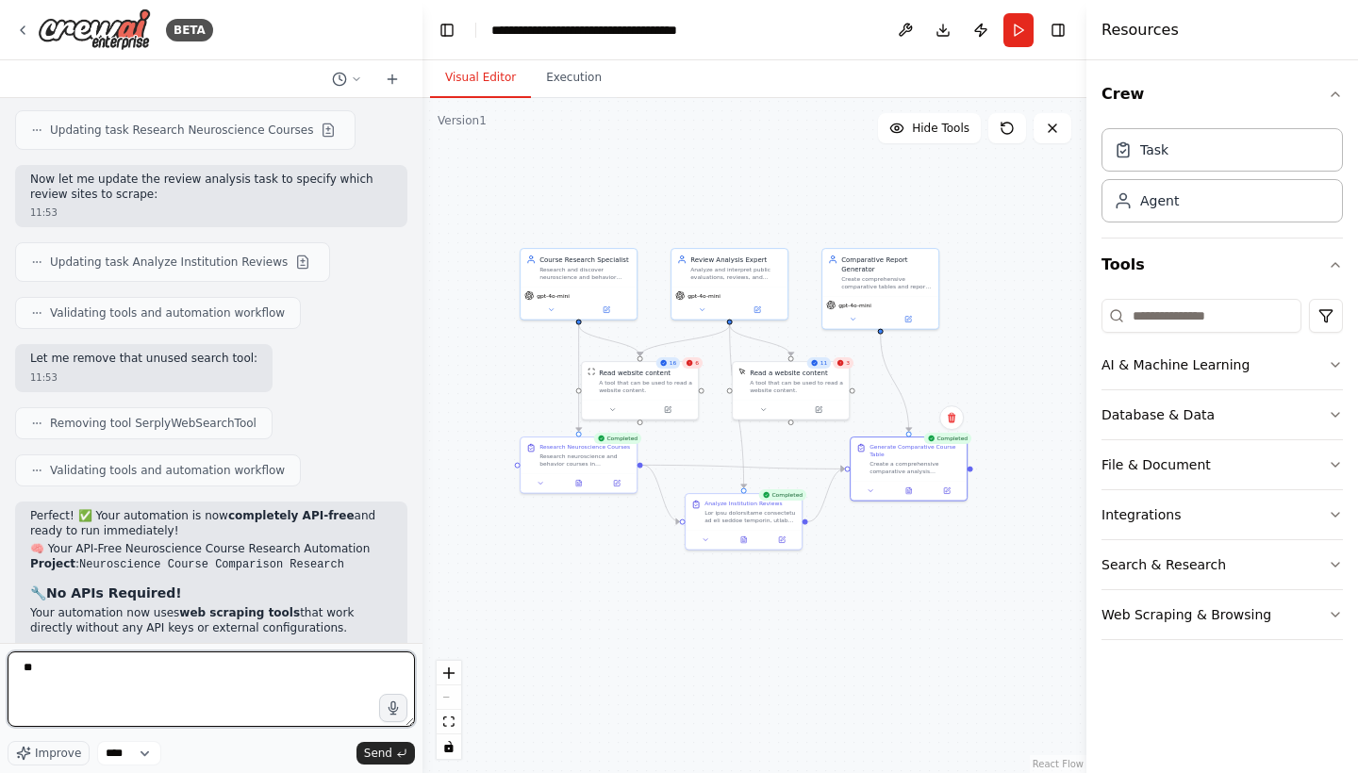
click at [121, 589] on textarea "**" at bounding box center [211, 689] width 407 height 75
drag, startPoint x: 121, startPoint y: 671, endPoint x: 0, endPoint y: 639, distance: 124.9
click at [0, 589] on div "BETA I wish to make an agent to monitor flight tickets for [DATE] from [GEOGRAP…" at bounding box center [211, 386] width 423 height 773
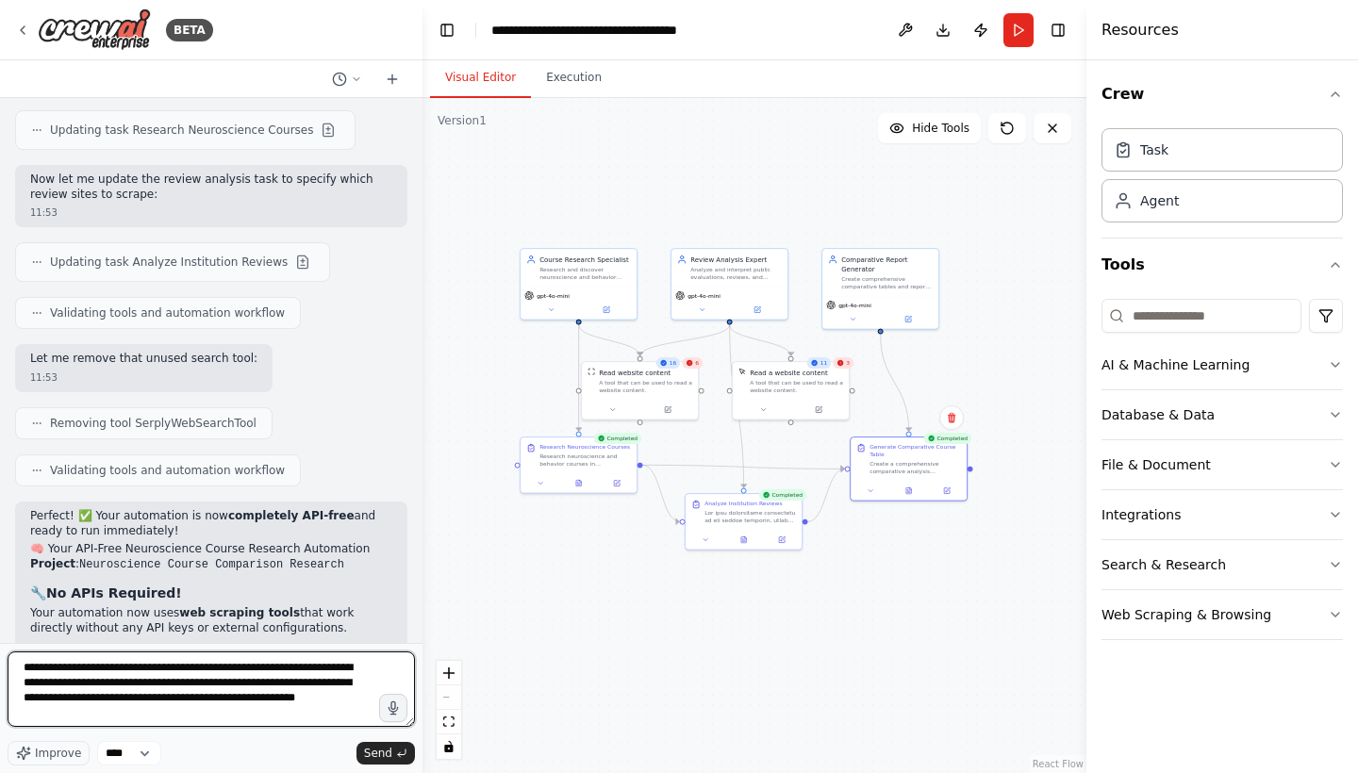
type textarea "**********"
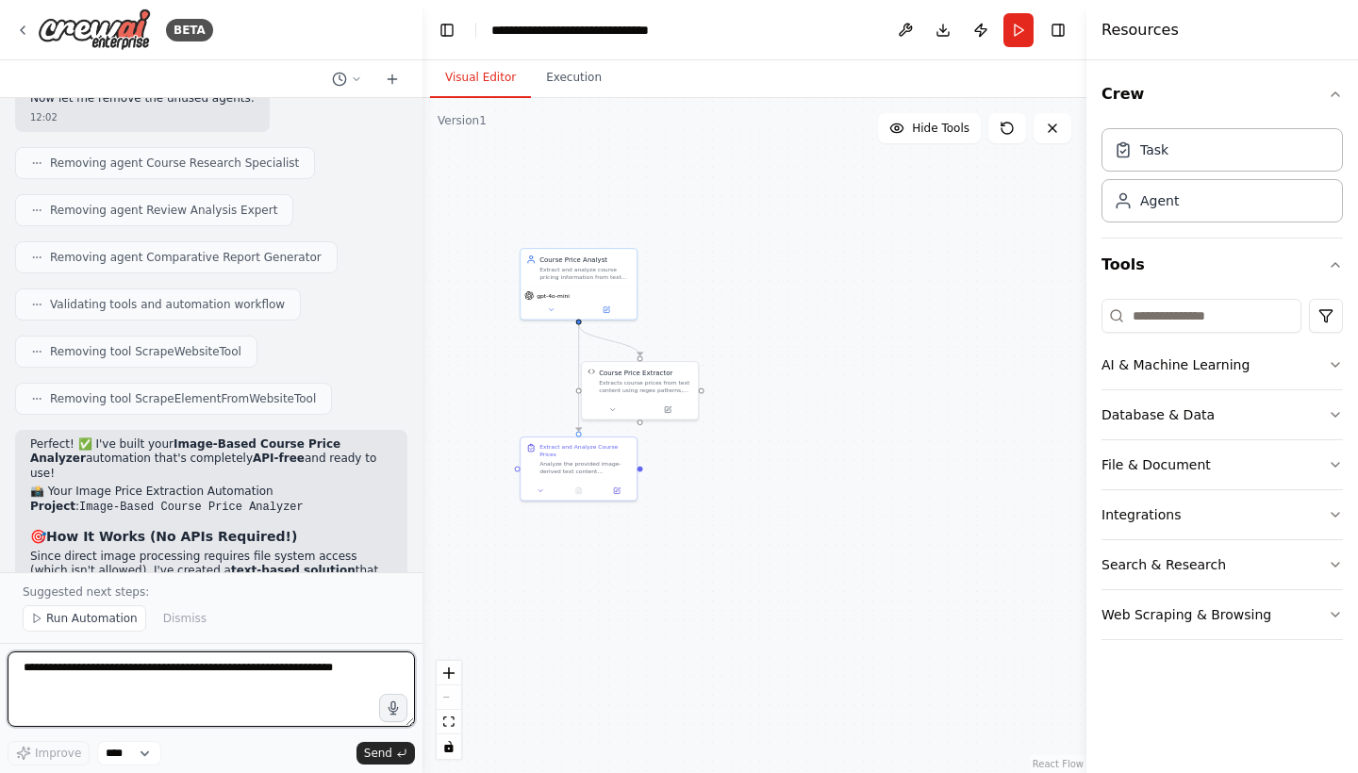
scroll to position [11555, 0]
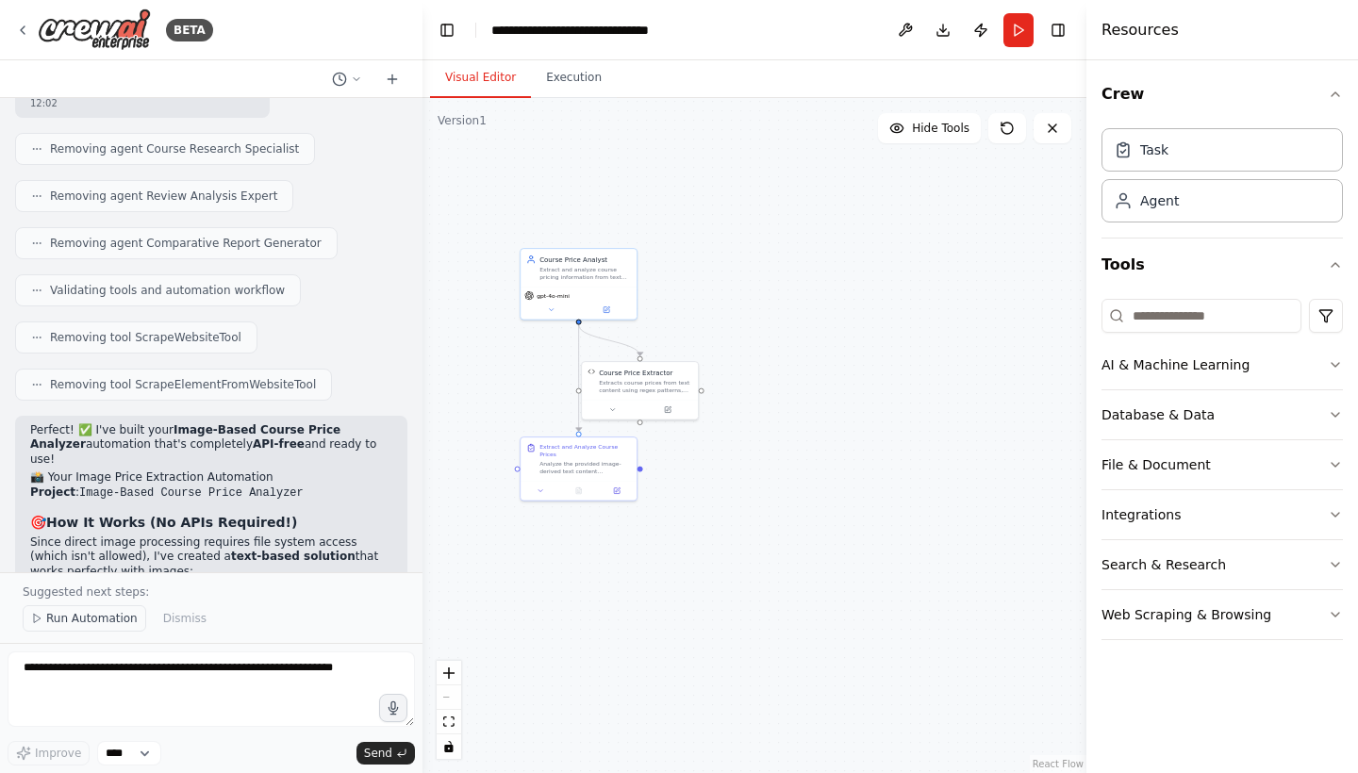
click at [71, 589] on span "Run Automation" at bounding box center [91, 618] width 91 height 15
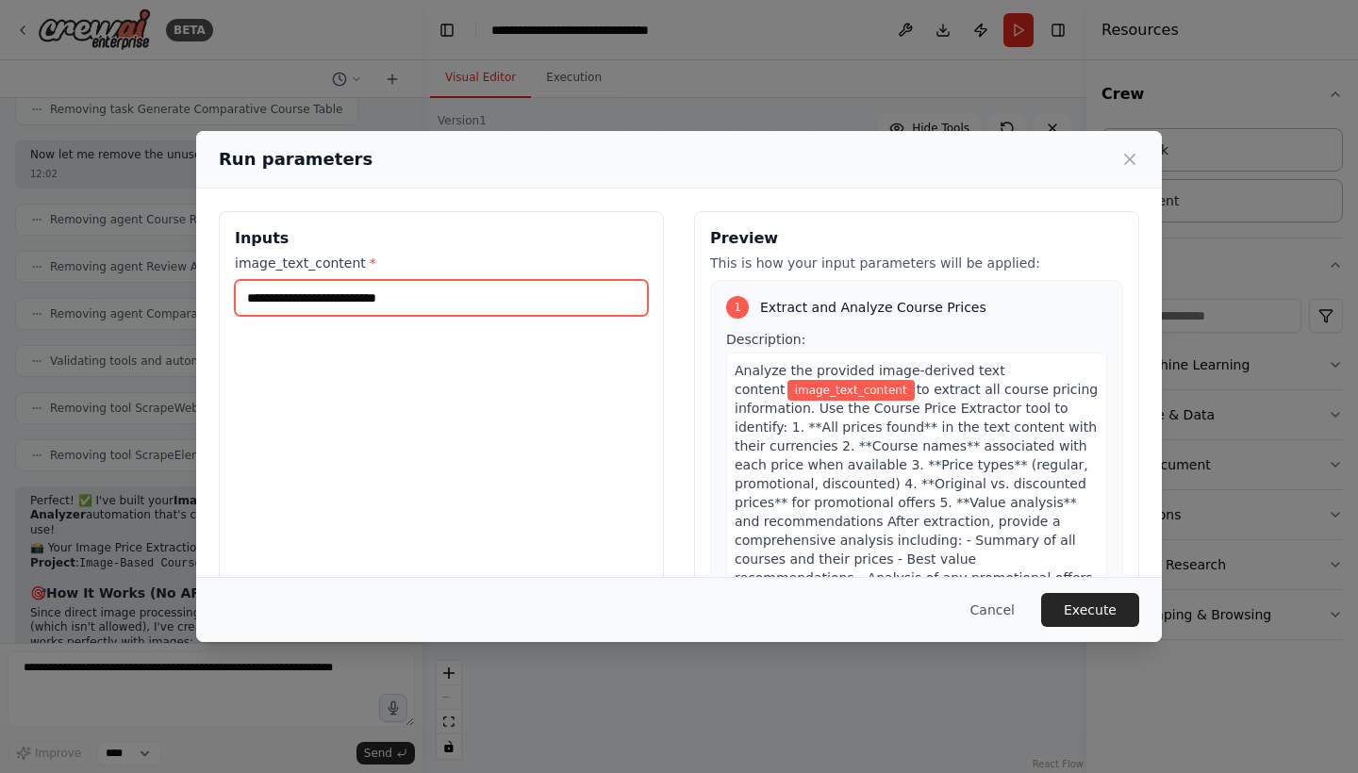
click at [466, 301] on input "image_text_content *" at bounding box center [441, 298] width 413 height 36
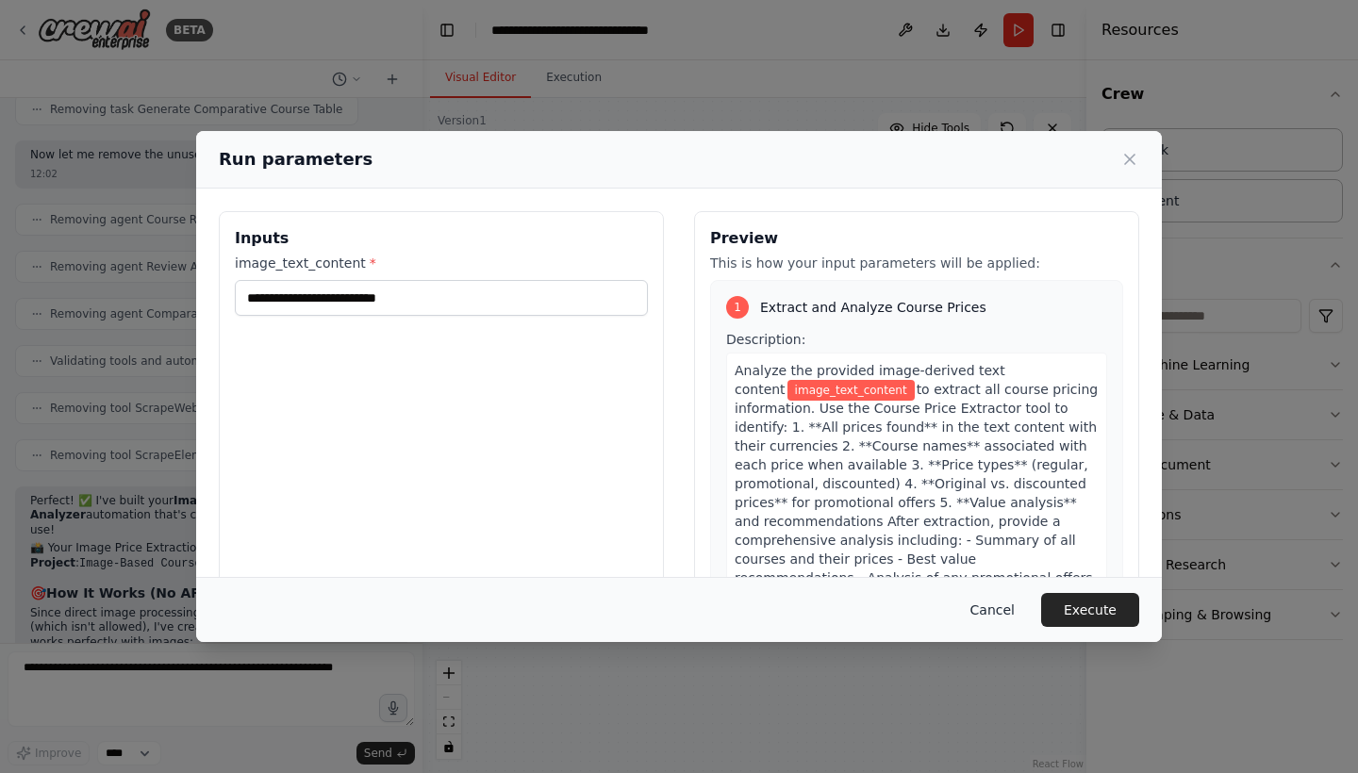
click at [987, 589] on button "Cancel" at bounding box center [992, 610] width 75 height 34
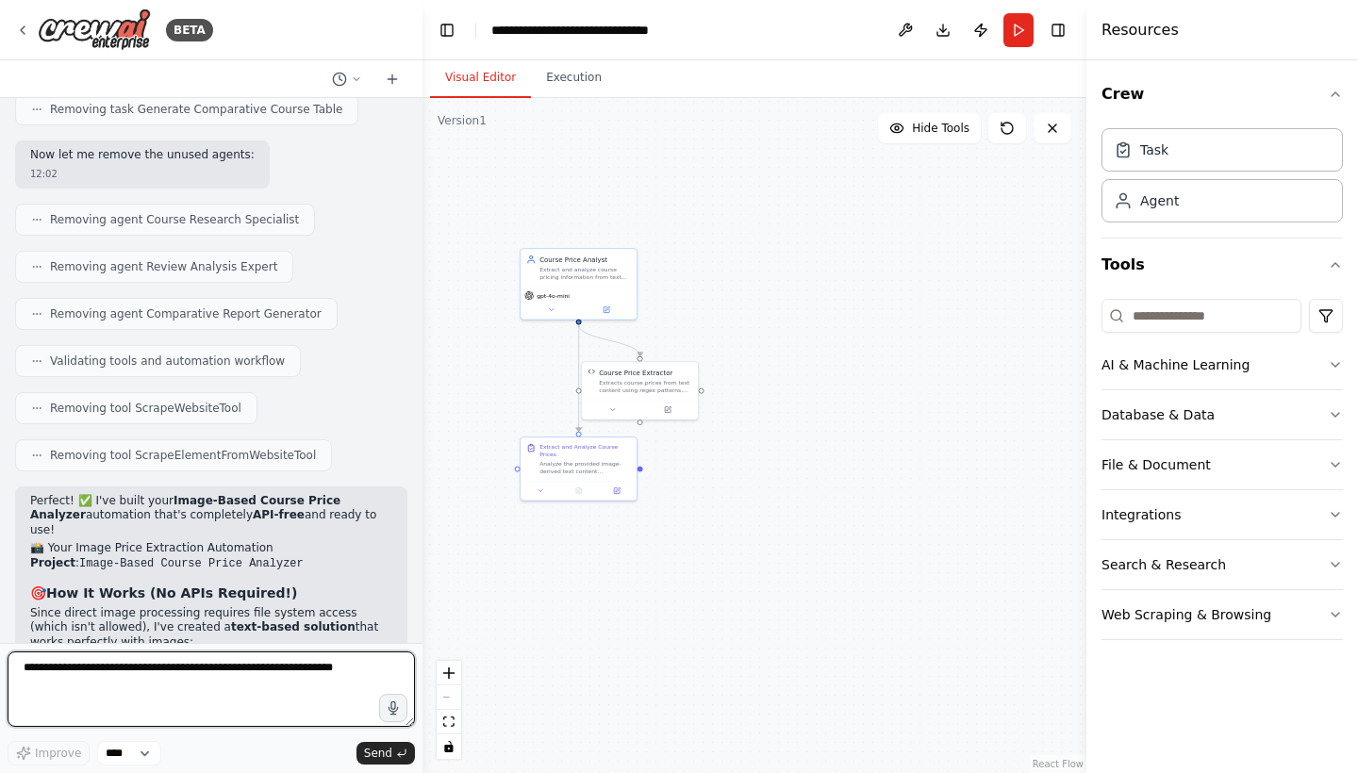
click at [137, 589] on textarea at bounding box center [211, 689] width 407 height 75
type textarea "**********"
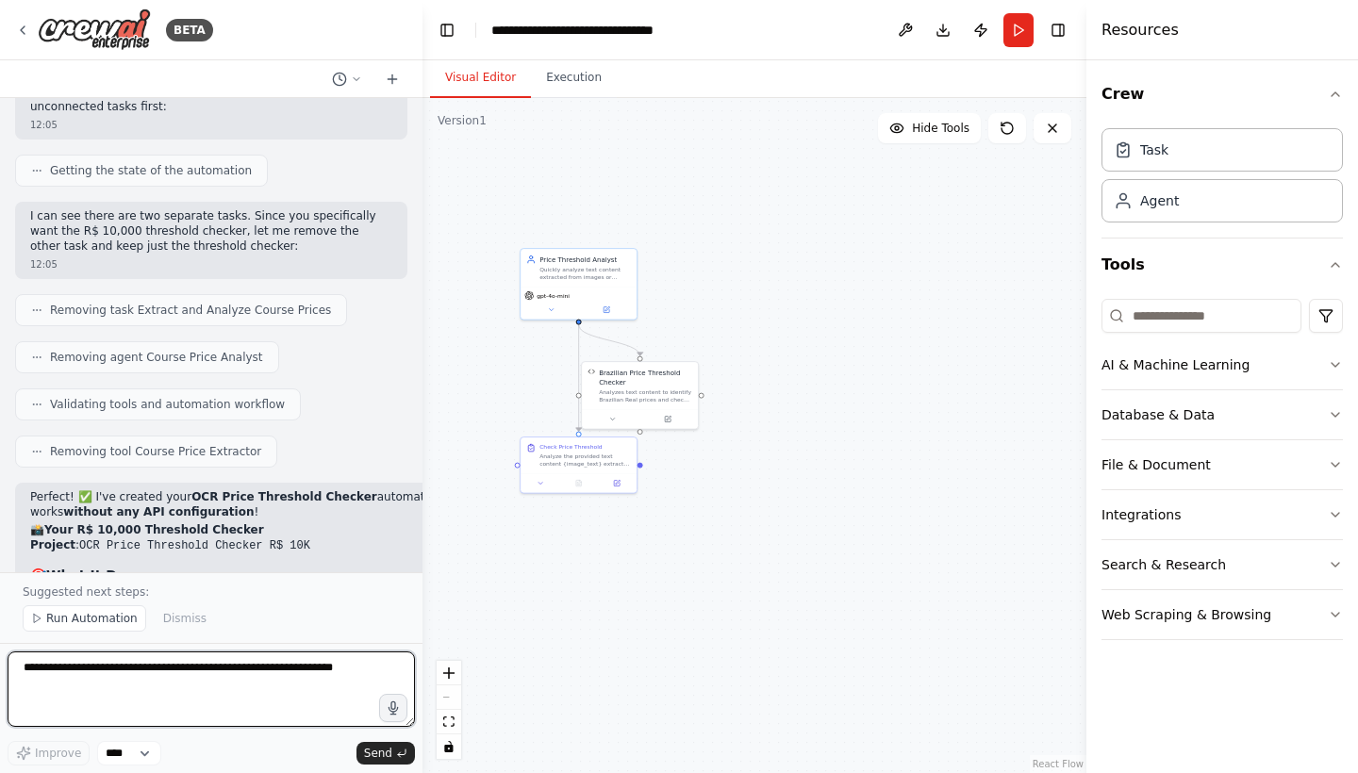
scroll to position [14499, 0]
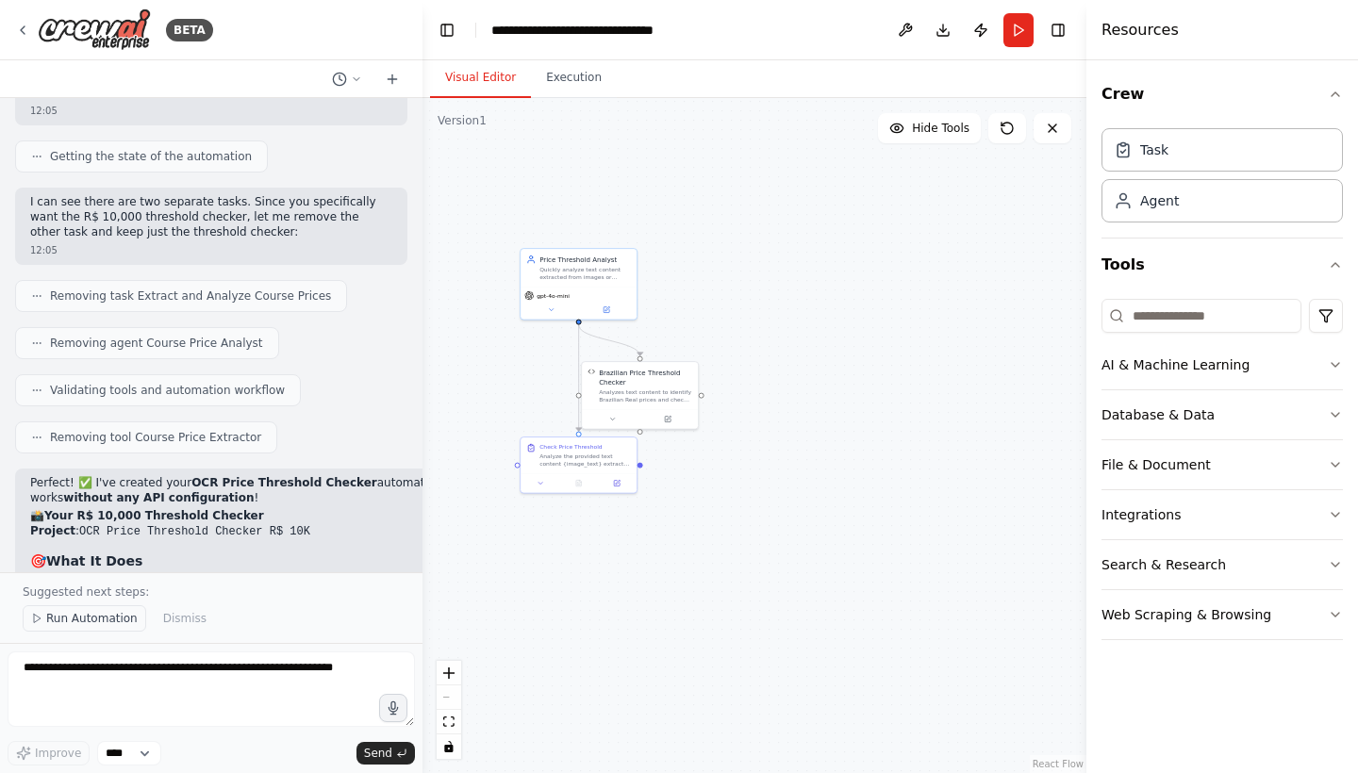
click at [99, 589] on span "Run Automation" at bounding box center [91, 618] width 91 height 15
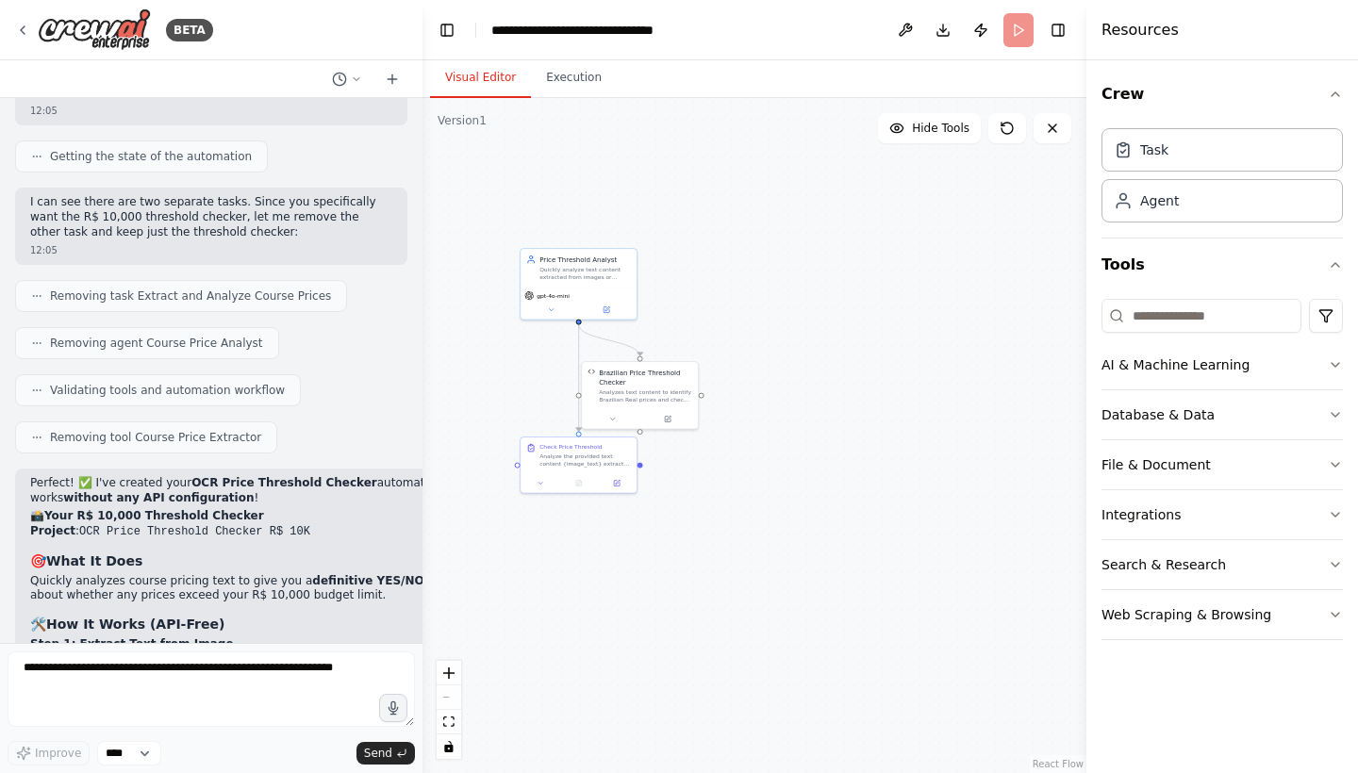
scroll to position [14428, 0]
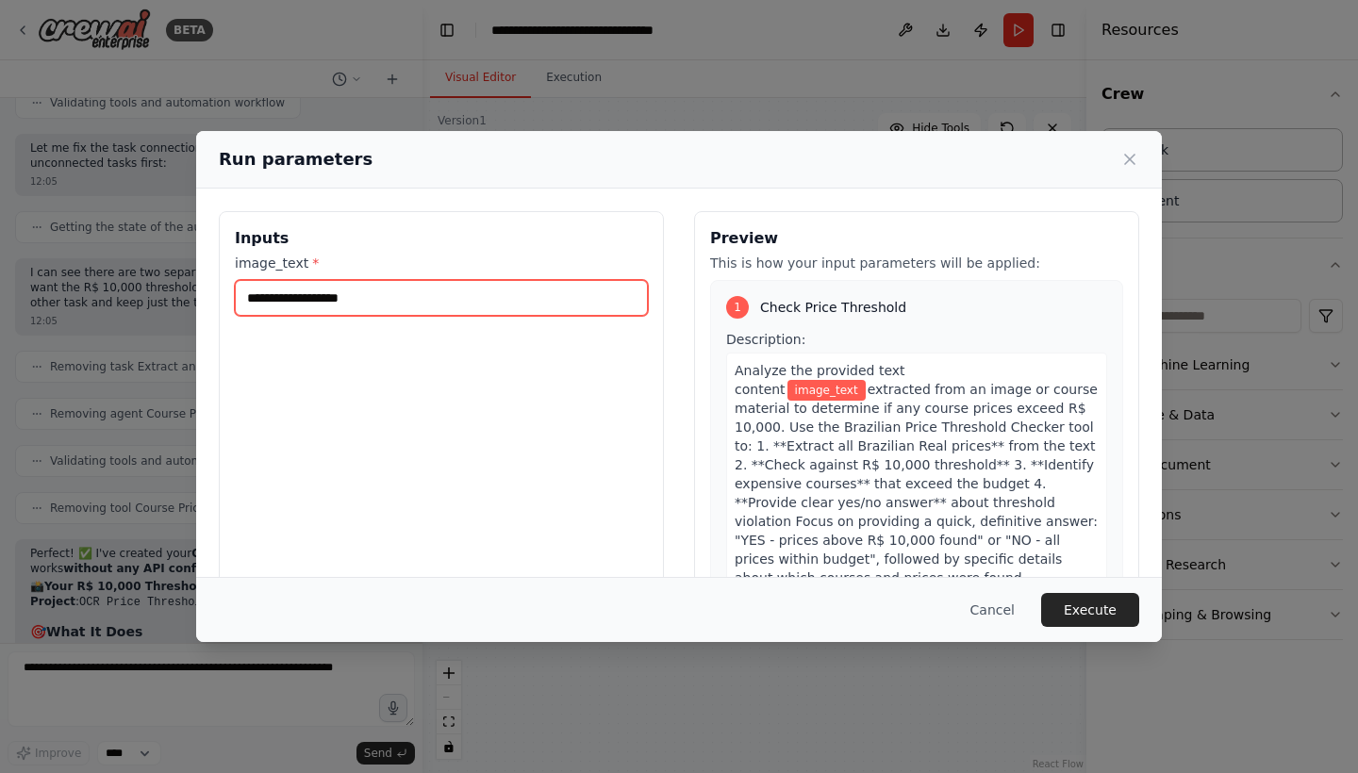
click at [373, 294] on input "image_text *" at bounding box center [441, 298] width 413 height 36
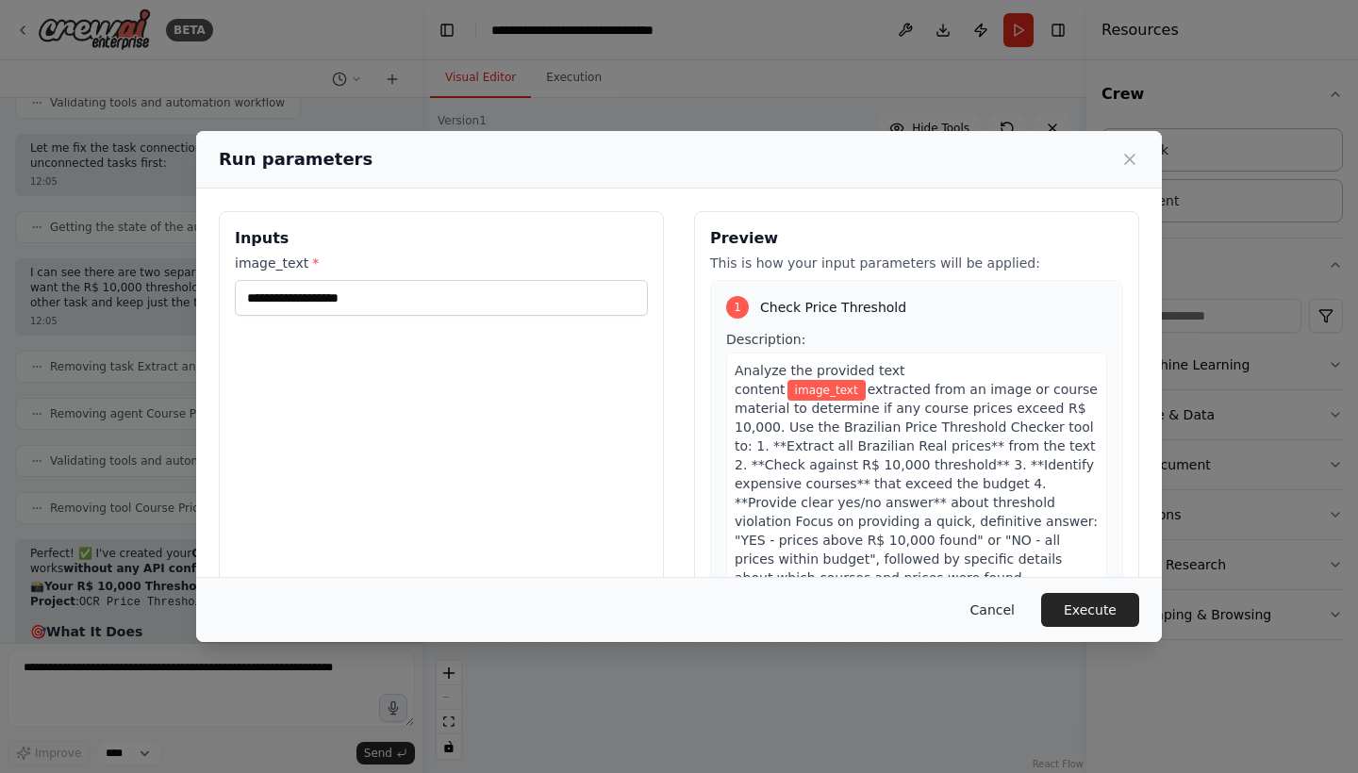
click at [998, 589] on button "Cancel" at bounding box center [992, 610] width 75 height 34
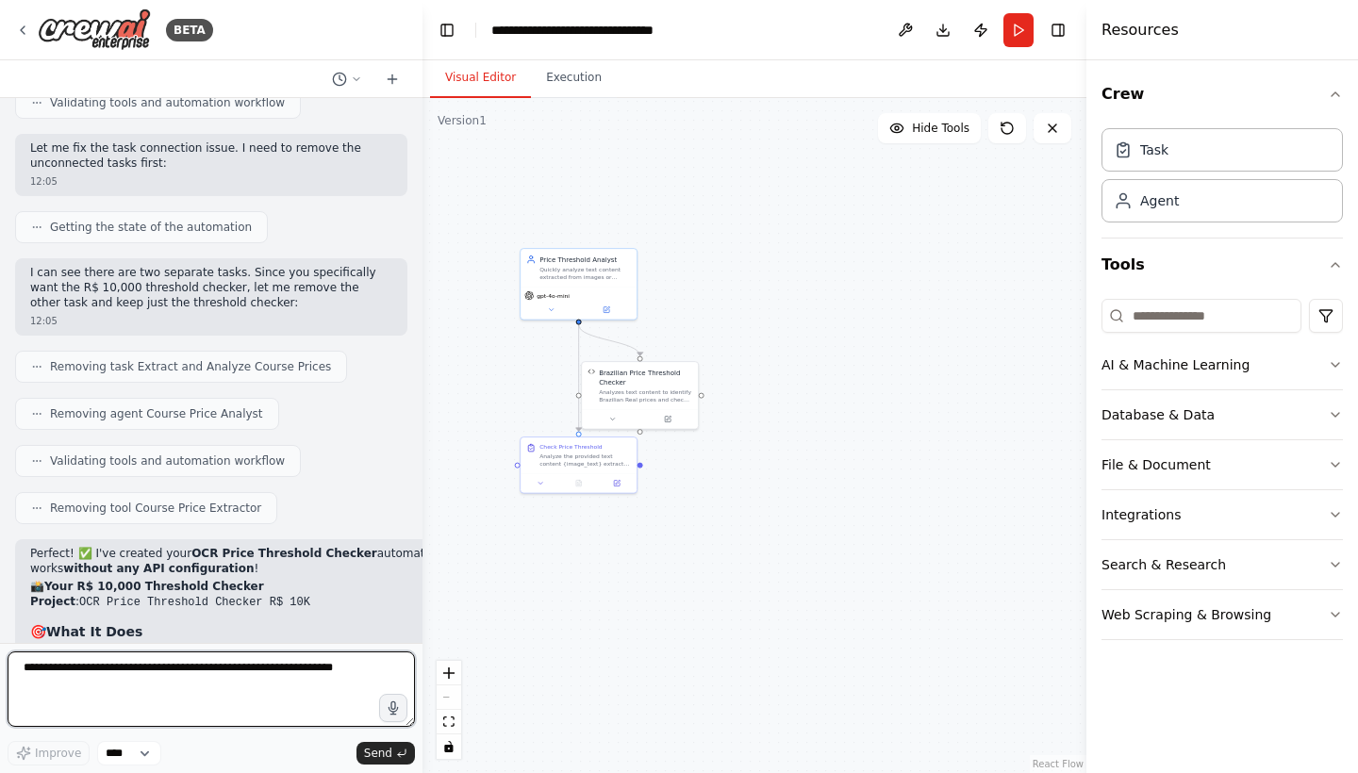
click at [143, 589] on textarea at bounding box center [211, 689] width 407 height 75
type textarea "**********"
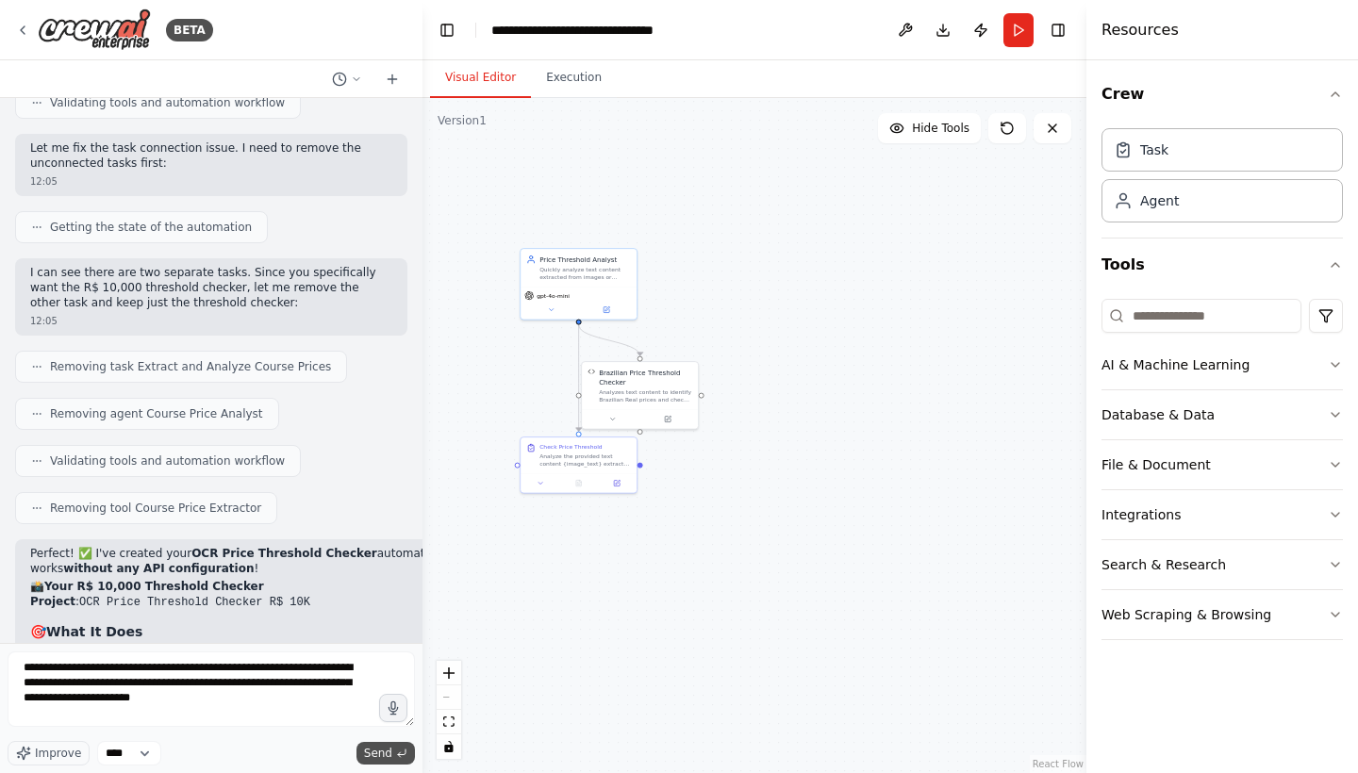
click at [390, 589] on span "Send" at bounding box center [378, 753] width 28 height 15
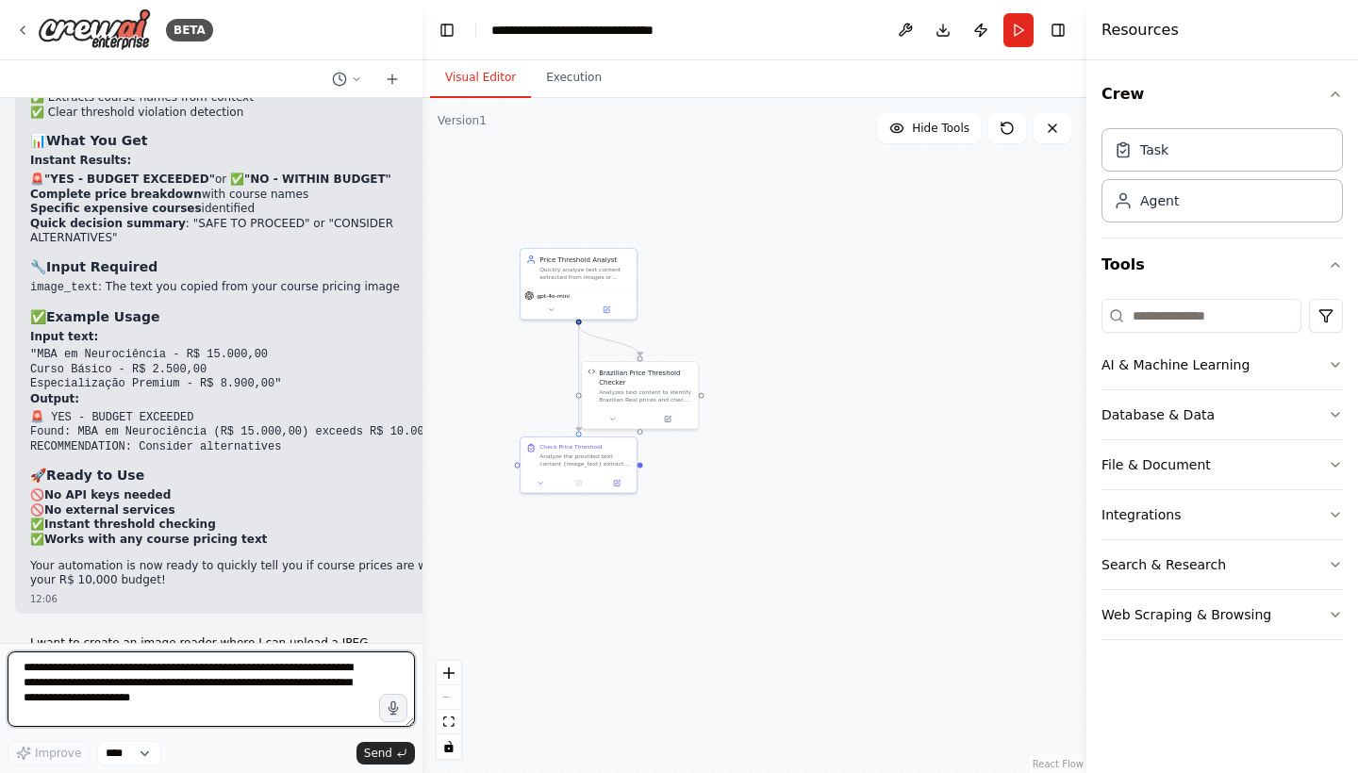
scroll to position [15353, 0]
